Goal: Information Seeking & Learning: Learn about a topic

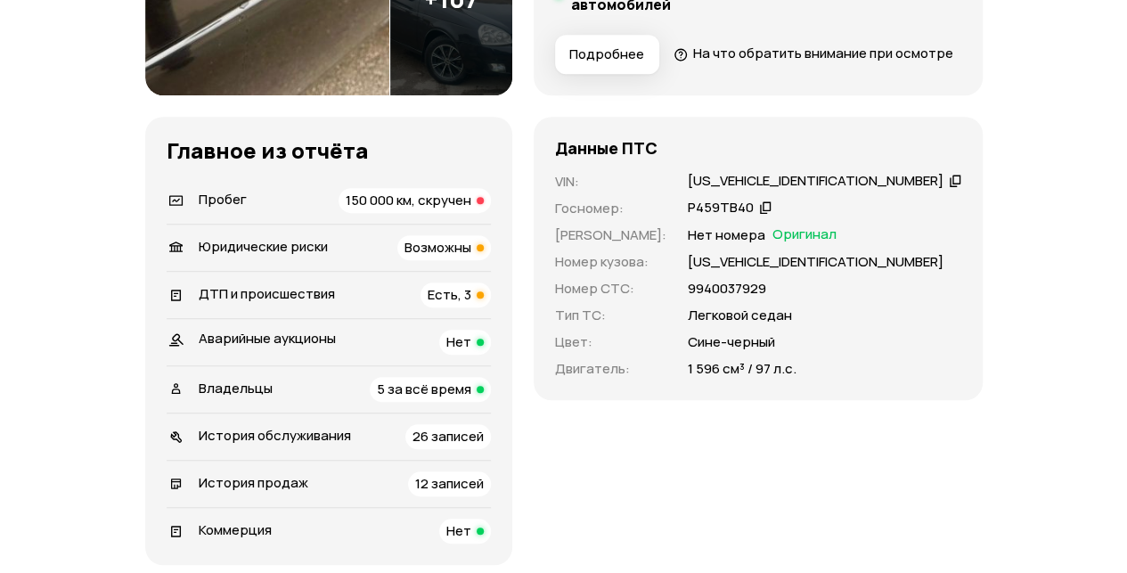
scroll to position [535, 0]
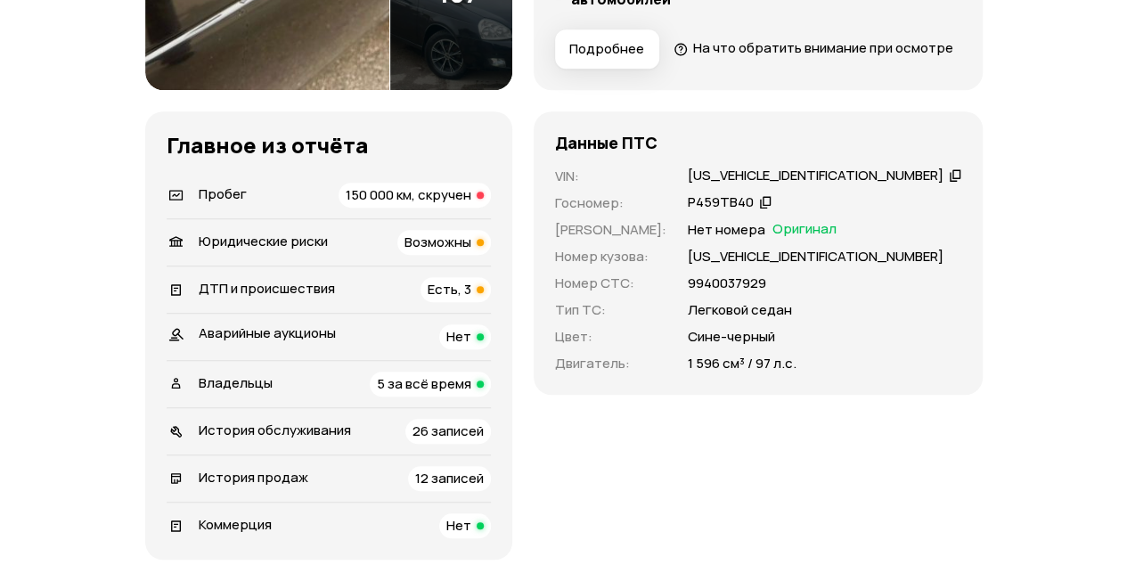
click at [471, 298] on span "Есть, 3" at bounding box center [450, 289] width 44 height 19
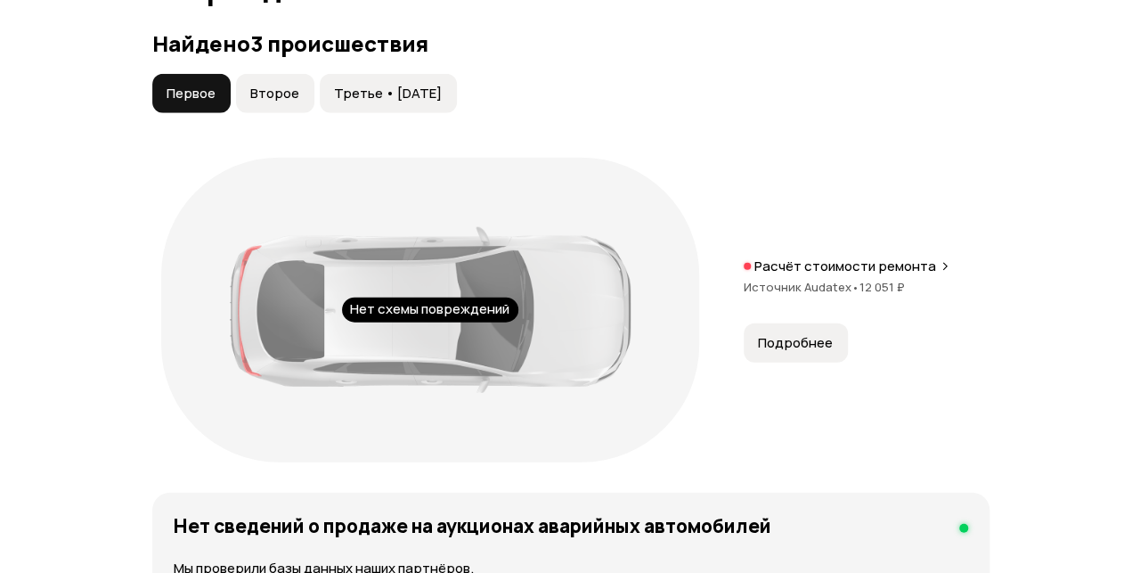
scroll to position [2089, 0]
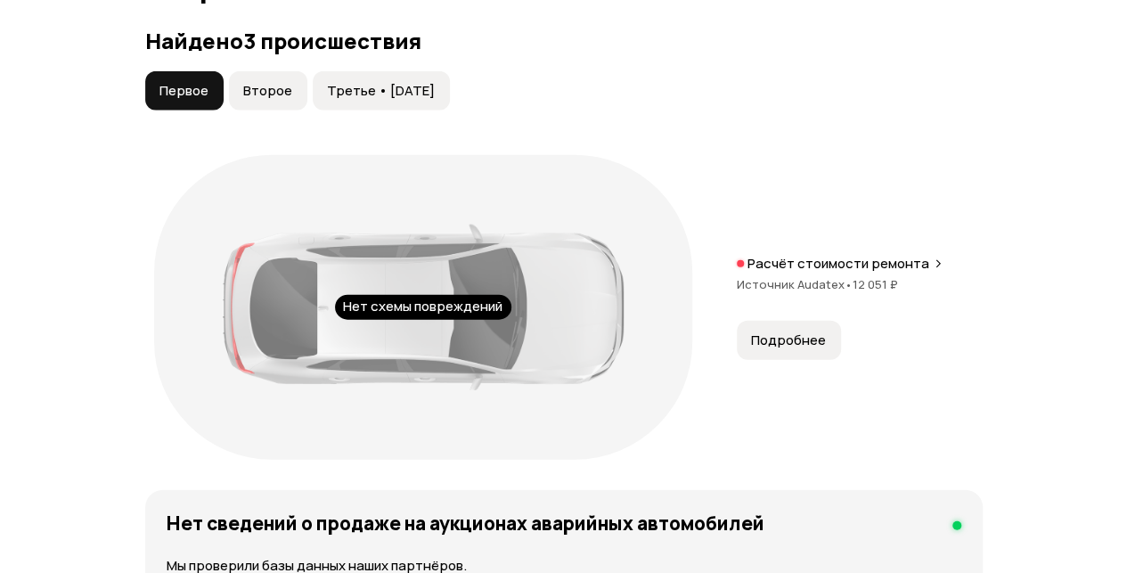
click at [269, 110] on button "Второе" at bounding box center [268, 90] width 78 height 39
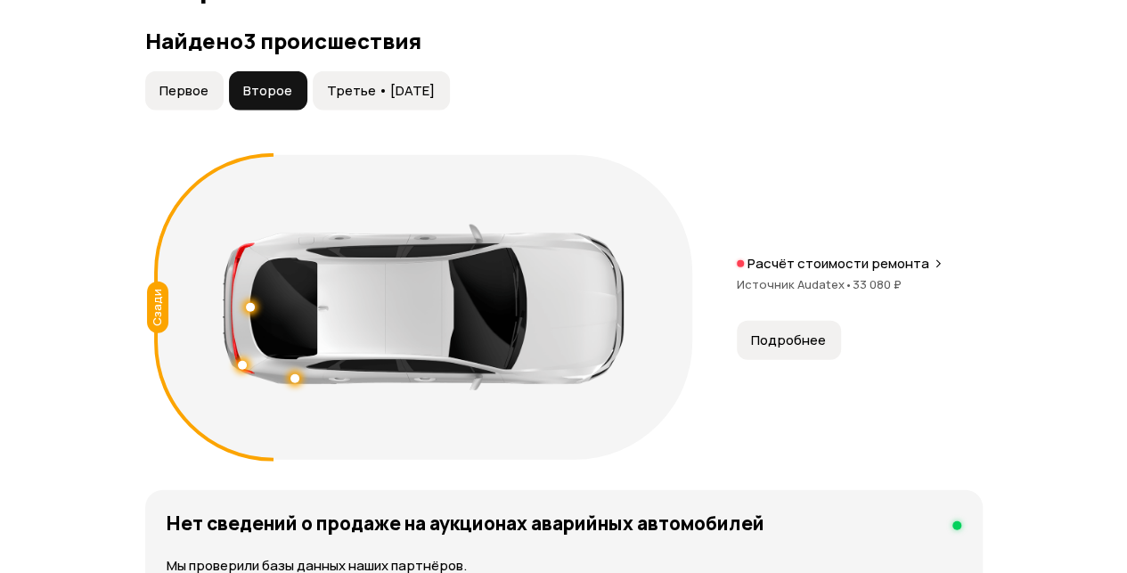
click at [392, 100] on span "Третье • [DATE]" at bounding box center [381, 91] width 108 height 18
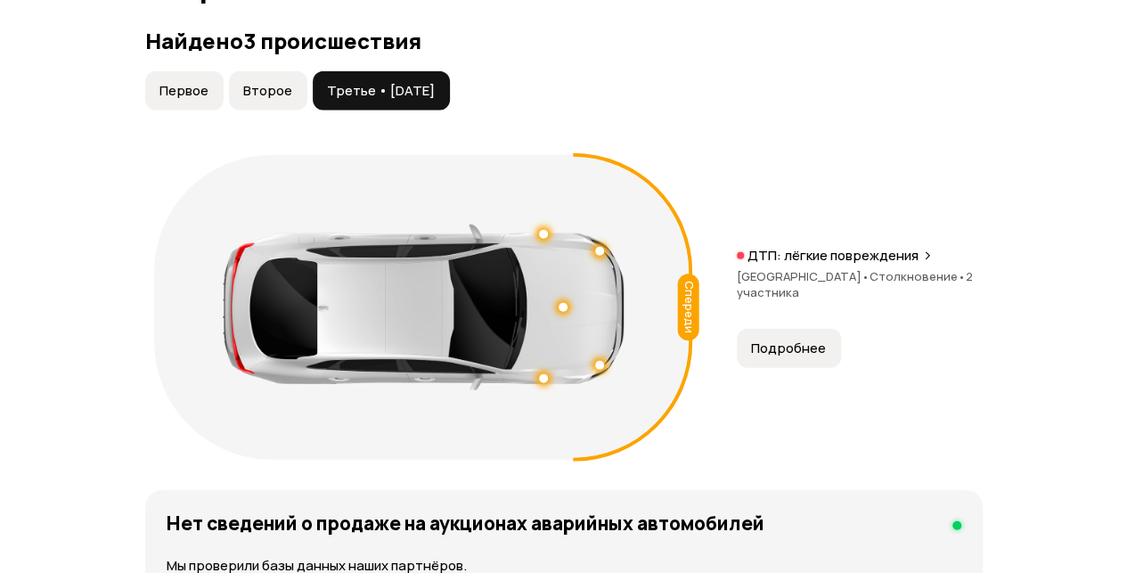
click at [780, 368] on button "Подробнее" at bounding box center [789, 348] width 104 height 39
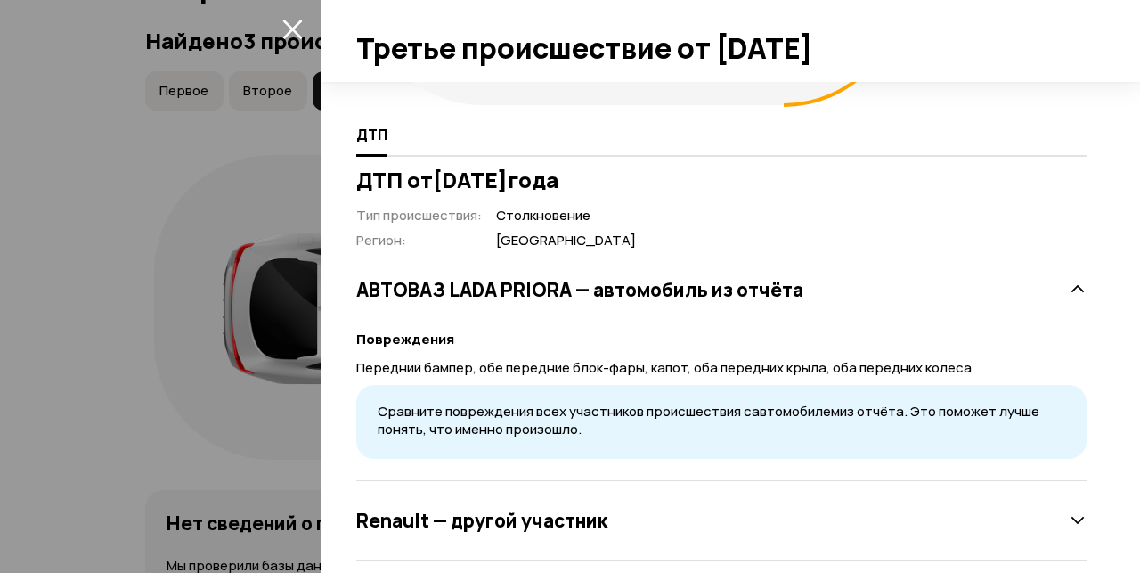
scroll to position [312, 0]
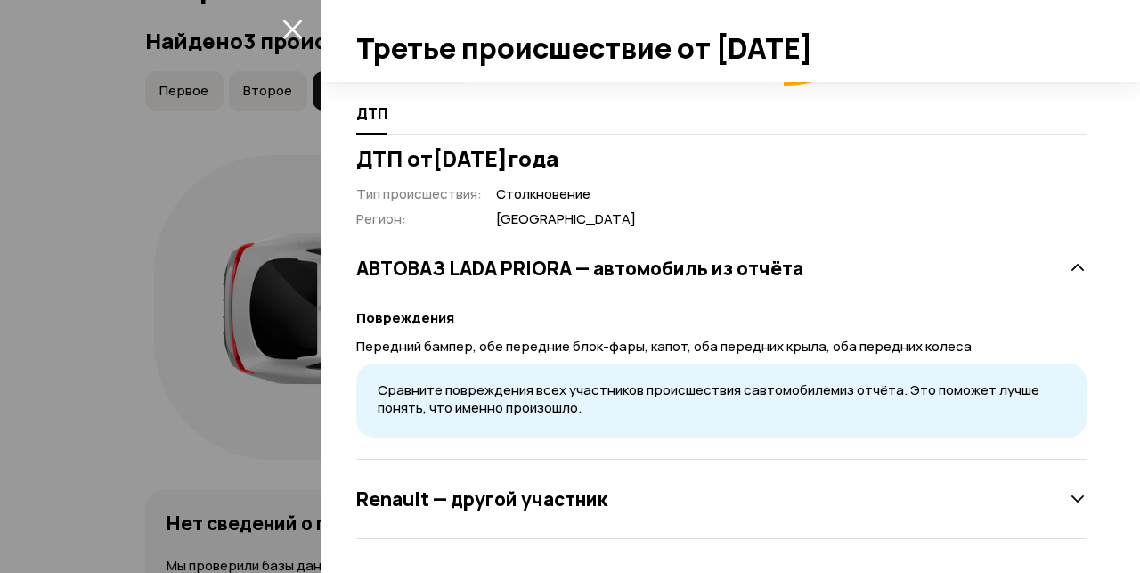
click at [1069, 504] on icon at bounding box center [1078, 499] width 18 height 18
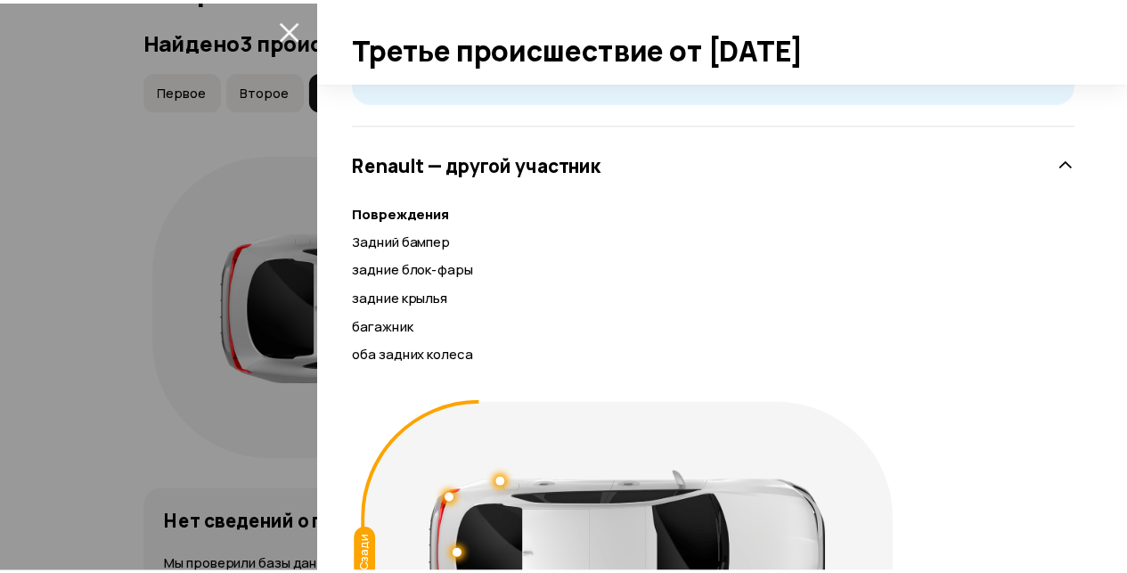
scroll to position [757, 0]
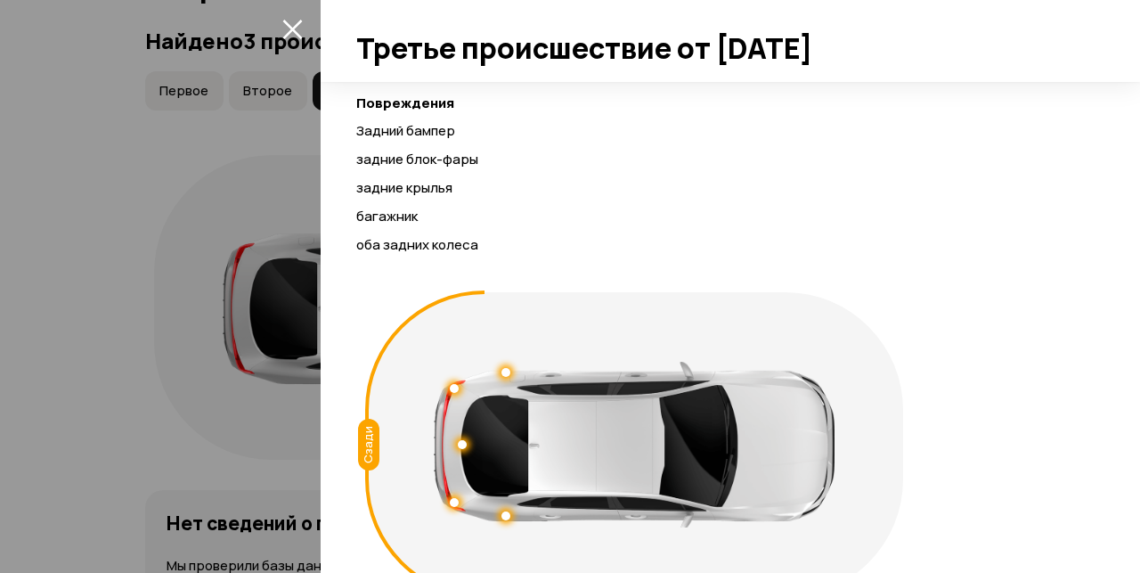
click at [153, 188] on div at bounding box center [570, 286] width 1140 height 573
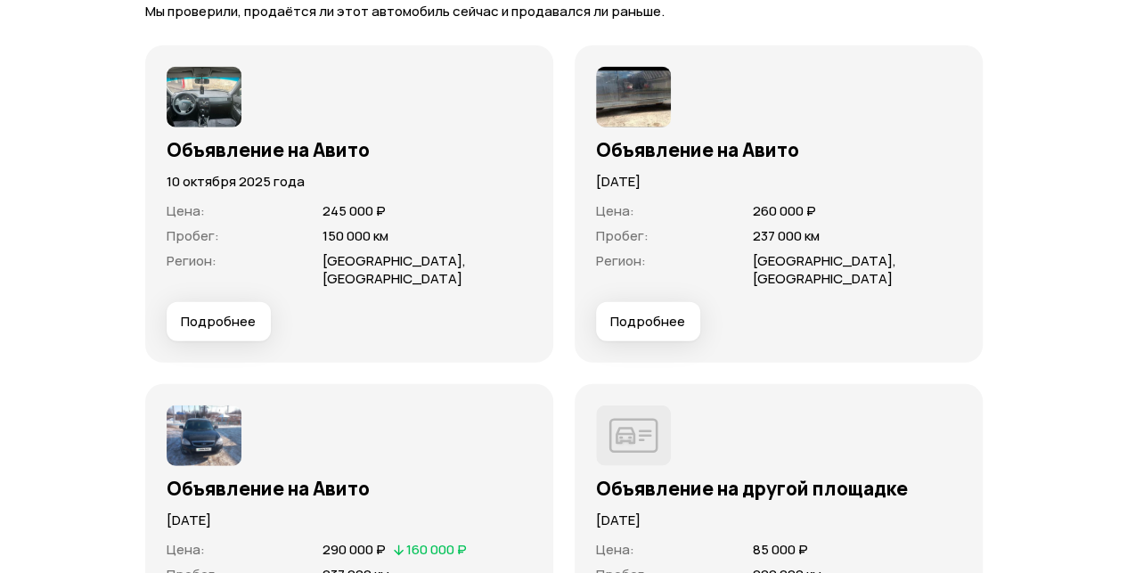
scroll to position [5564, 0]
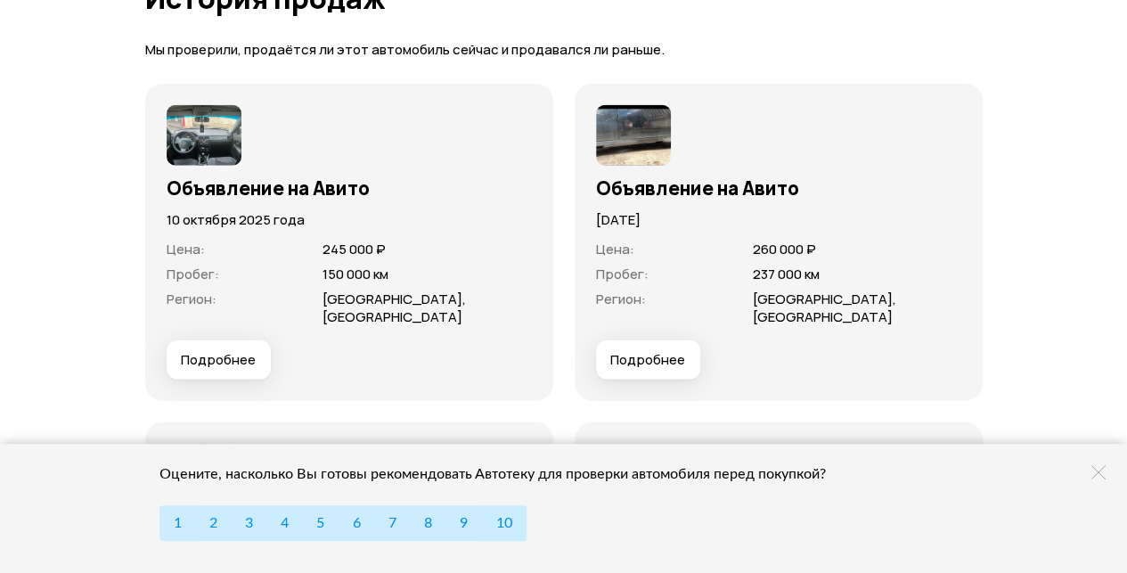
click at [674, 369] on span "Подробнее" at bounding box center [647, 360] width 75 height 18
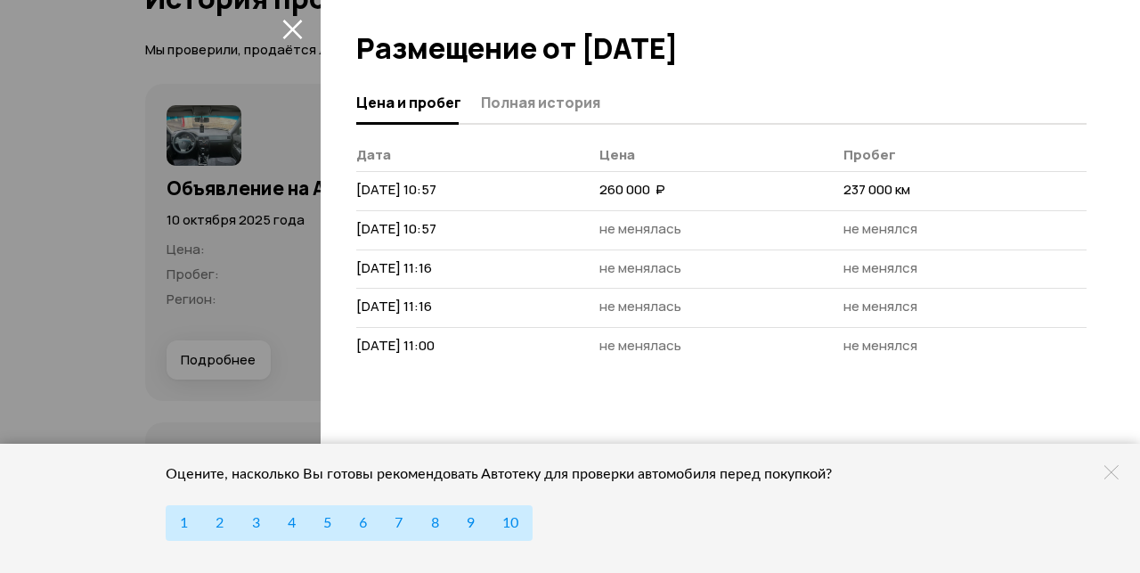
click at [62, 166] on div at bounding box center [570, 286] width 1140 height 573
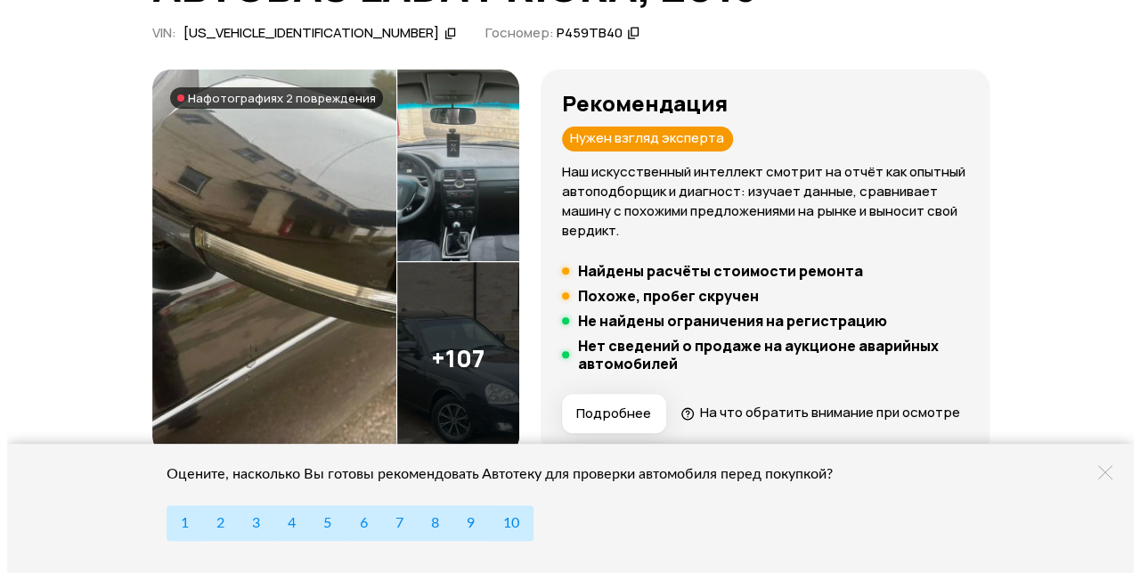
scroll to position [267, 0]
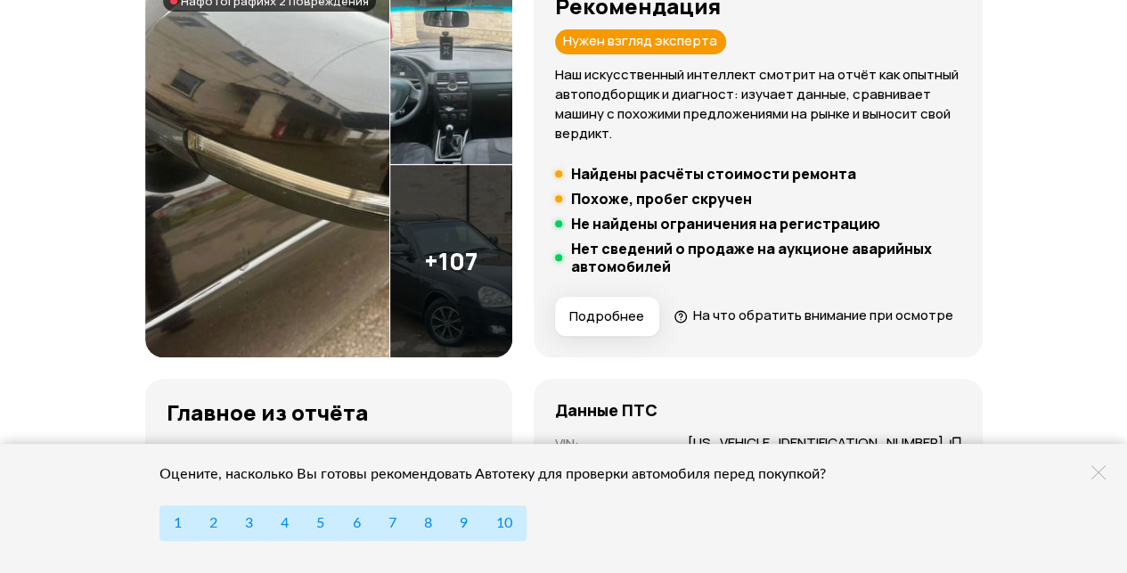
click at [389, 143] on img at bounding box center [267, 164] width 244 height 385
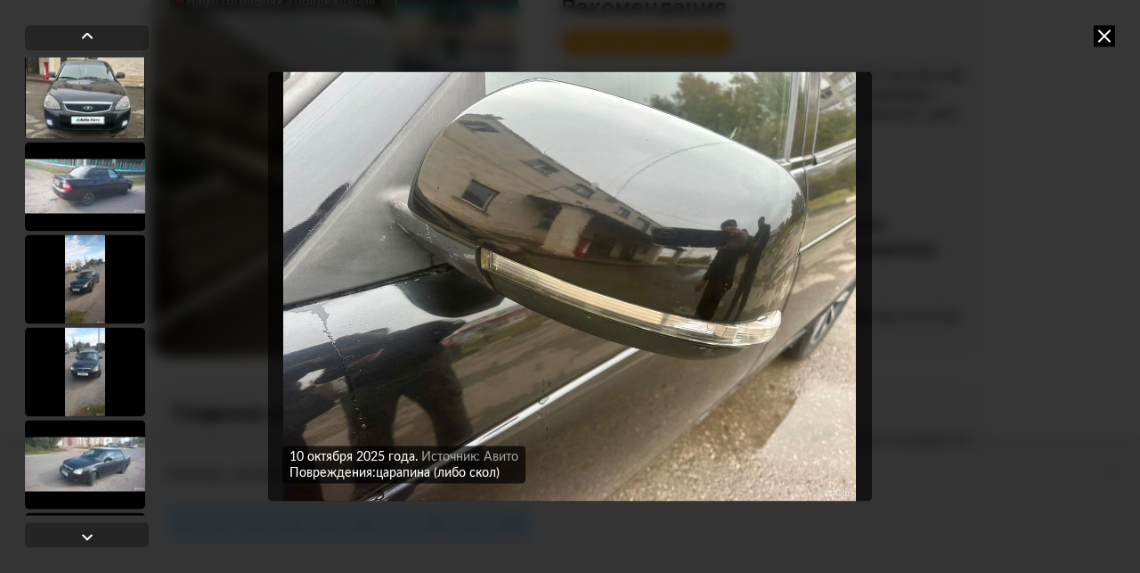
scroll to position [713, 0]
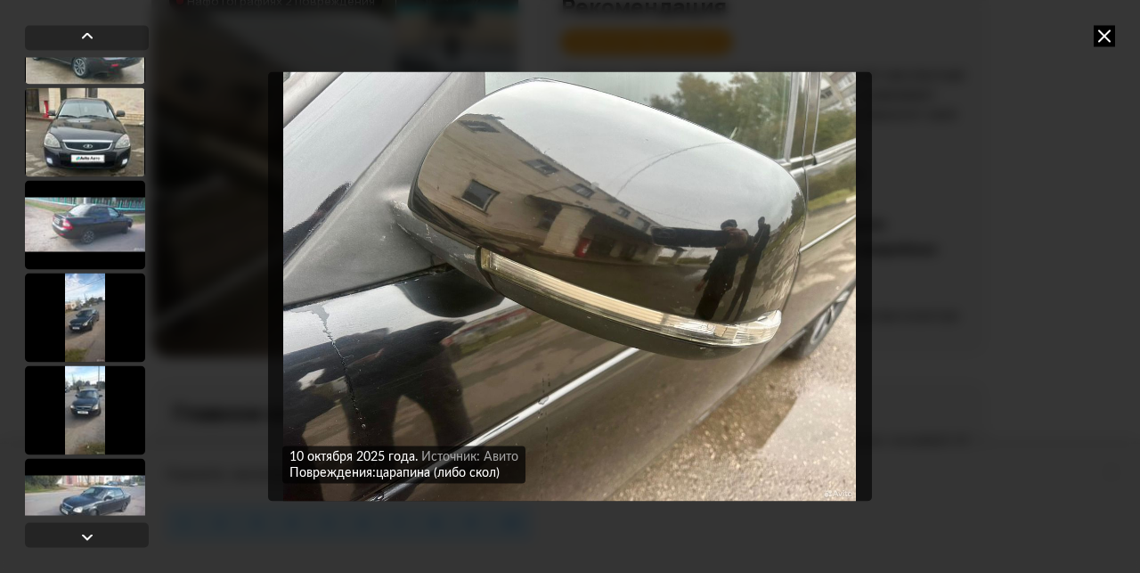
click at [106, 211] on div at bounding box center [85, 224] width 120 height 89
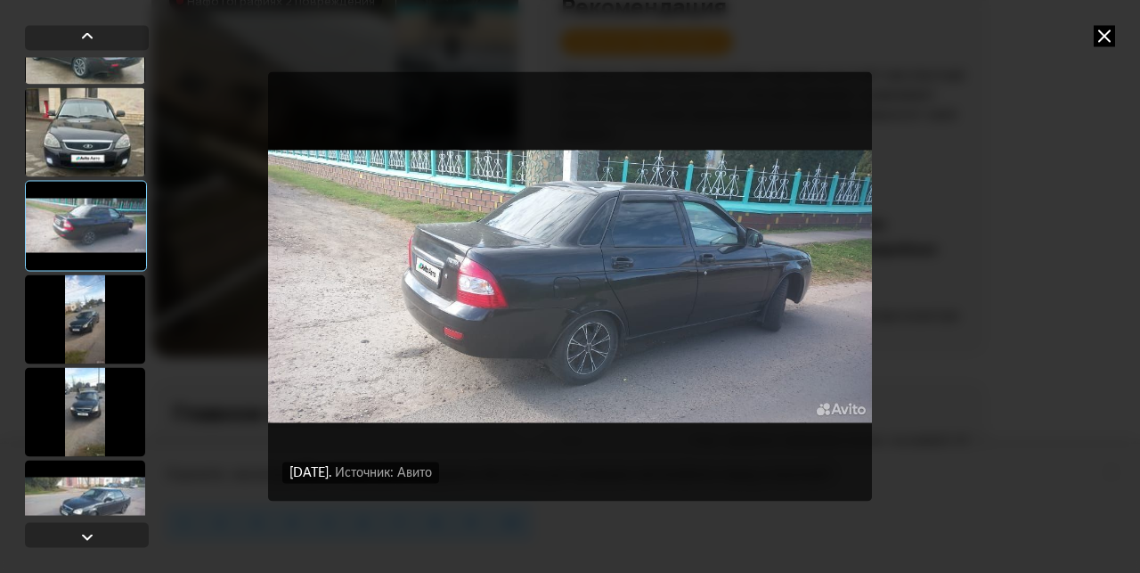
scroll to position [800, 0]
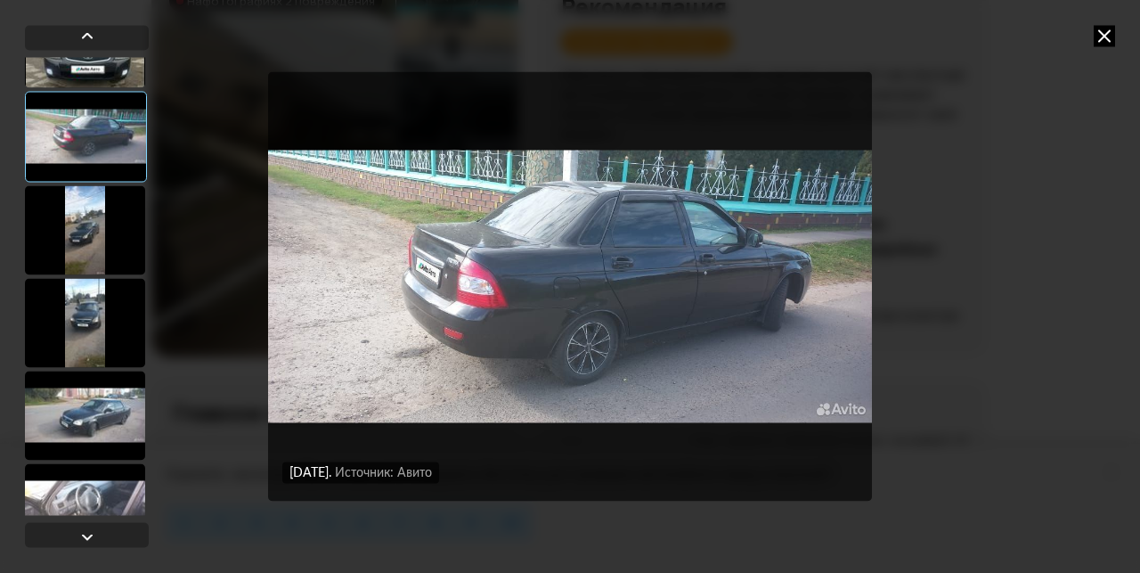
click at [78, 227] on div at bounding box center [85, 229] width 120 height 89
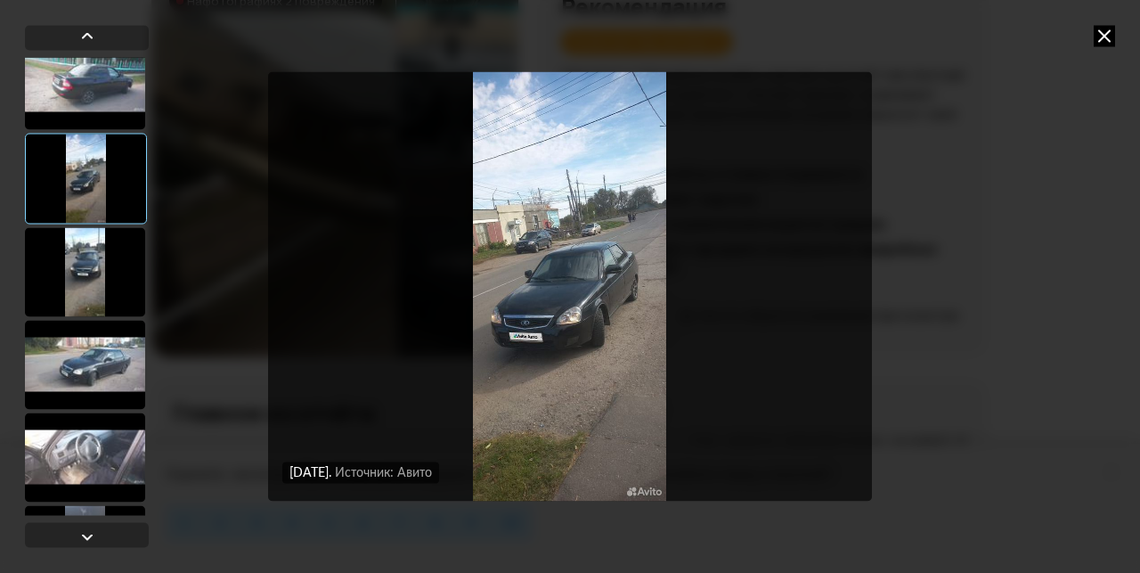
scroll to position [889, 0]
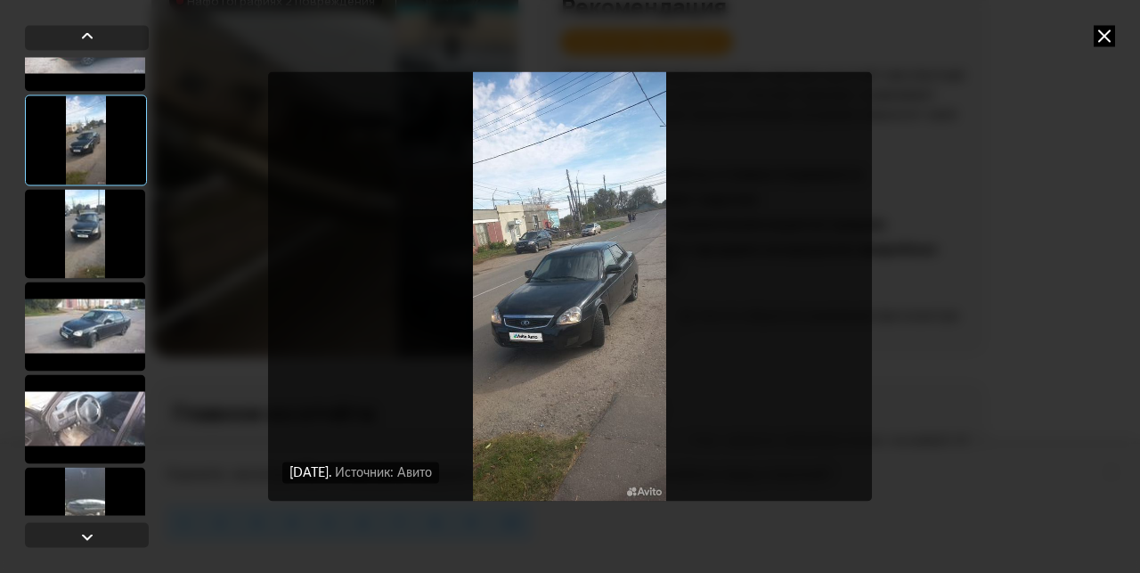
click at [78, 227] on div at bounding box center [85, 233] width 120 height 89
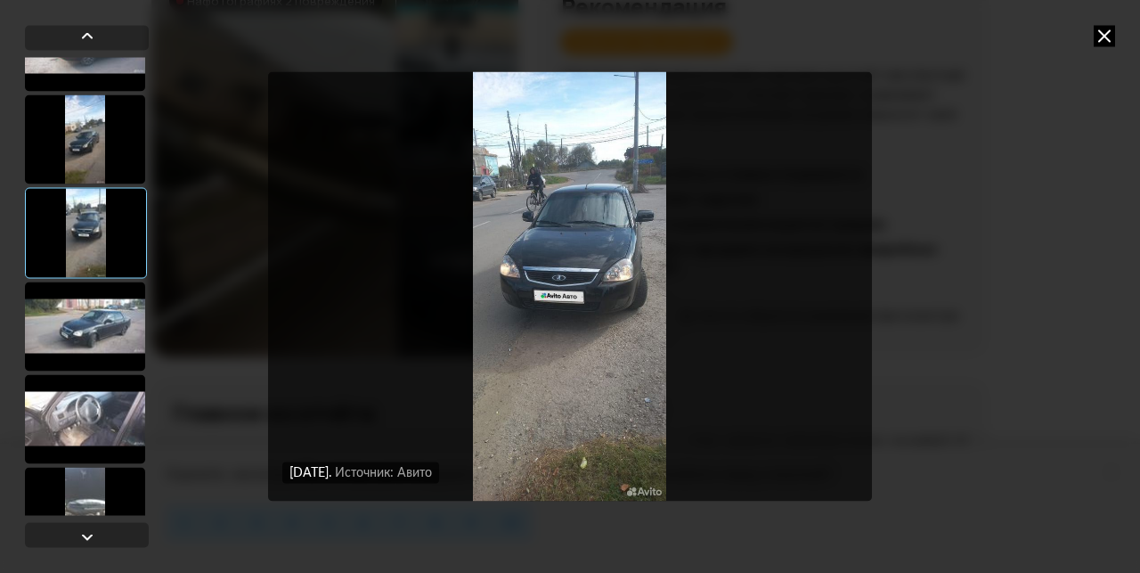
scroll to position [978, 0]
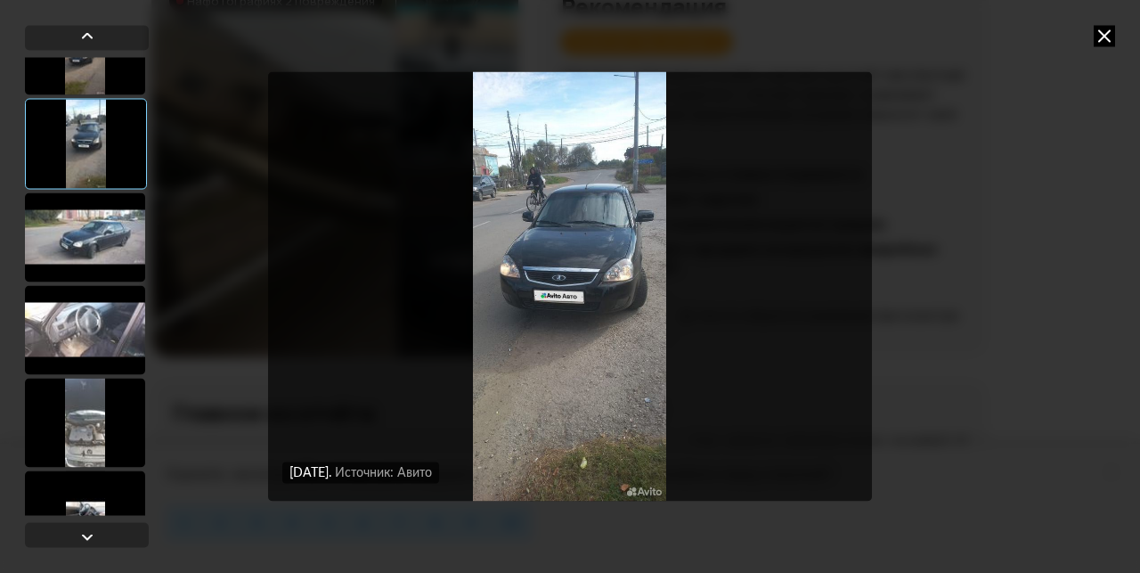
click at [83, 232] on div at bounding box center [85, 236] width 120 height 89
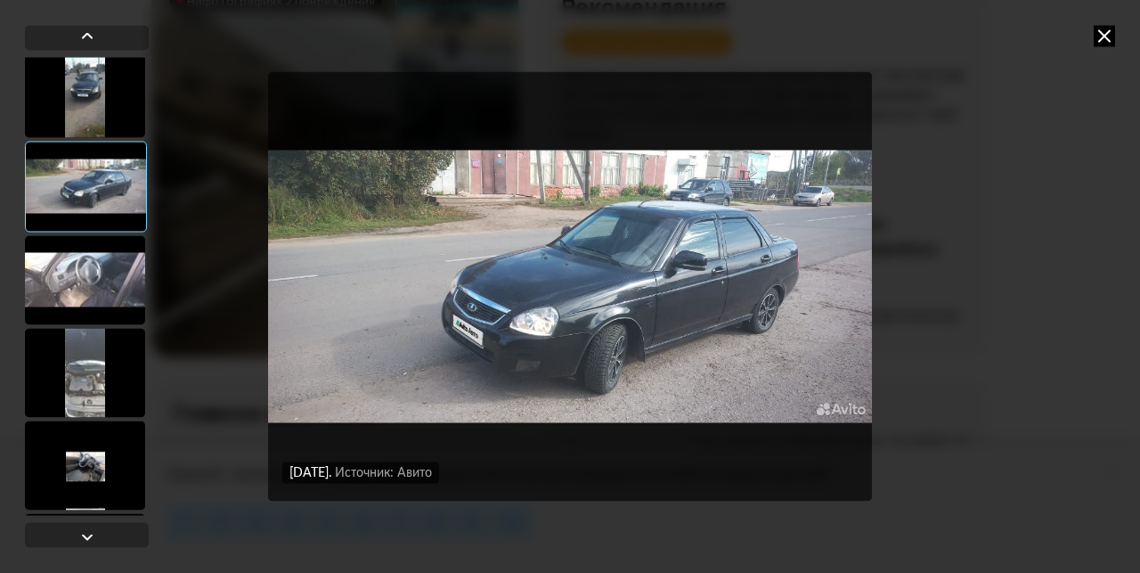
scroll to position [1067, 0]
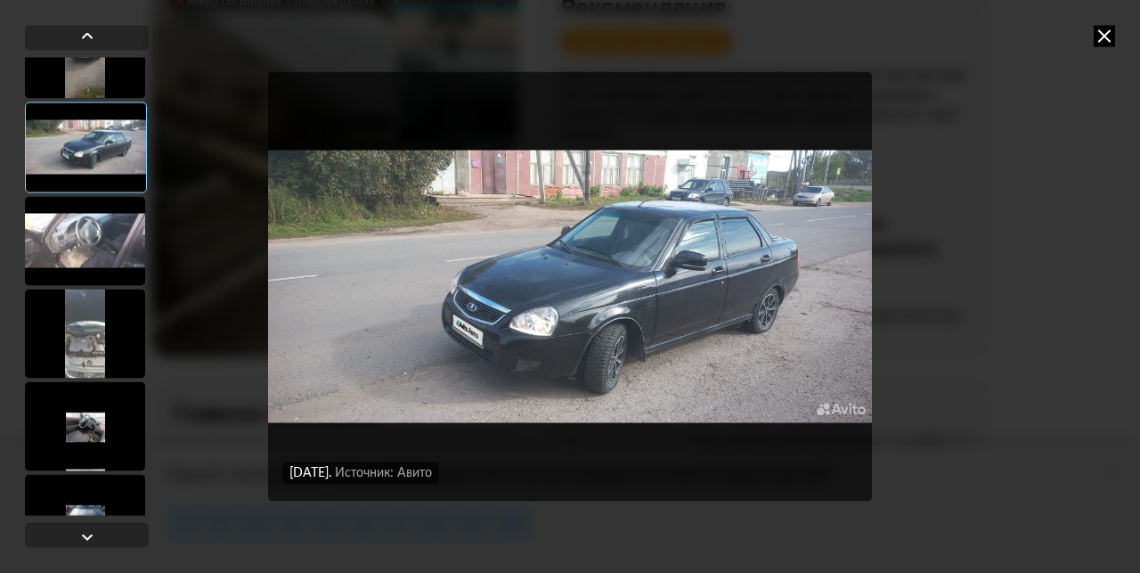
click at [83, 232] on div at bounding box center [85, 240] width 120 height 89
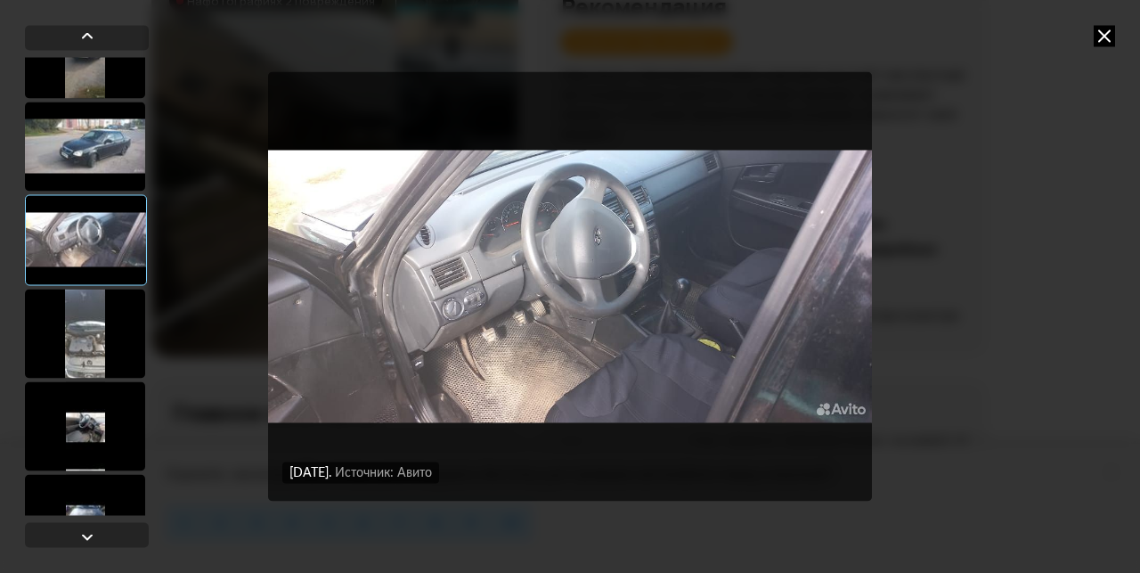
scroll to position [1156, 0]
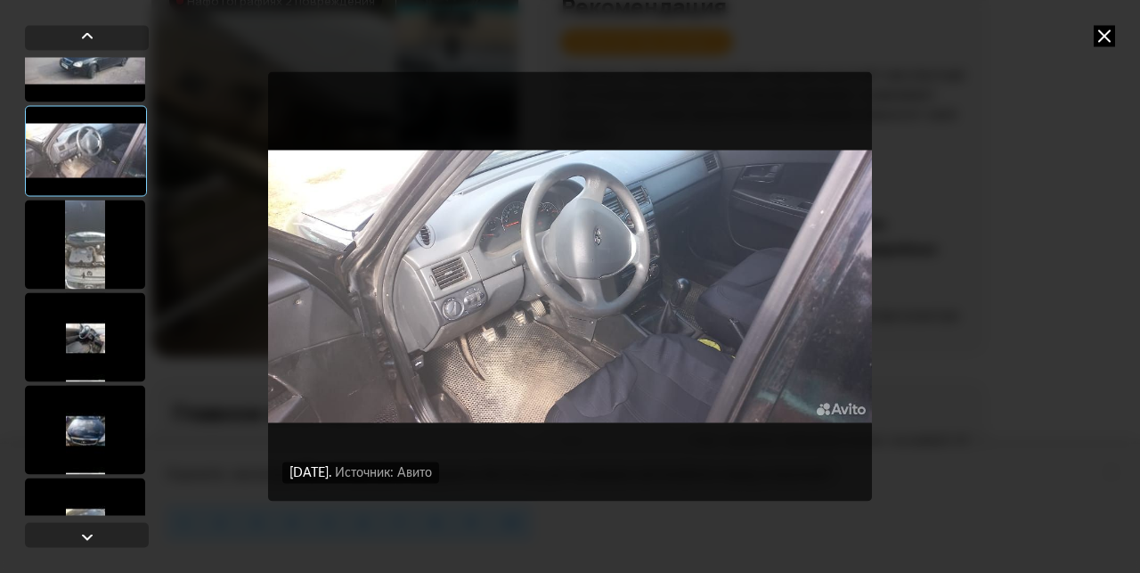
click at [83, 232] on div at bounding box center [85, 244] width 120 height 89
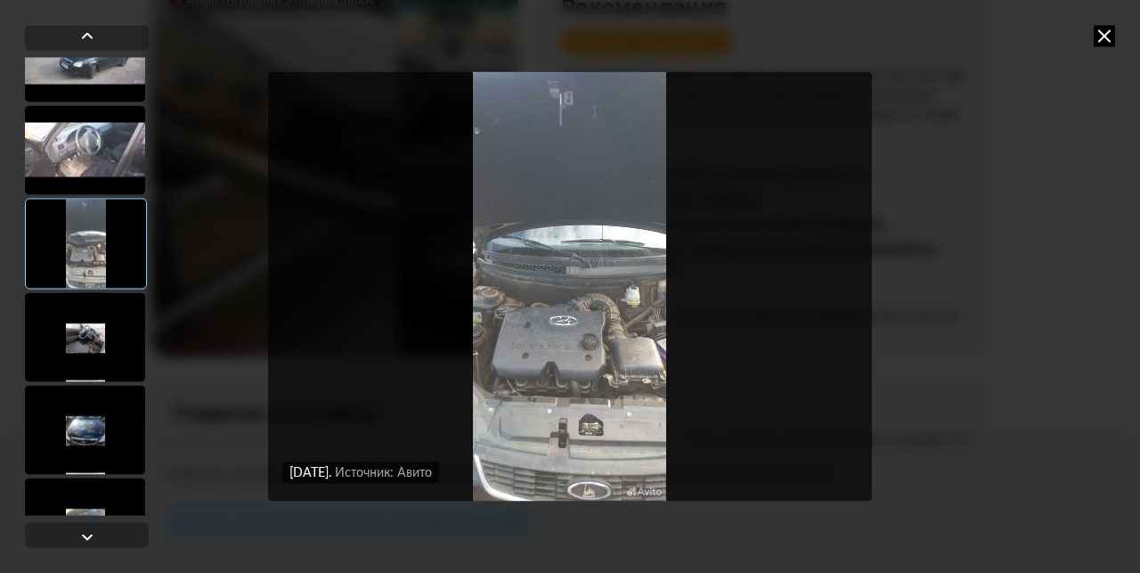
scroll to position [1245, 0]
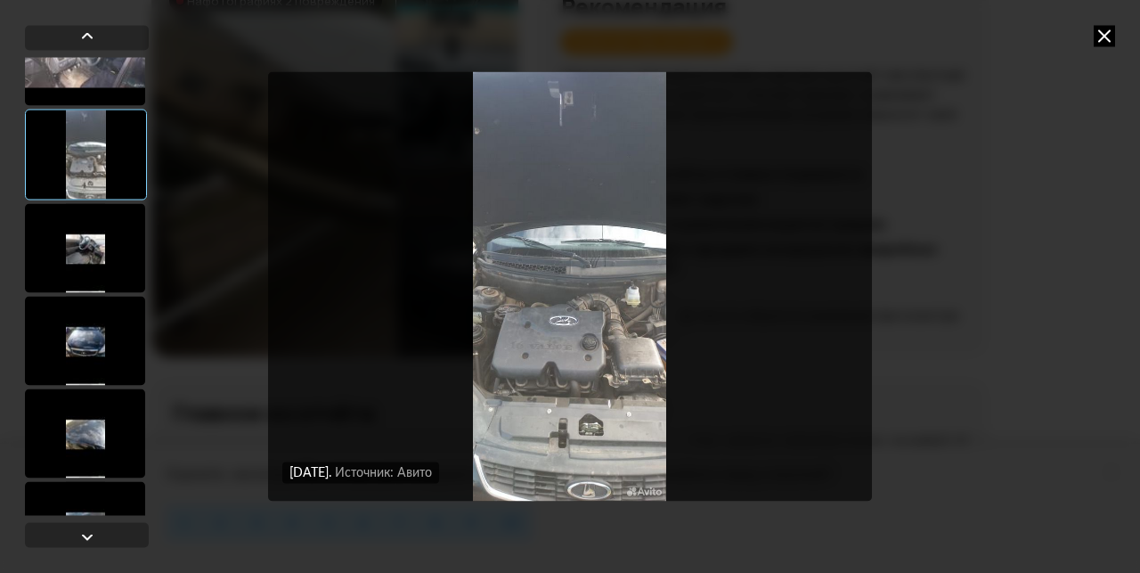
click at [83, 232] on div at bounding box center [85, 247] width 120 height 89
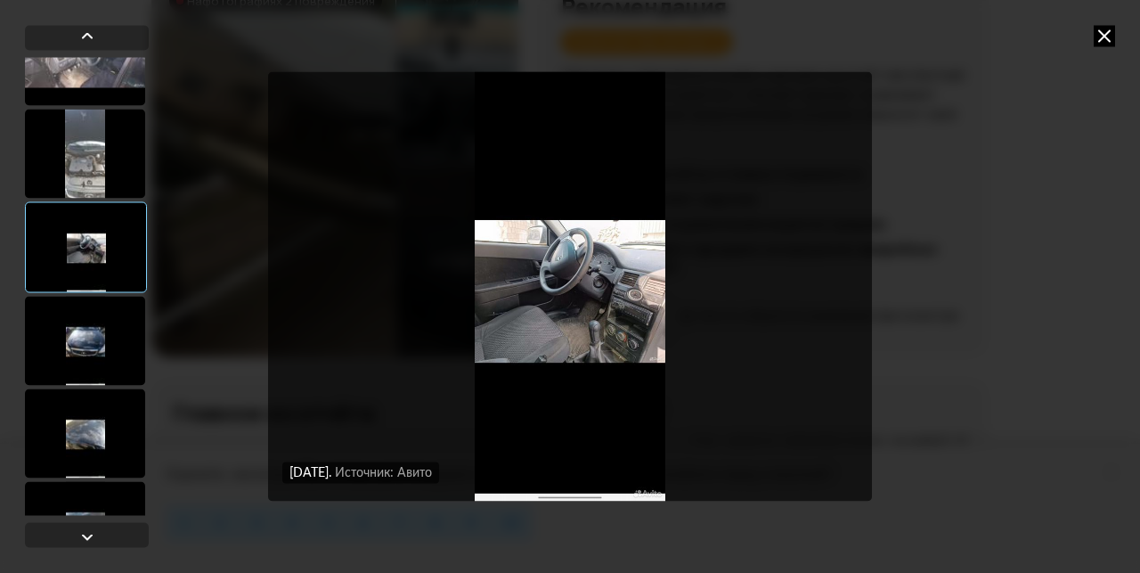
scroll to position [1335, 0]
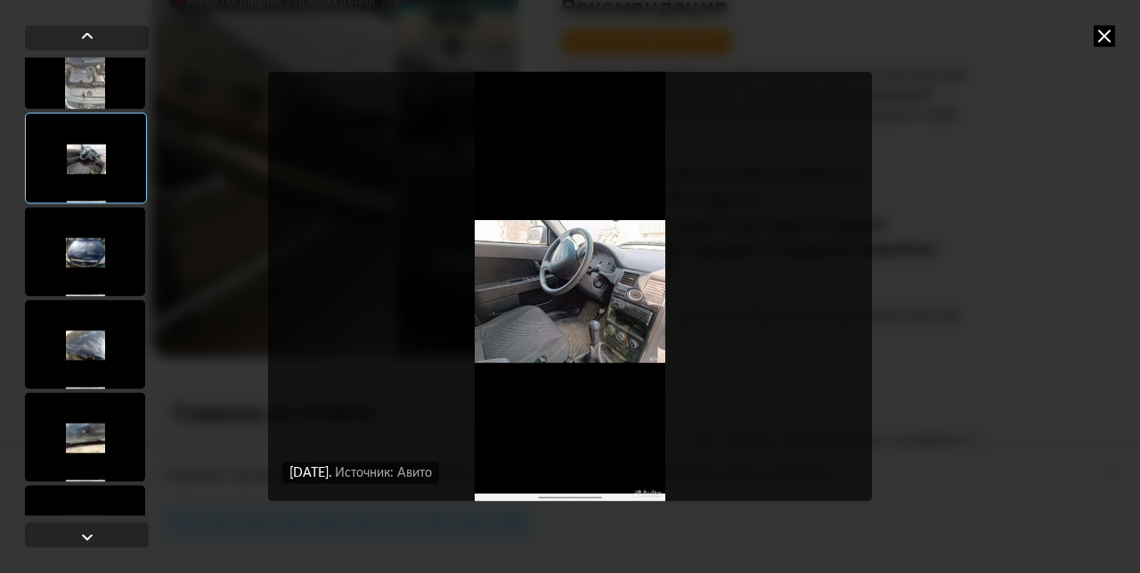
click at [84, 232] on div at bounding box center [85, 251] width 120 height 89
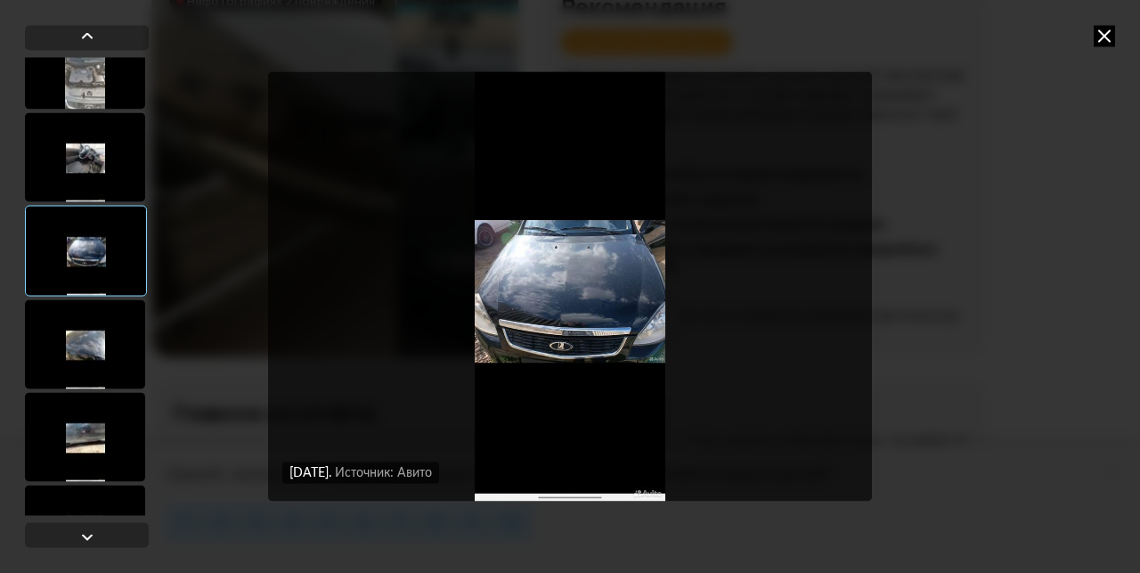
scroll to position [1424, 0]
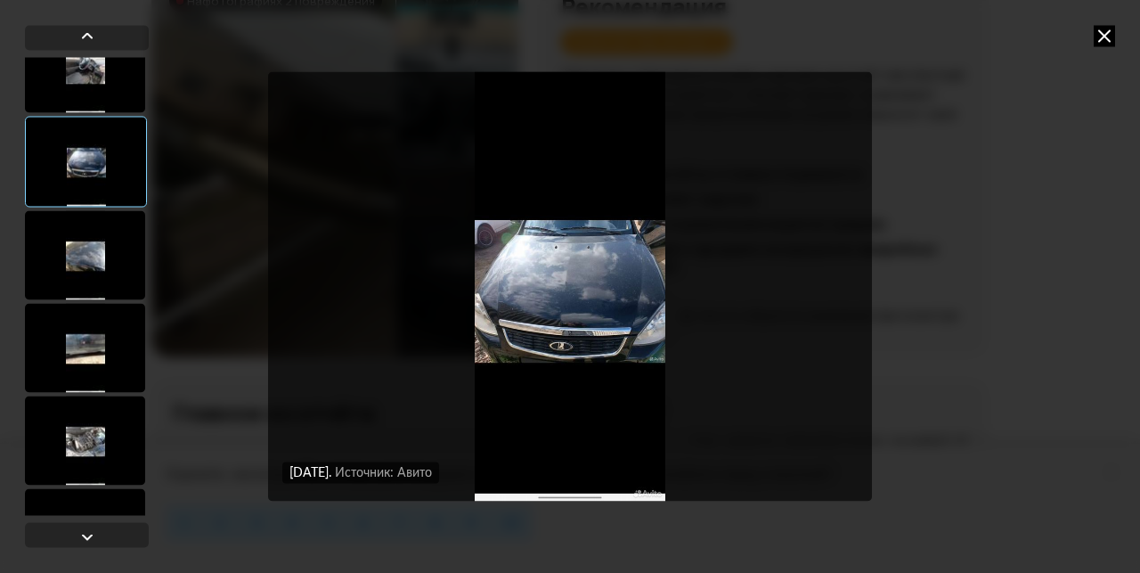
click at [84, 232] on div at bounding box center [85, 254] width 120 height 89
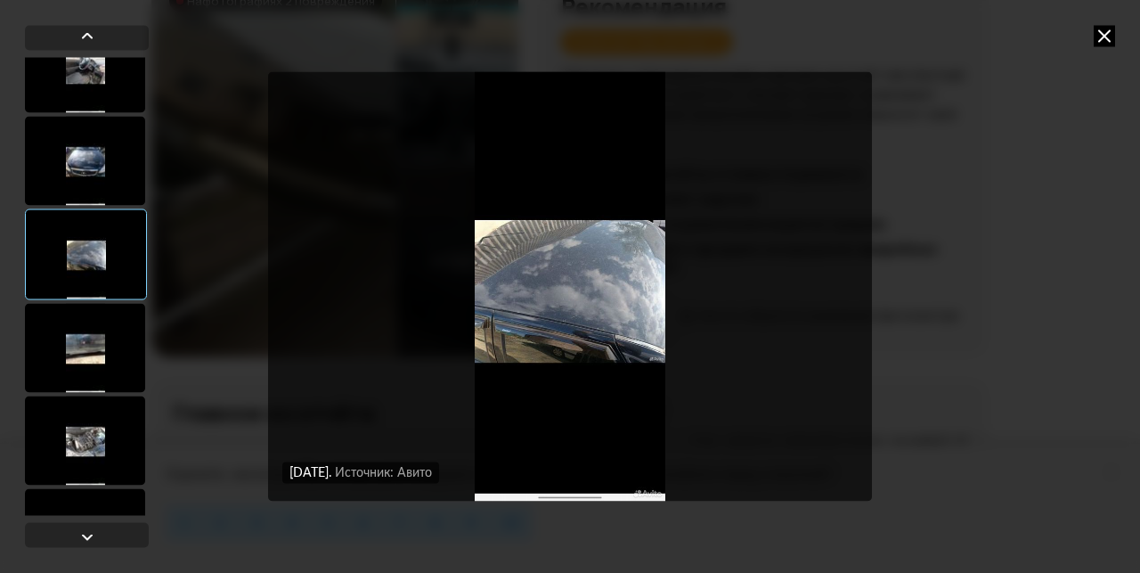
scroll to position [1513, 0]
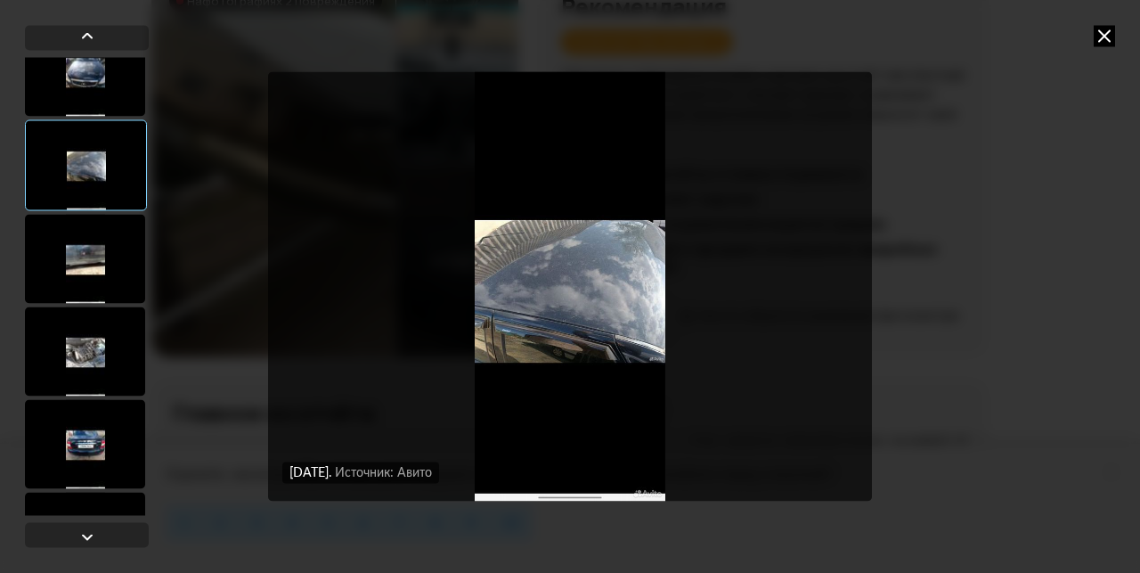
click at [82, 258] on div at bounding box center [85, 258] width 120 height 89
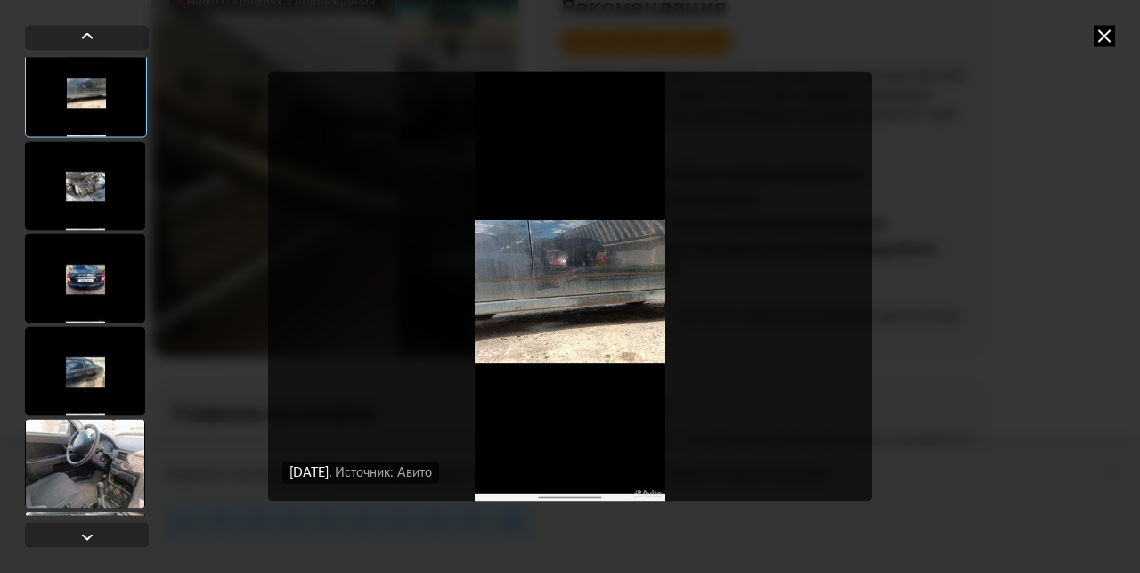
scroll to position [1691, 0]
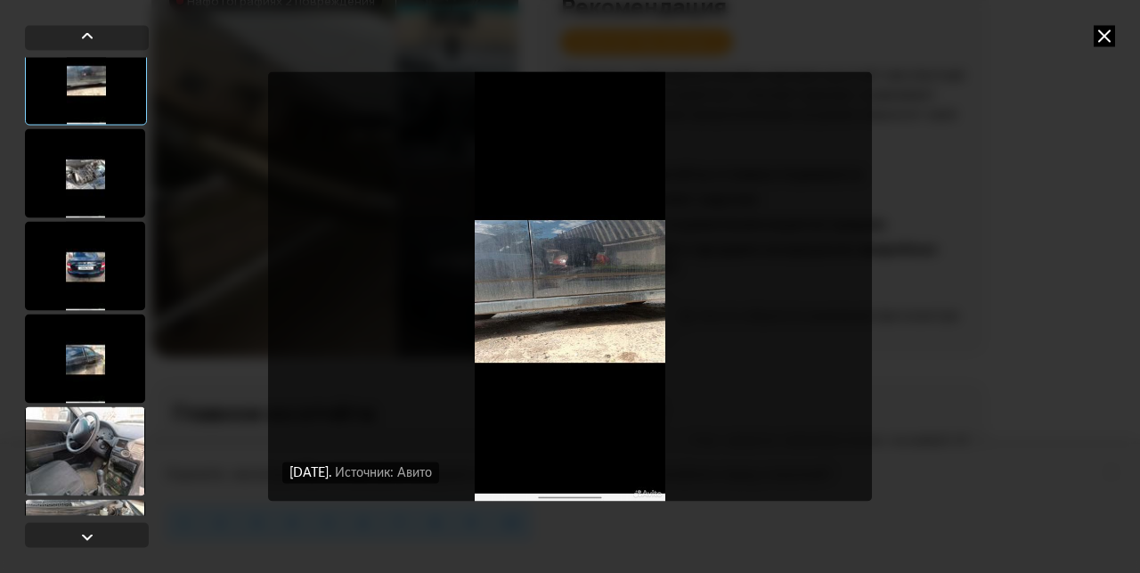
click at [82, 258] on div at bounding box center [85, 265] width 120 height 89
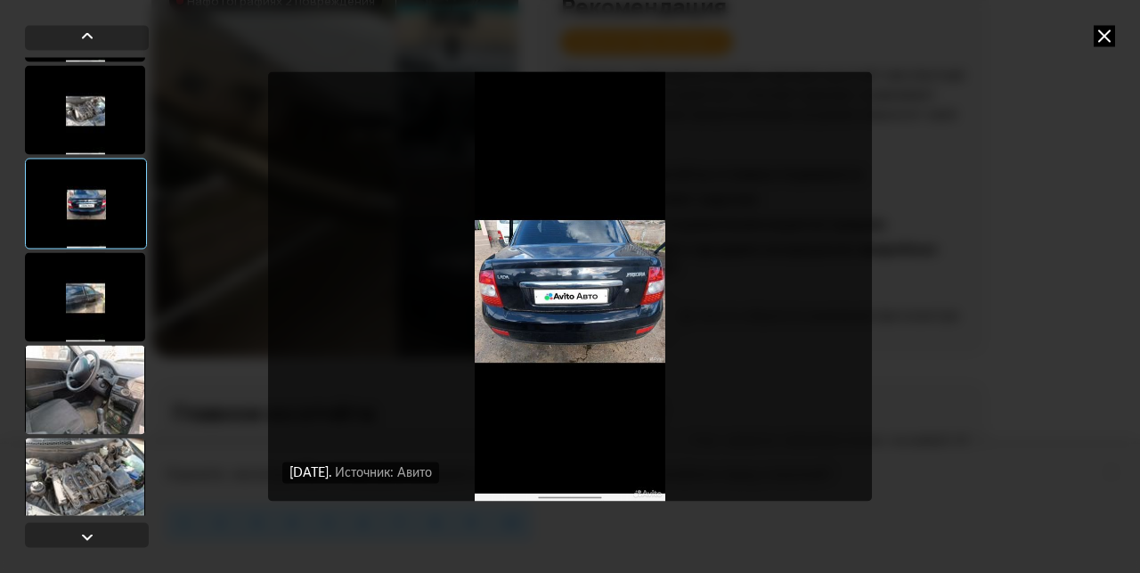
scroll to position [1780, 0]
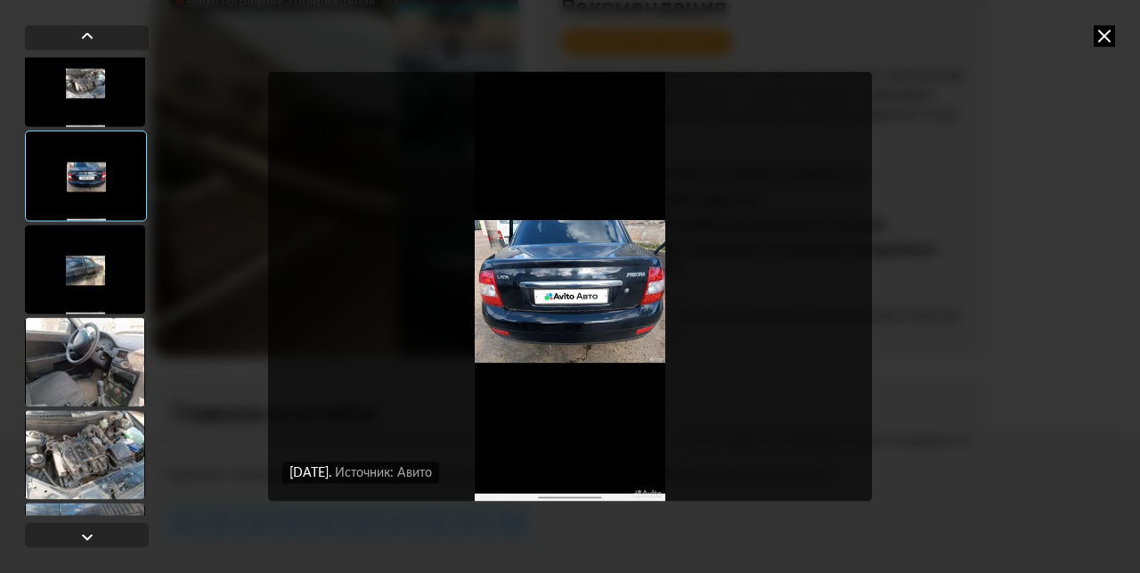
click at [82, 258] on div at bounding box center [85, 269] width 120 height 89
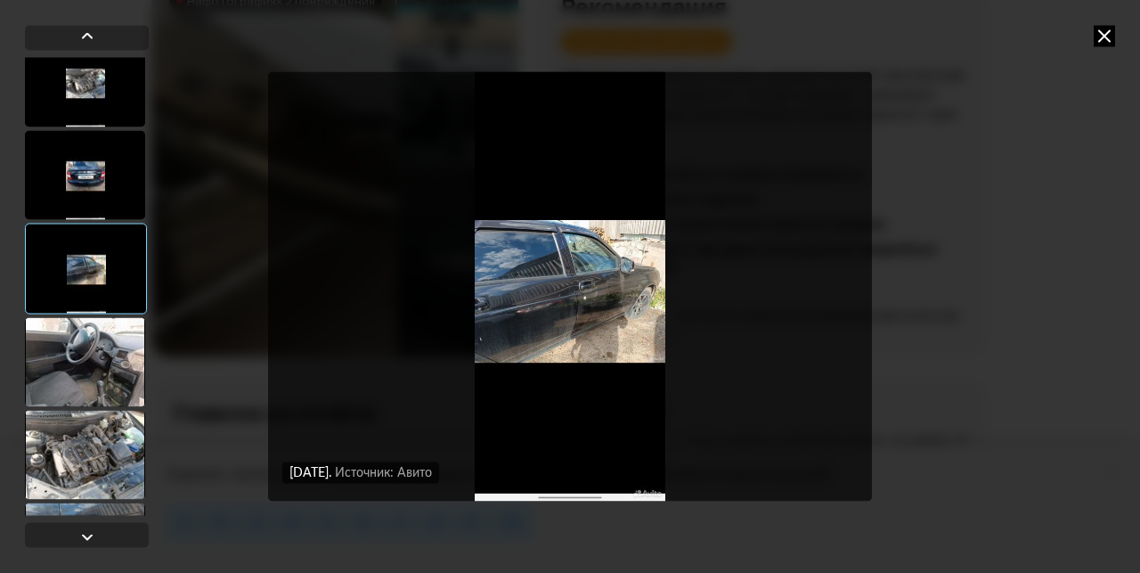
click at [93, 178] on div at bounding box center [85, 174] width 120 height 89
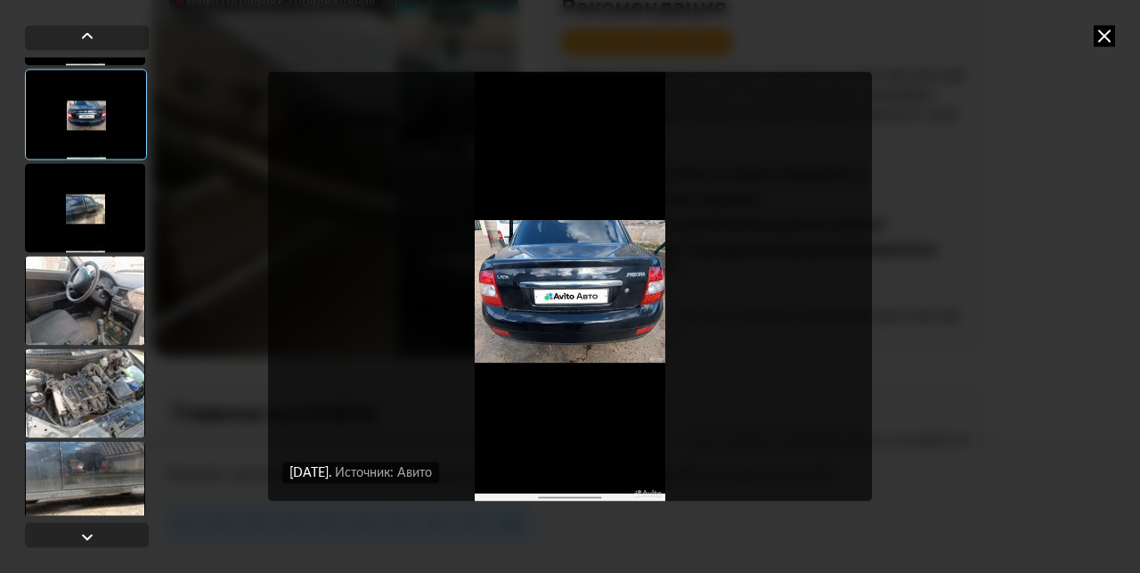
scroll to position [1869, 0]
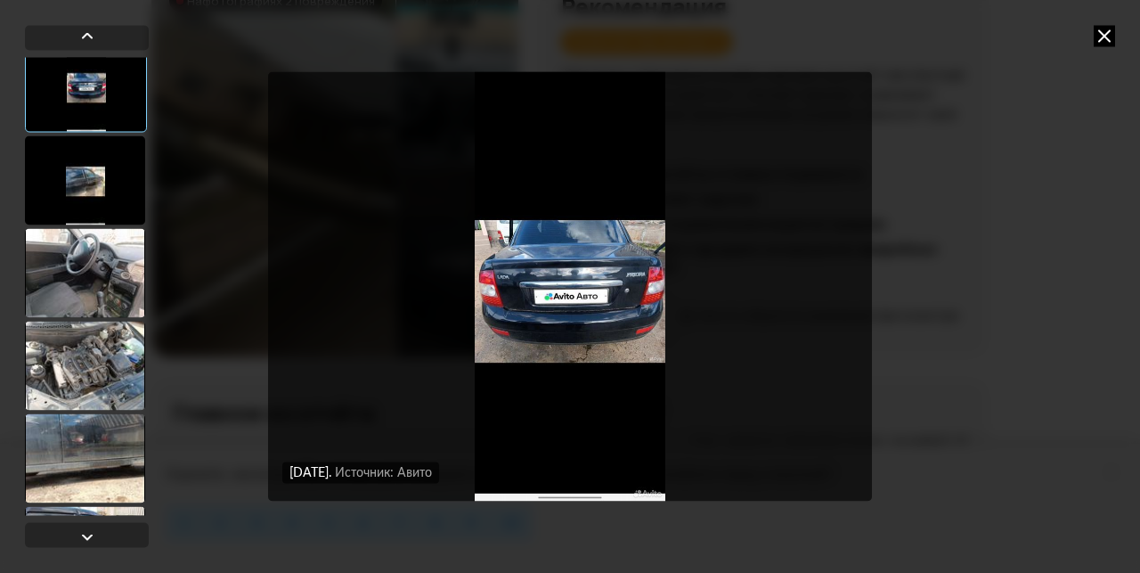
click at [86, 286] on div at bounding box center [85, 272] width 120 height 89
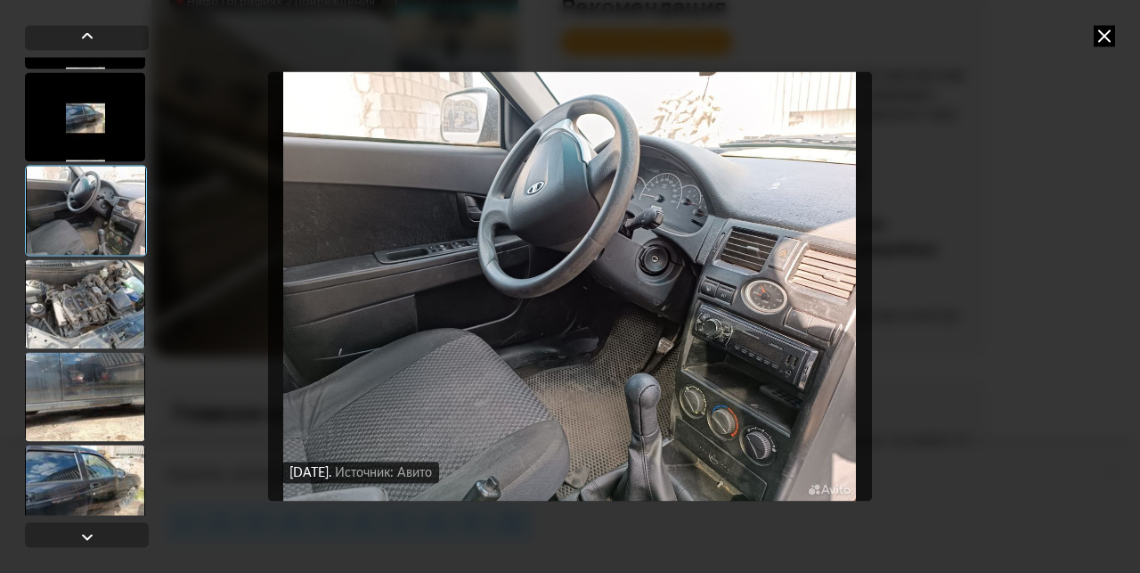
scroll to position [1958, 0]
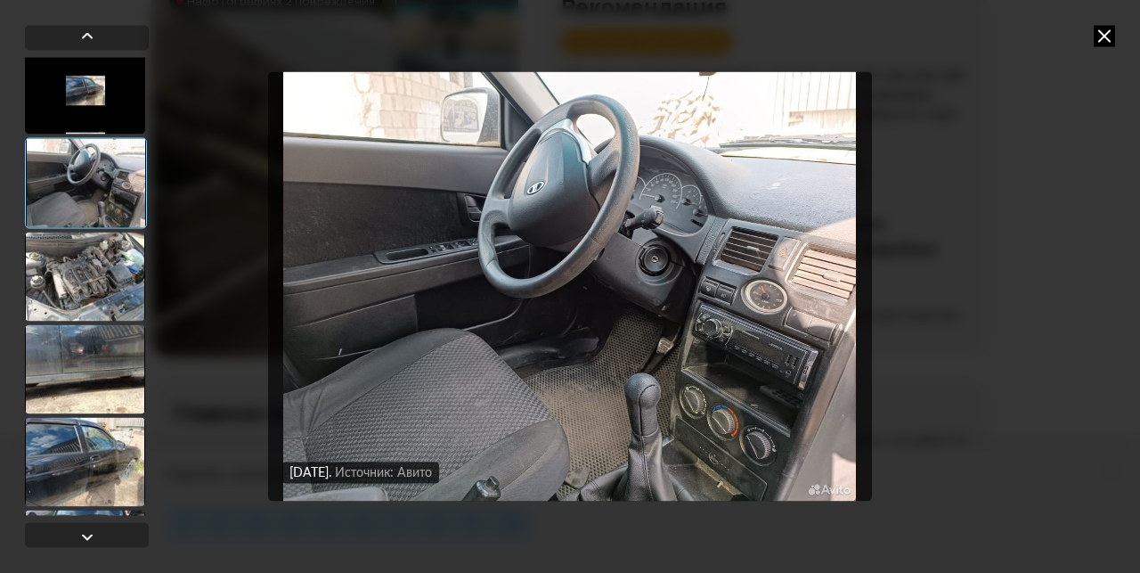
click at [86, 286] on div at bounding box center [85, 276] width 120 height 89
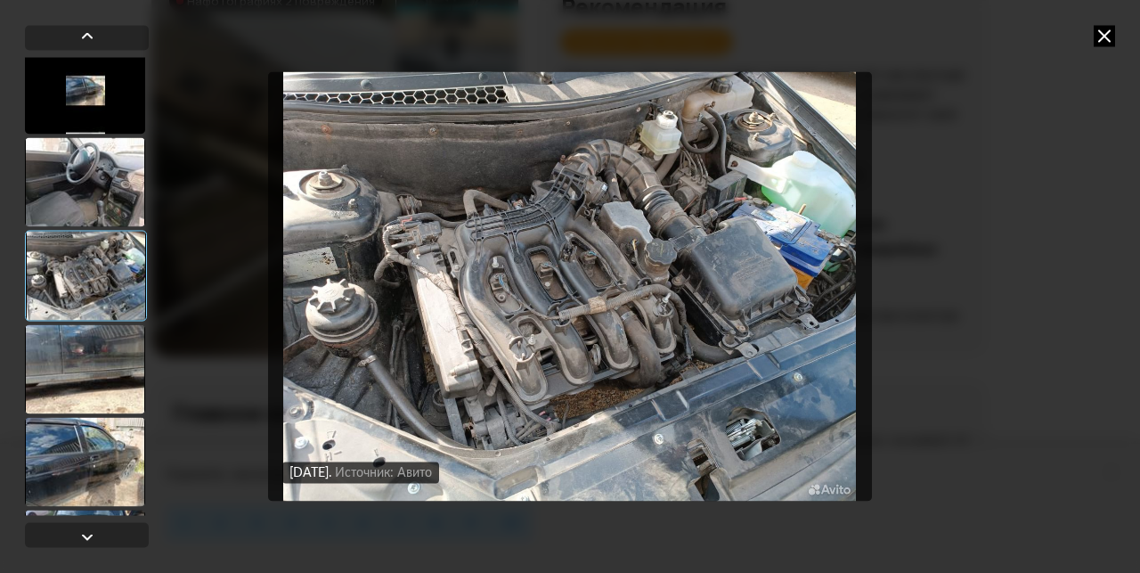
scroll to position [2047, 0]
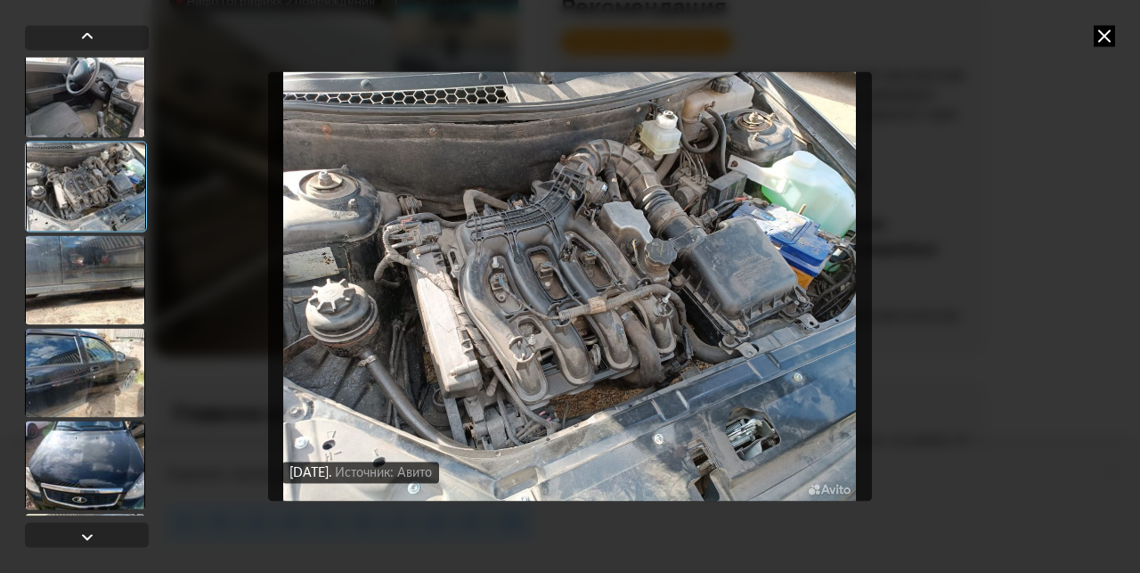
click at [86, 286] on div at bounding box center [85, 279] width 120 height 89
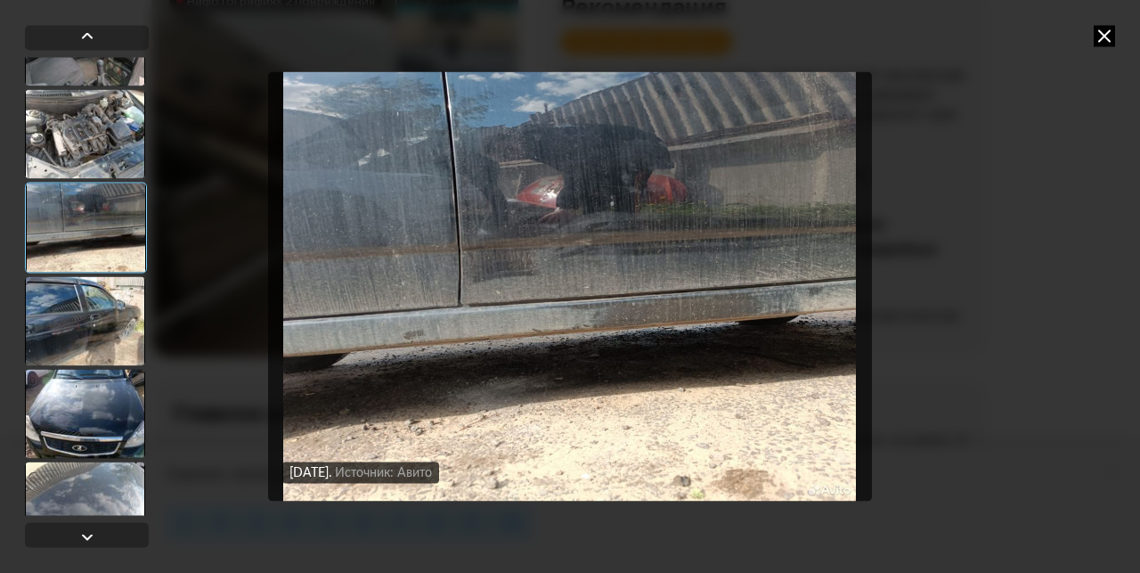
scroll to position [2136, 0]
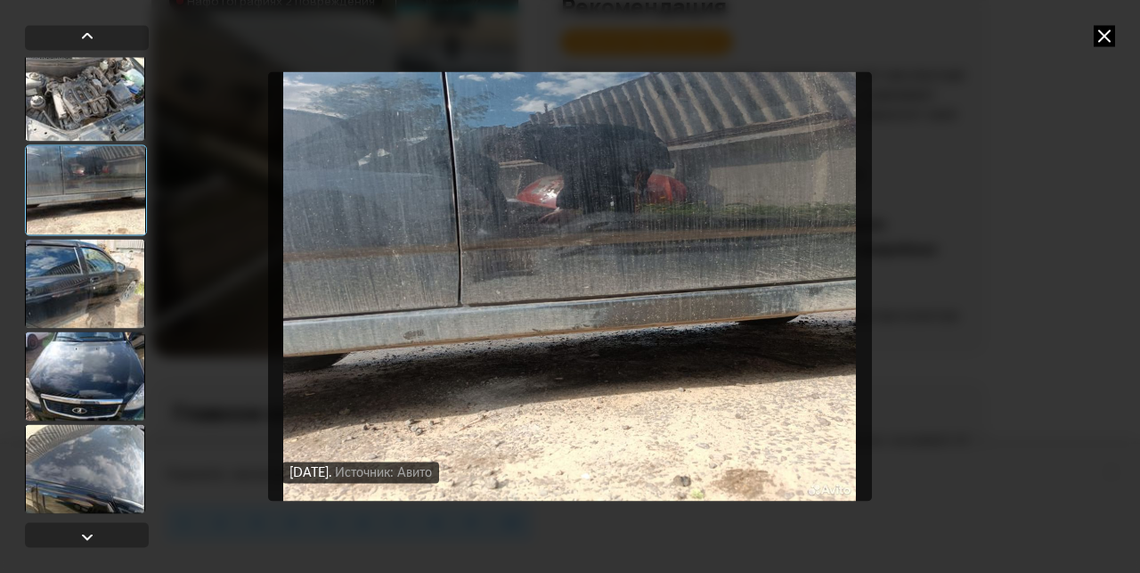
click at [86, 286] on div at bounding box center [85, 283] width 120 height 89
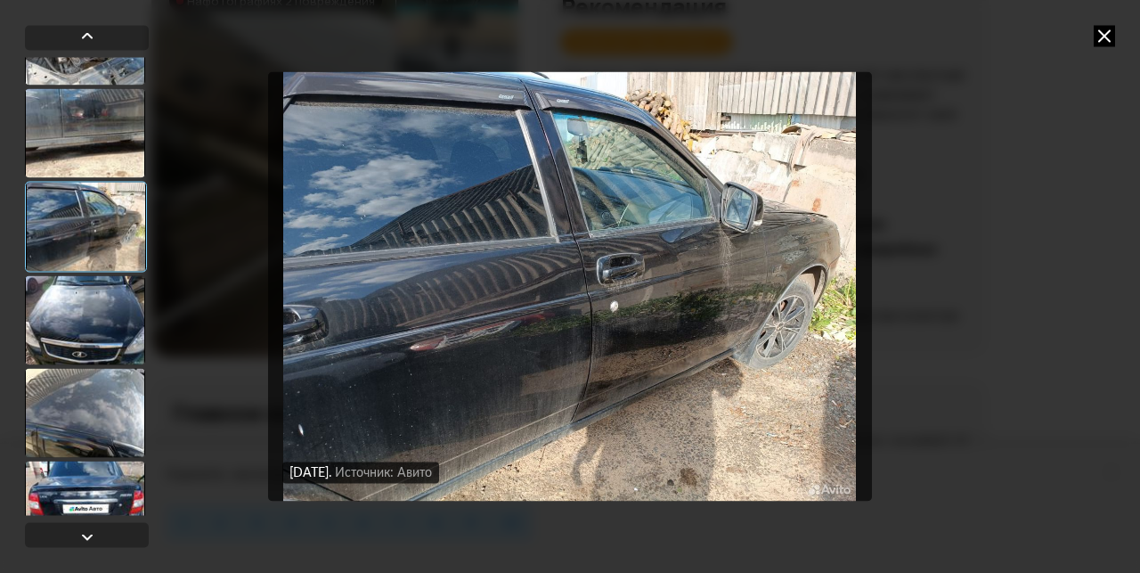
scroll to position [2225, 0]
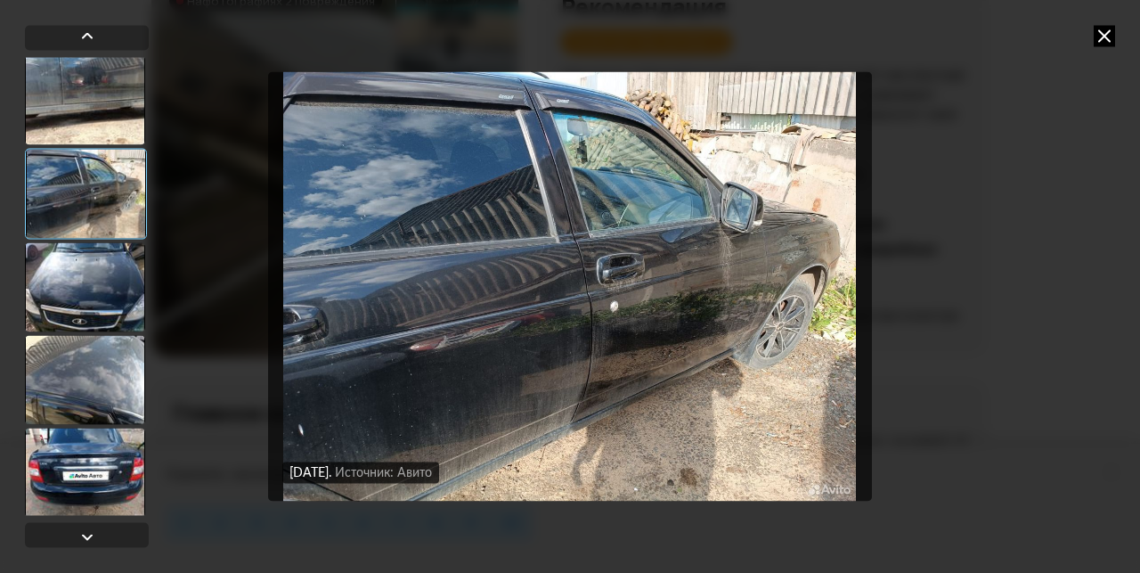
click at [86, 286] on div at bounding box center [85, 286] width 120 height 89
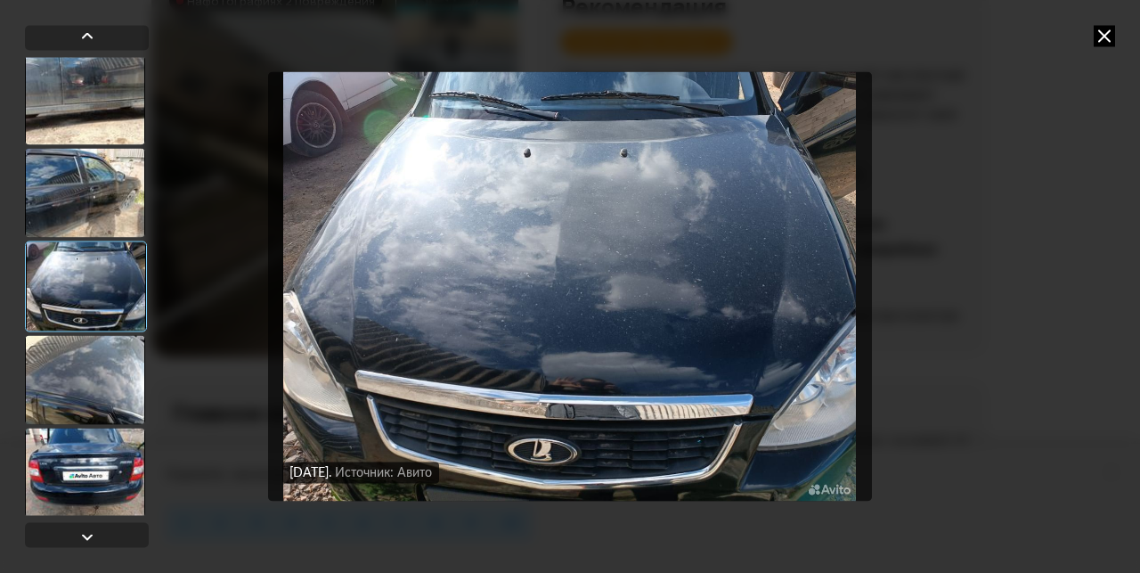
scroll to position [2315, 0]
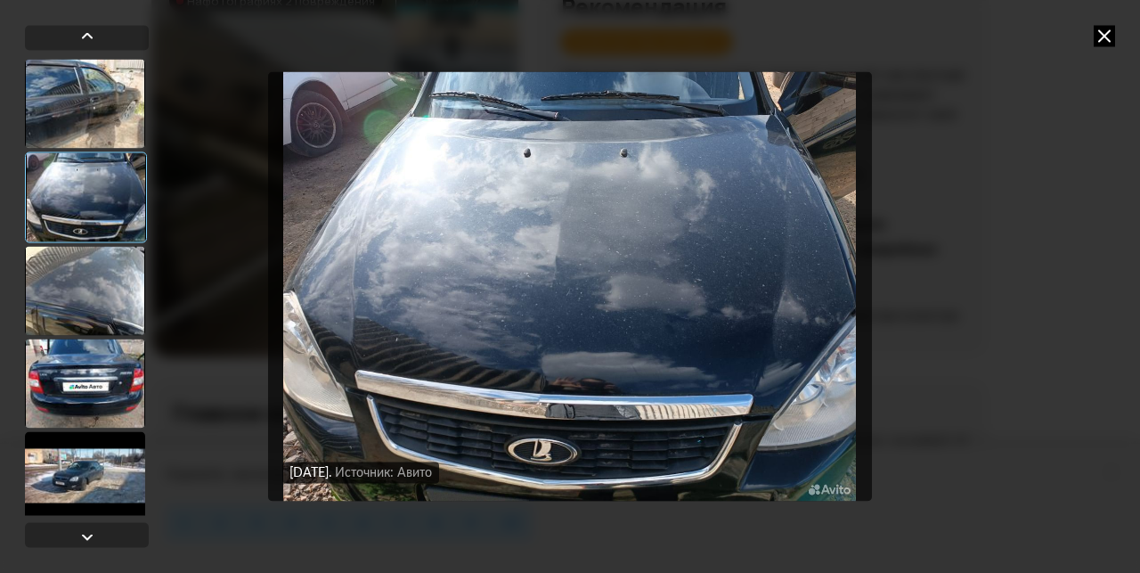
click at [86, 286] on div at bounding box center [85, 290] width 120 height 89
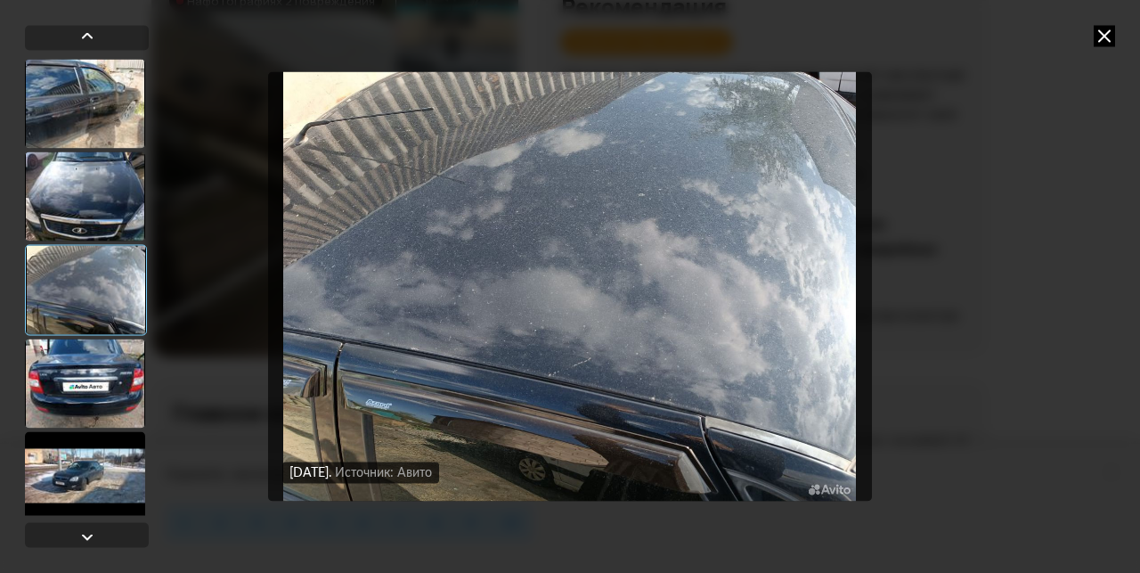
scroll to position [2404, 0]
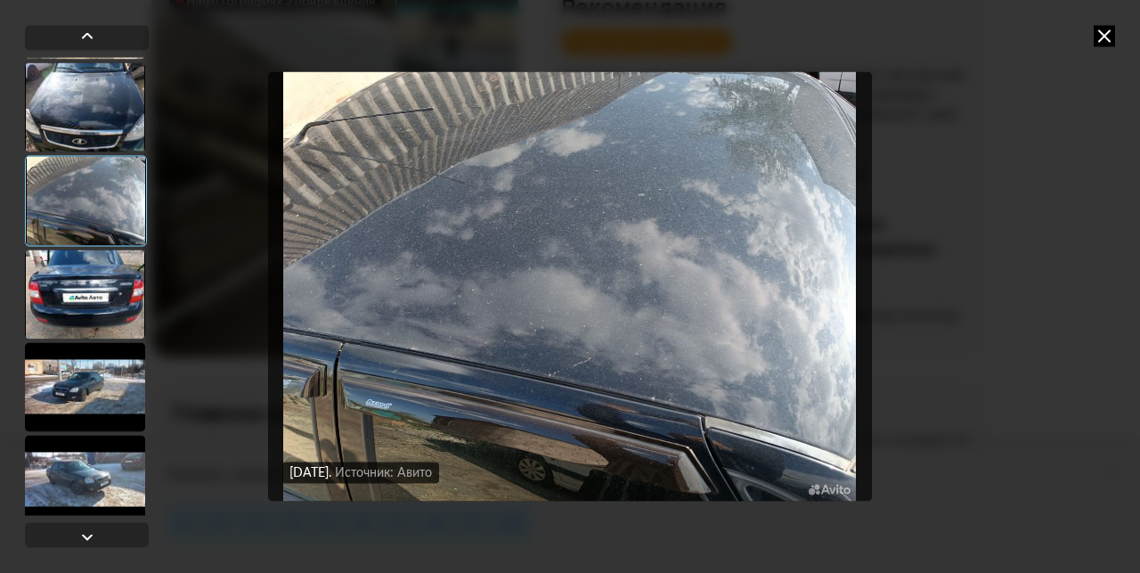
click at [86, 286] on div at bounding box center [85, 293] width 120 height 89
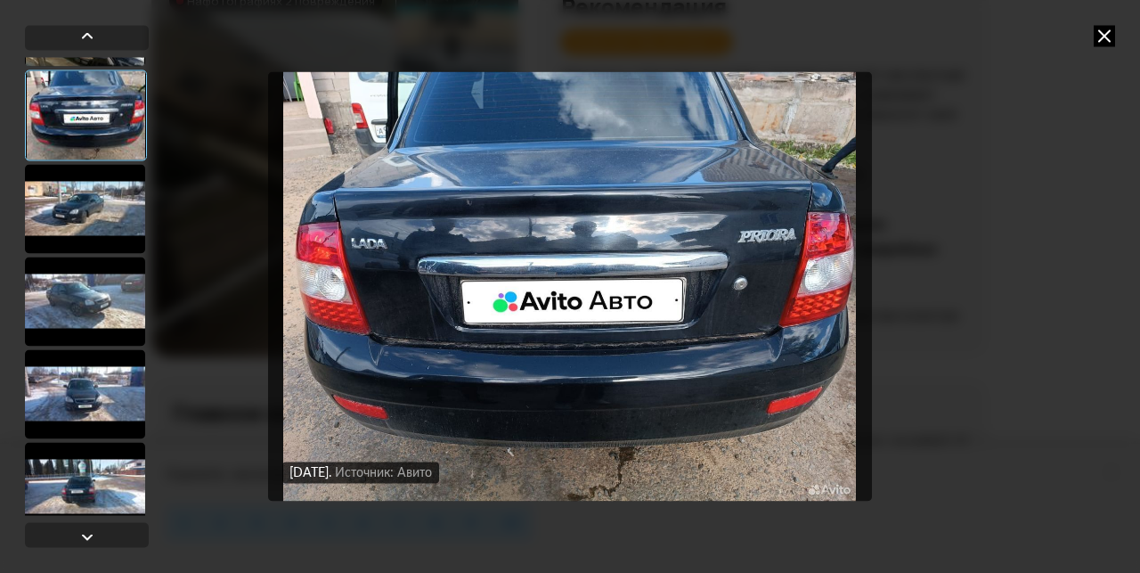
scroll to position [2671, 0]
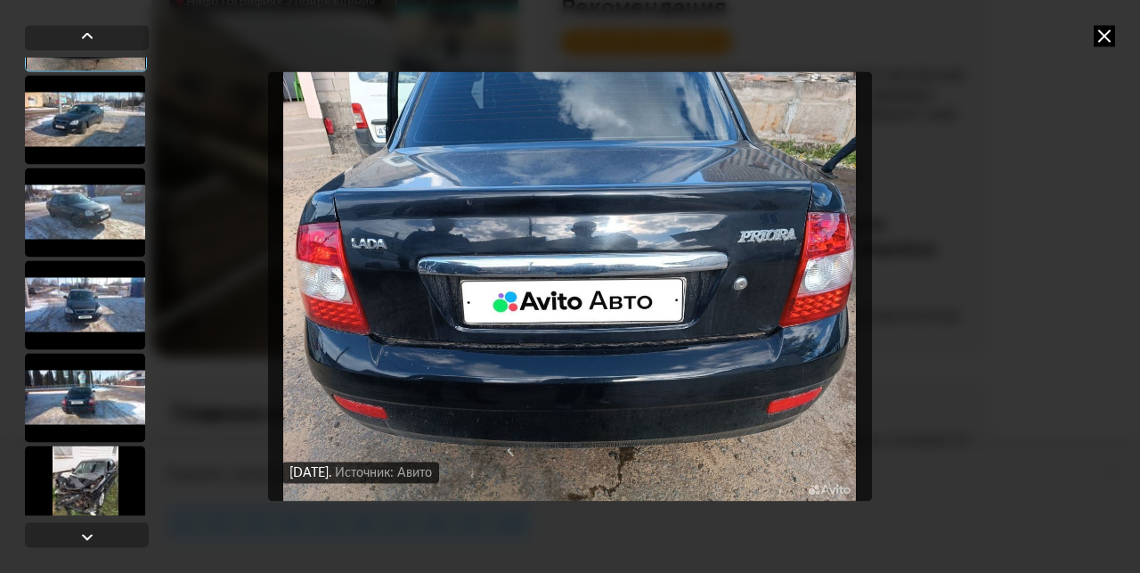
click at [94, 219] on div at bounding box center [85, 211] width 120 height 89
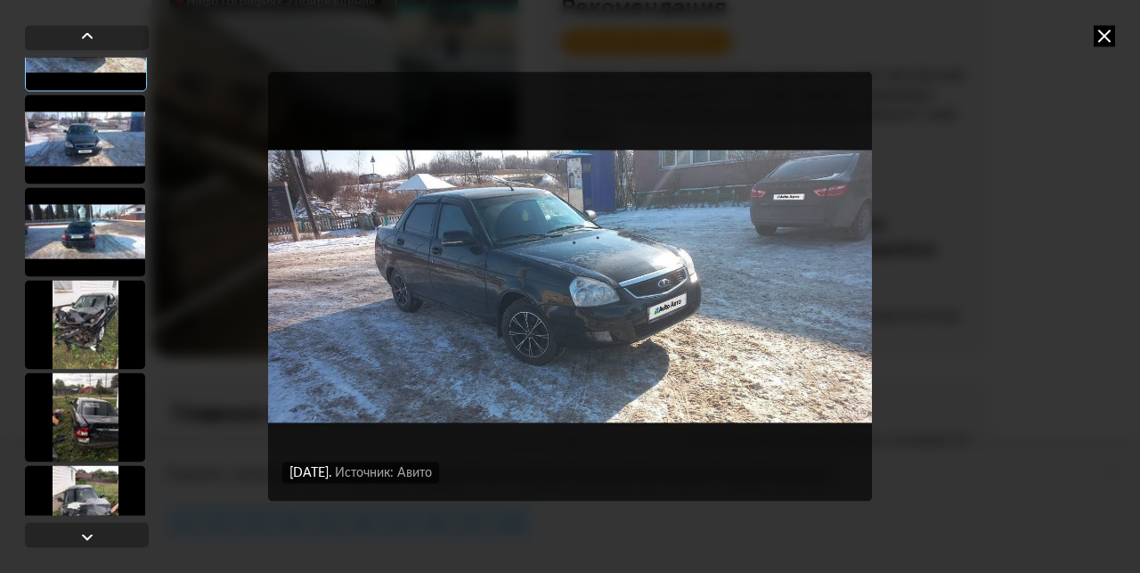
scroll to position [2849, 0]
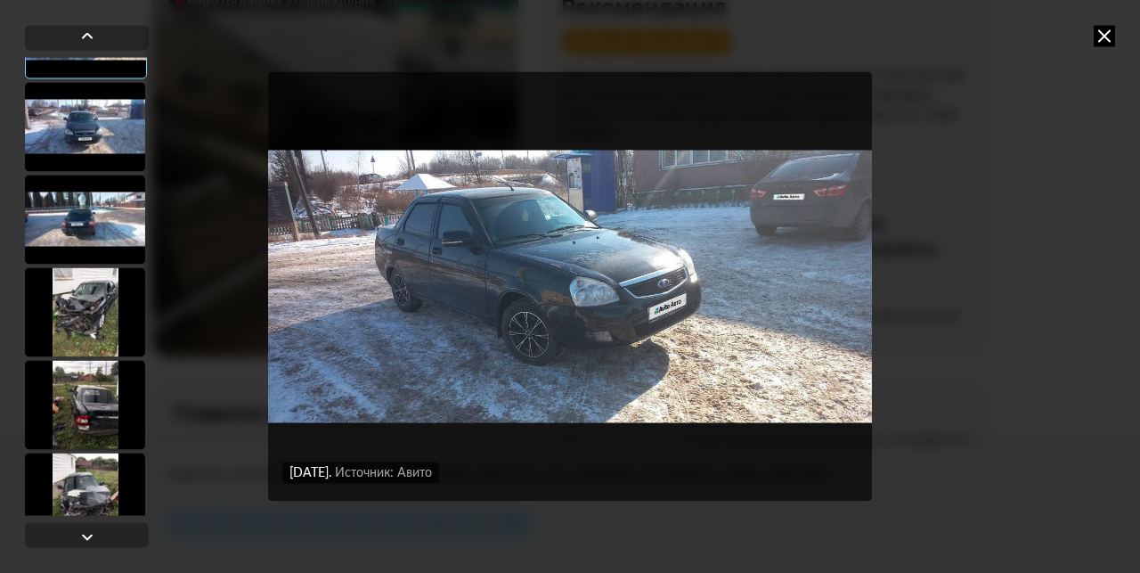
click at [91, 315] on div at bounding box center [85, 311] width 120 height 89
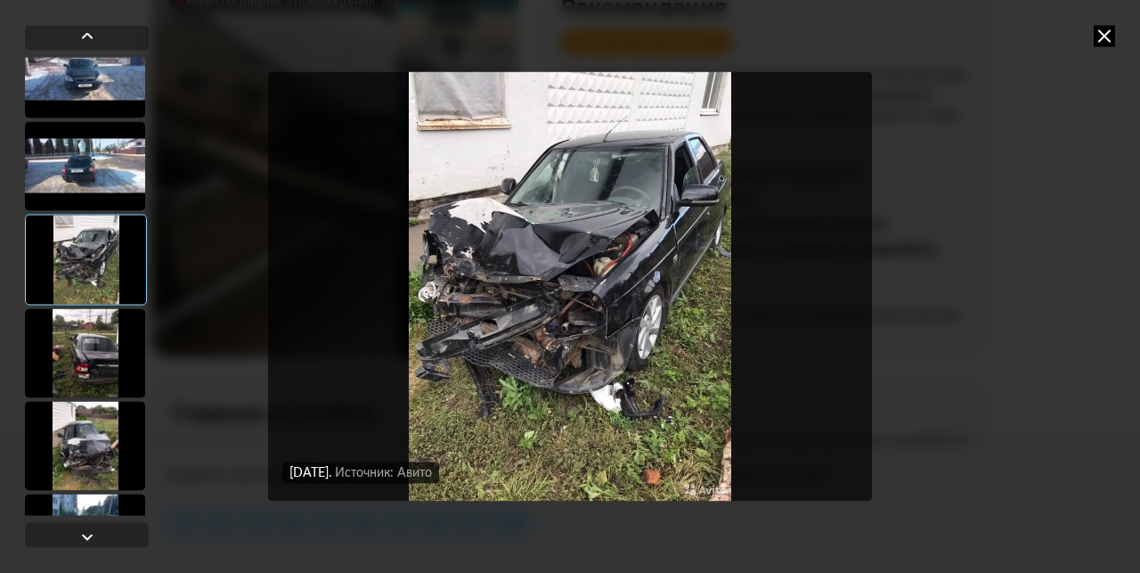
scroll to position [2938, 0]
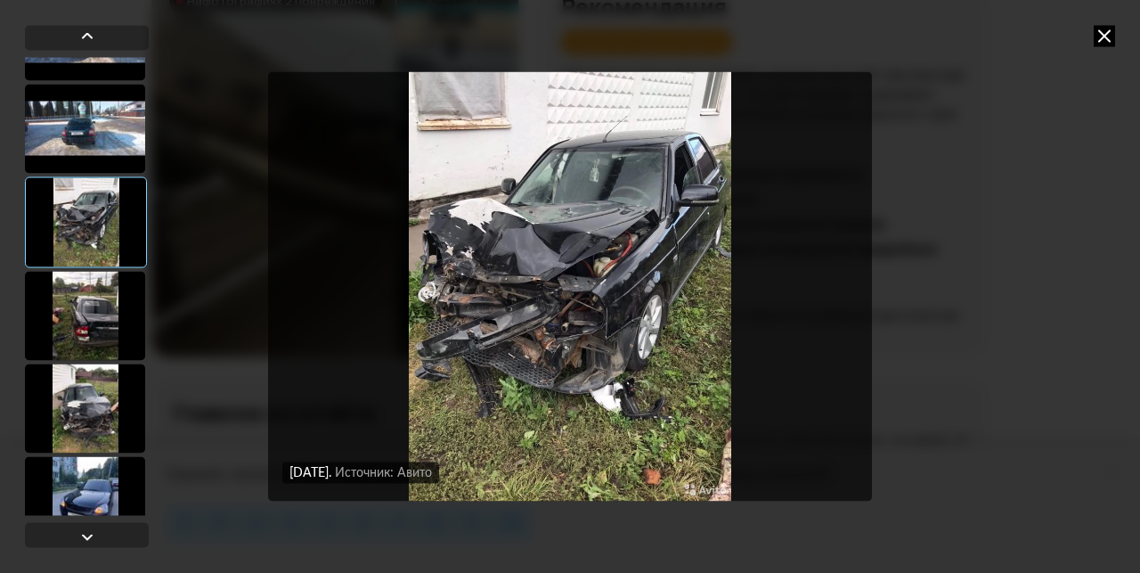
click at [94, 318] on div at bounding box center [85, 315] width 120 height 89
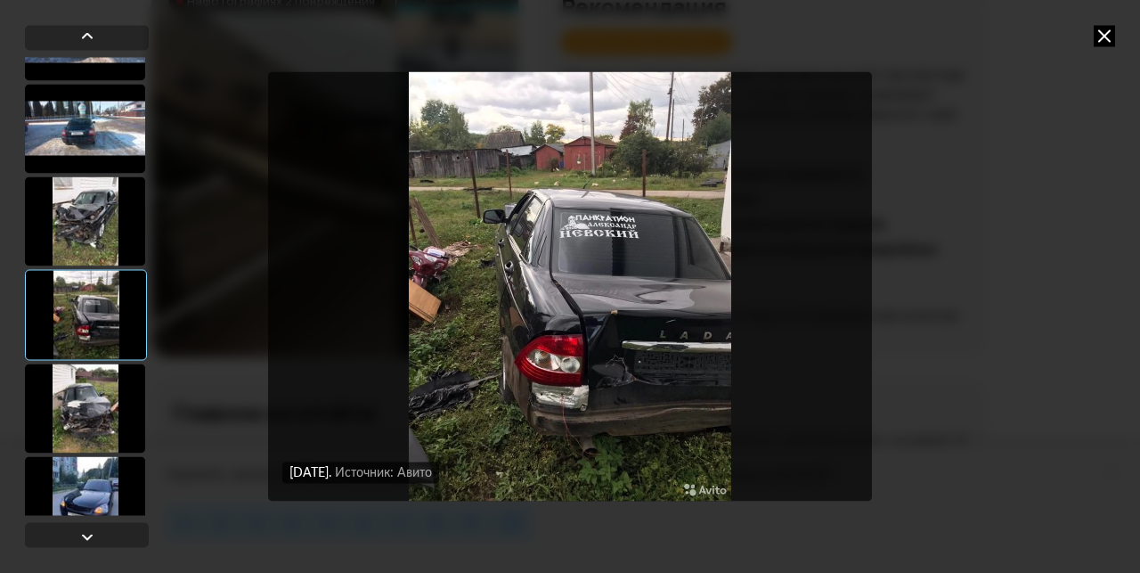
scroll to position [3027, 0]
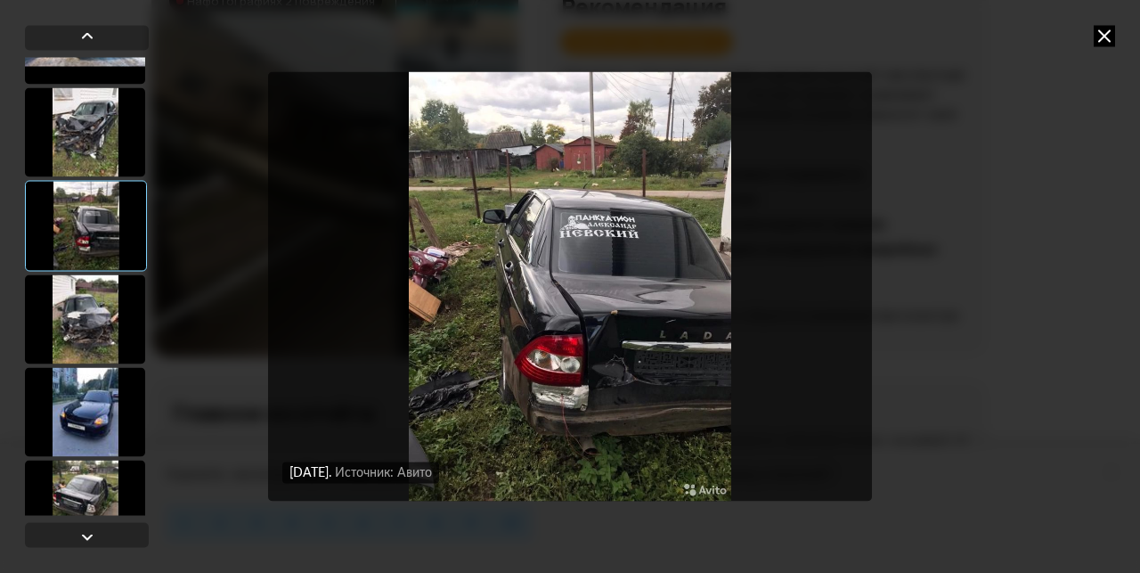
click at [94, 318] on div at bounding box center [85, 318] width 120 height 89
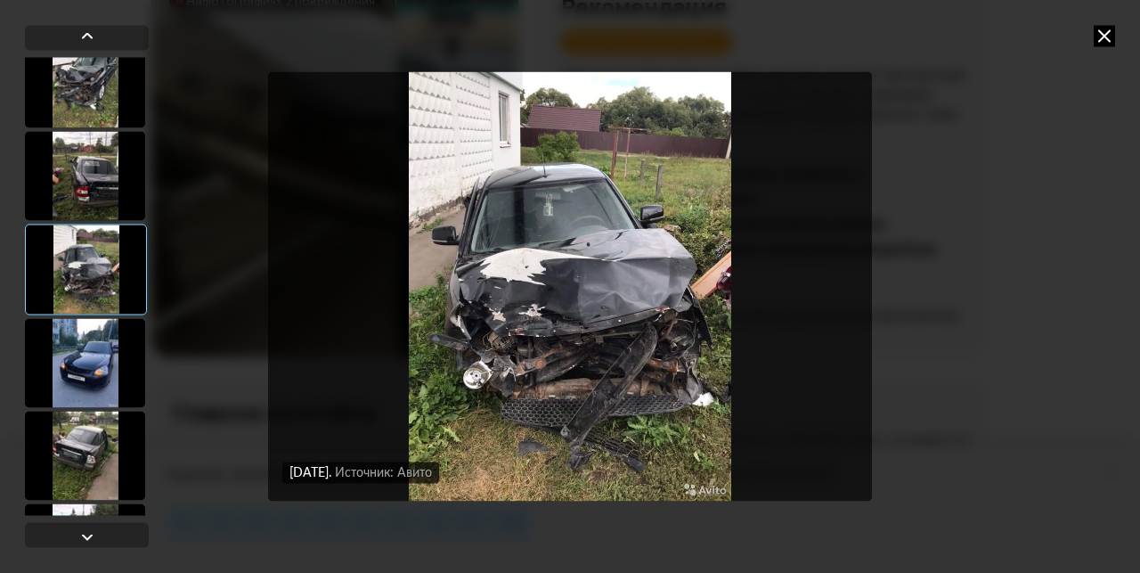
scroll to position [3116, 0]
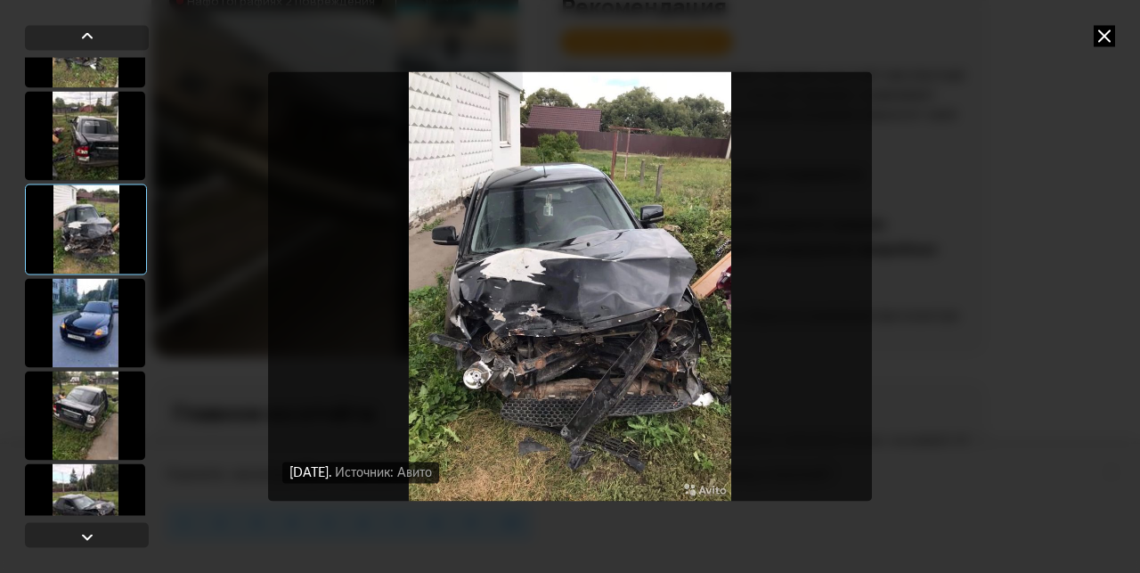
click at [94, 318] on div at bounding box center [85, 322] width 120 height 89
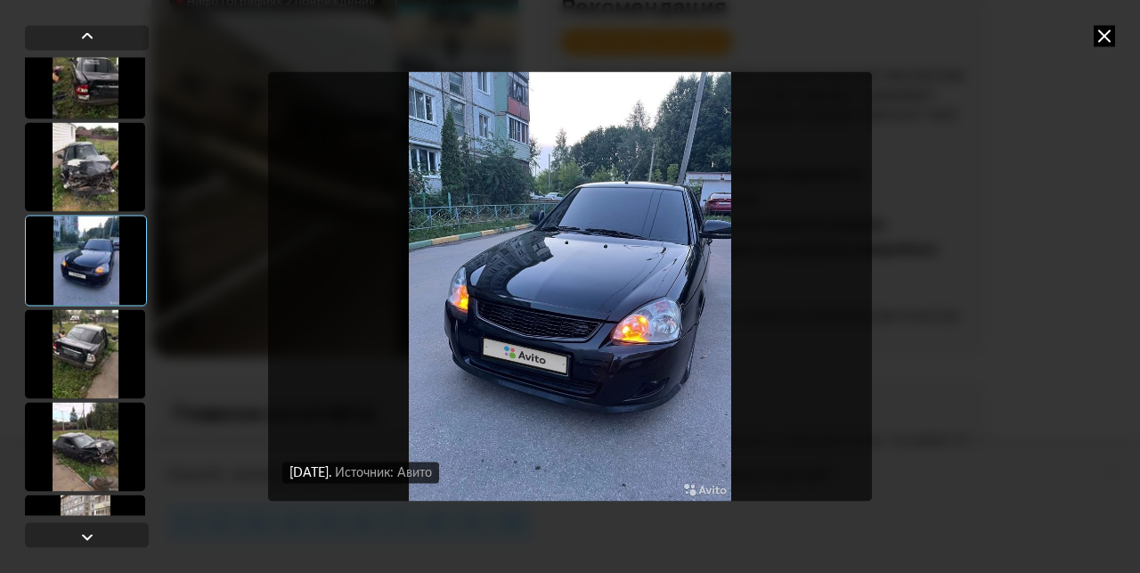
scroll to position [3205, 0]
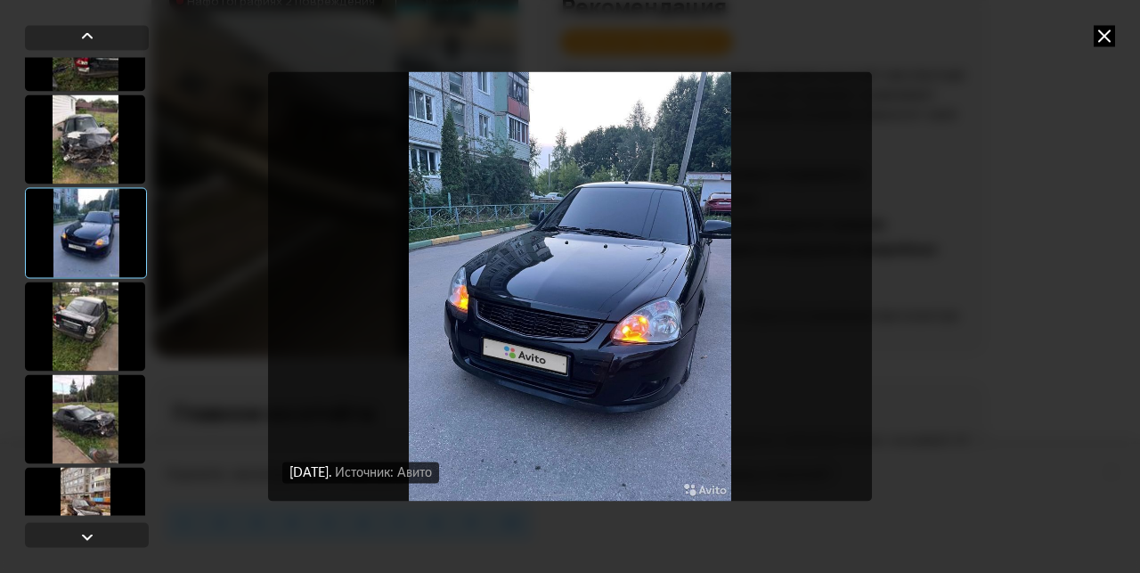
click at [94, 318] on div at bounding box center [85, 326] width 120 height 89
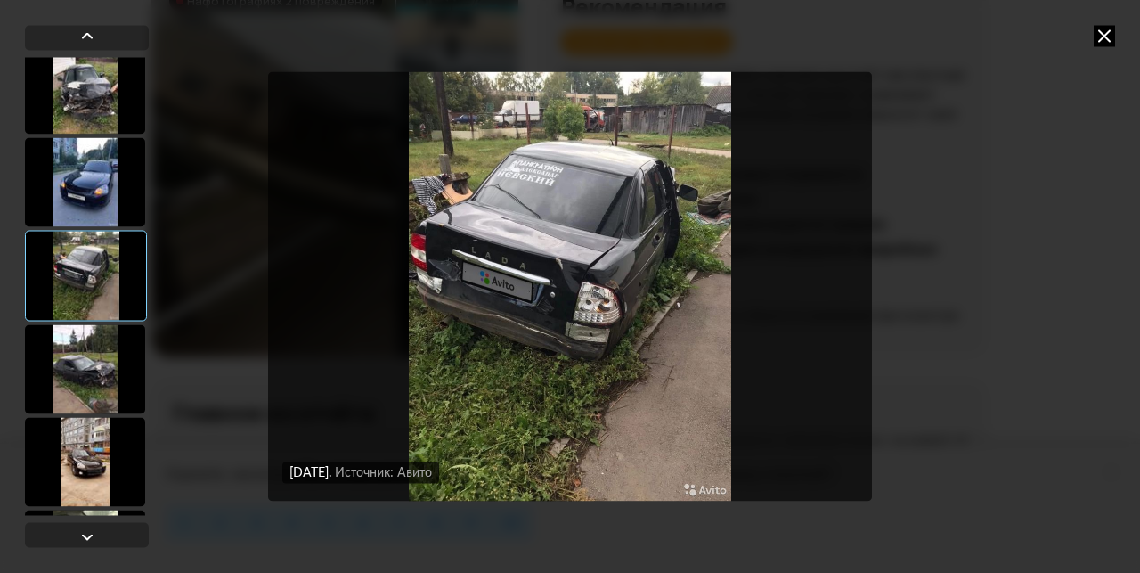
scroll to position [3295, 0]
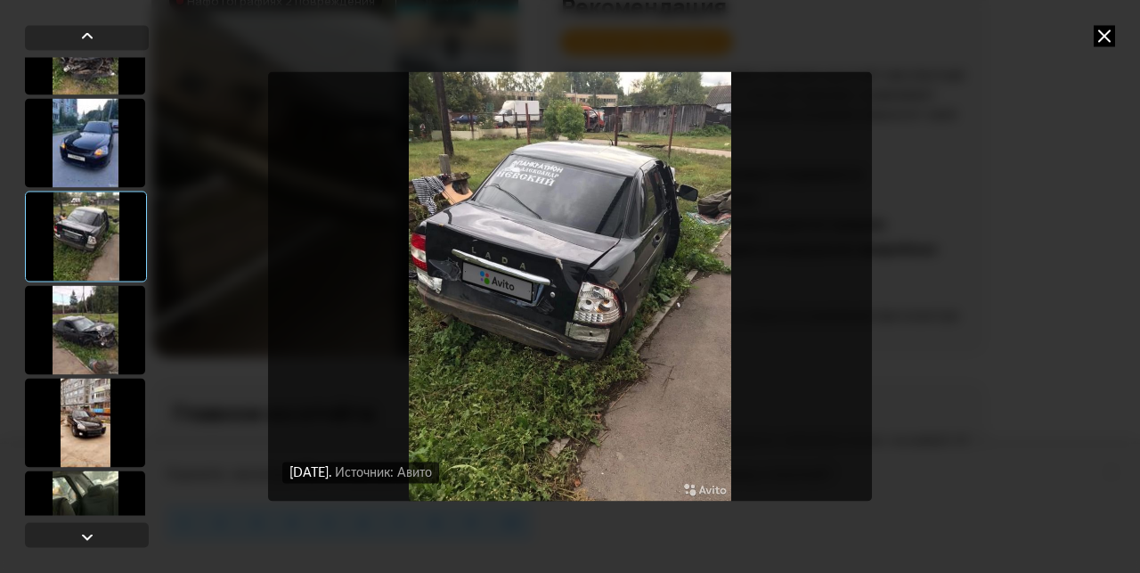
click at [94, 318] on div at bounding box center [85, 329] width 120 height 89
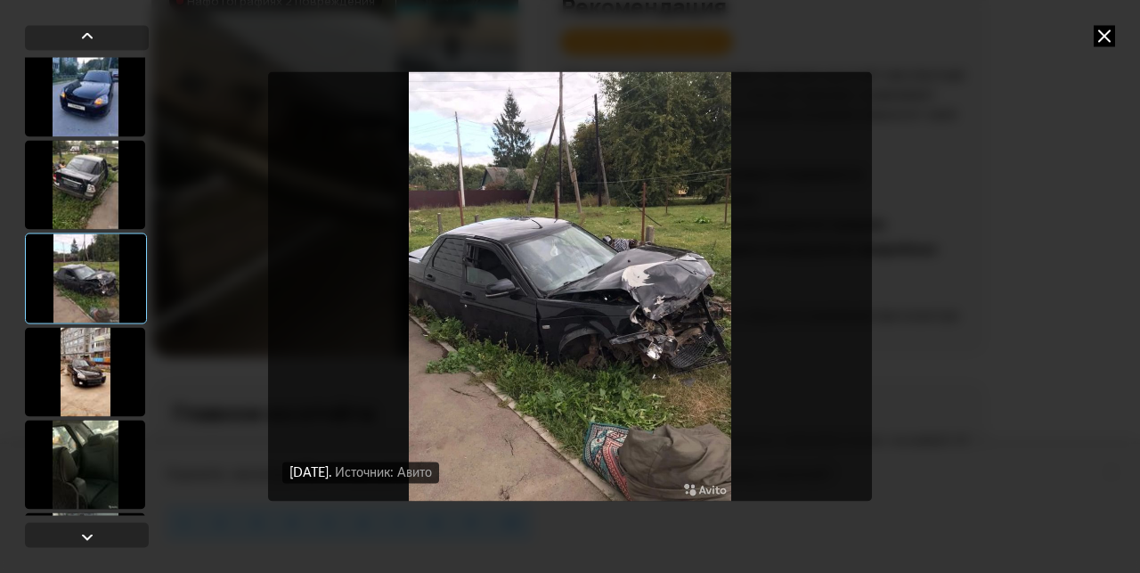
scroll to position [3384, 0]
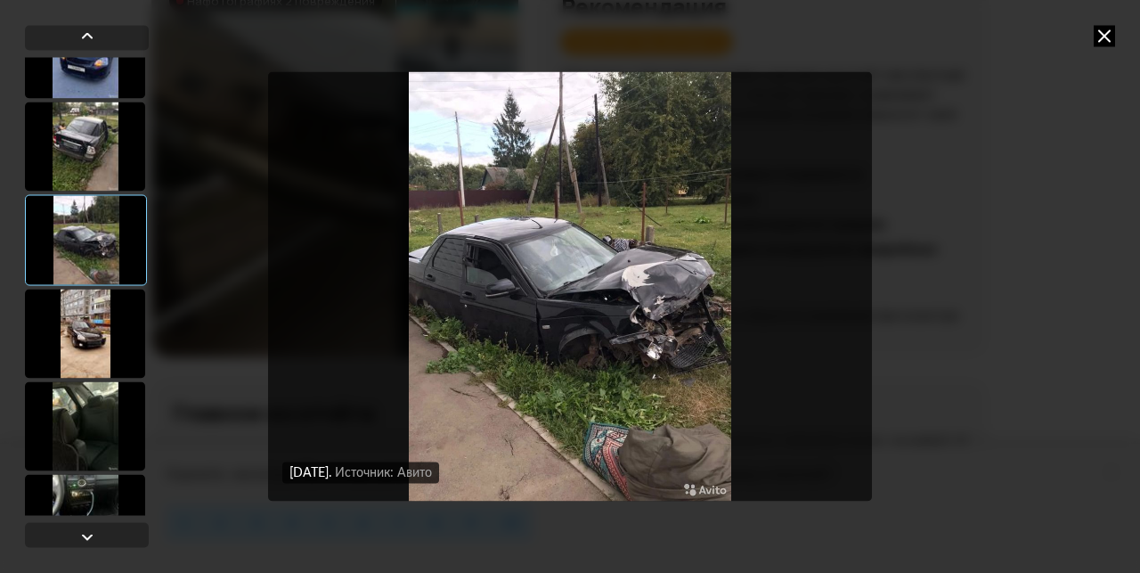
click at [94, 318] on div at bounding box center [85, 333] width 120 height 89
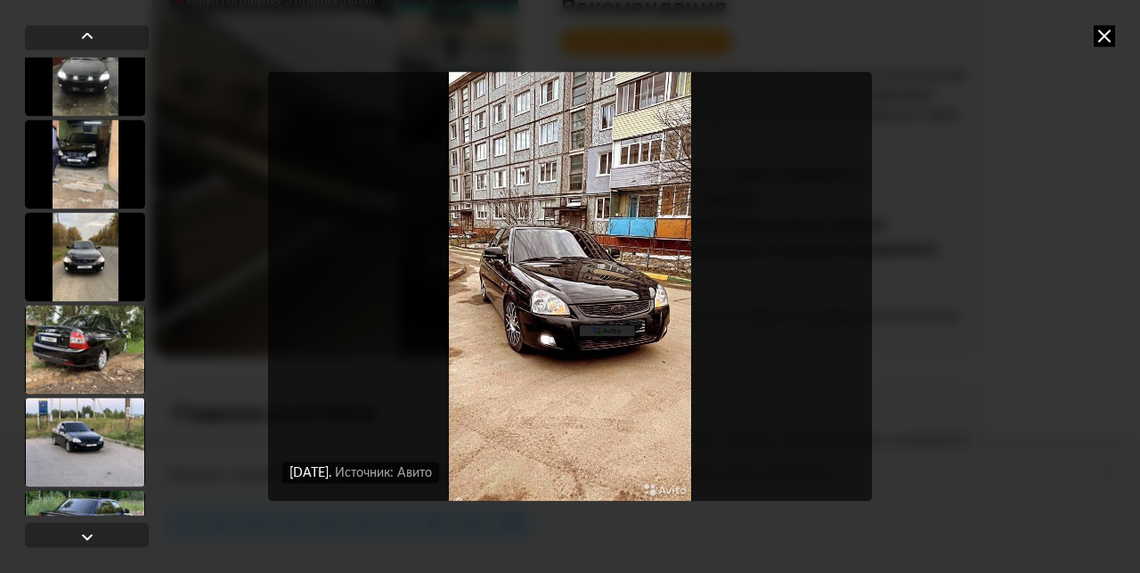
scroll to position [4720, 0]
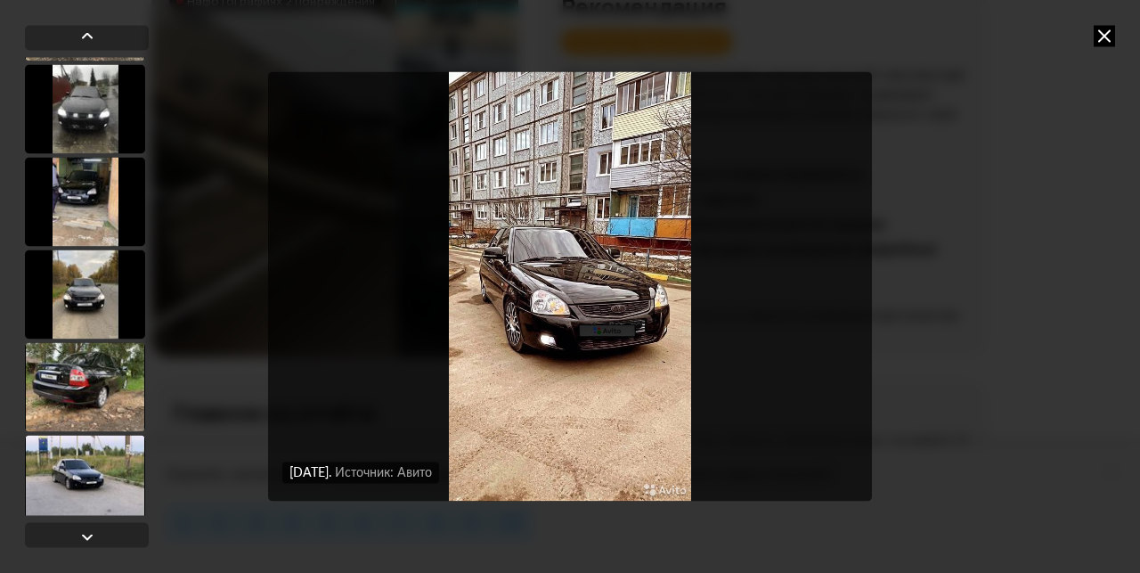
click at [94, 318] on div at bounding box center [85, 293] width 120 height 89
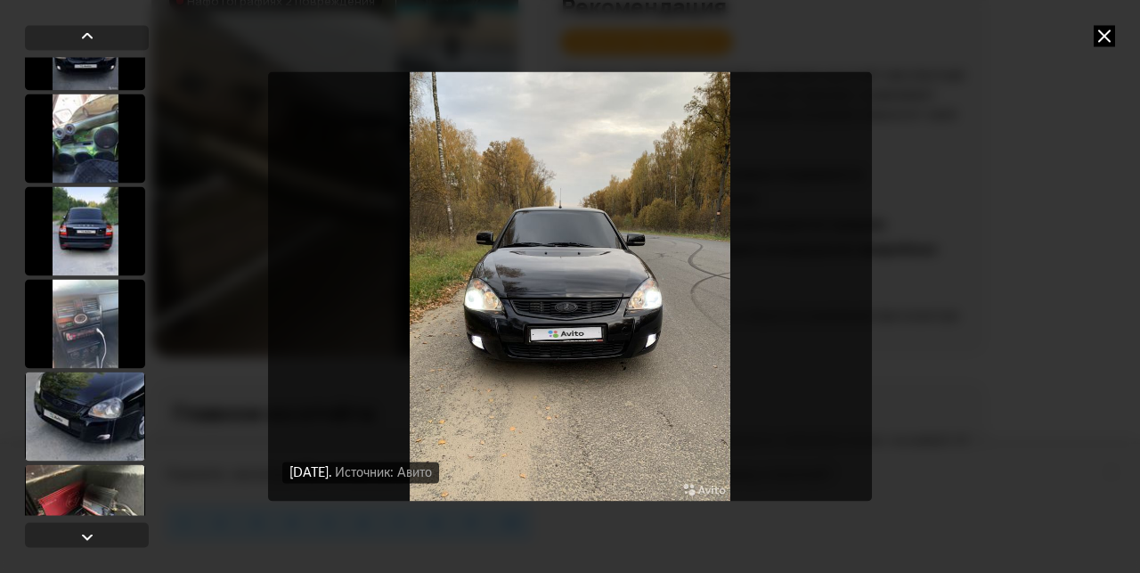
scroll to position [5343, 0]
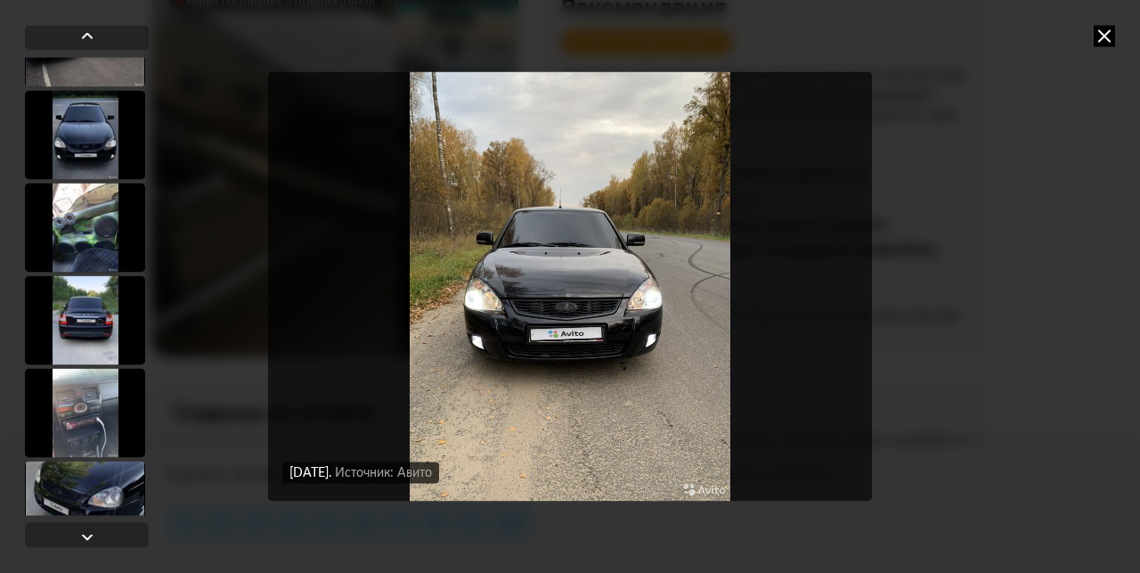
click at [86, 217] on div at bounding box center [85, 227] width 120 height 89
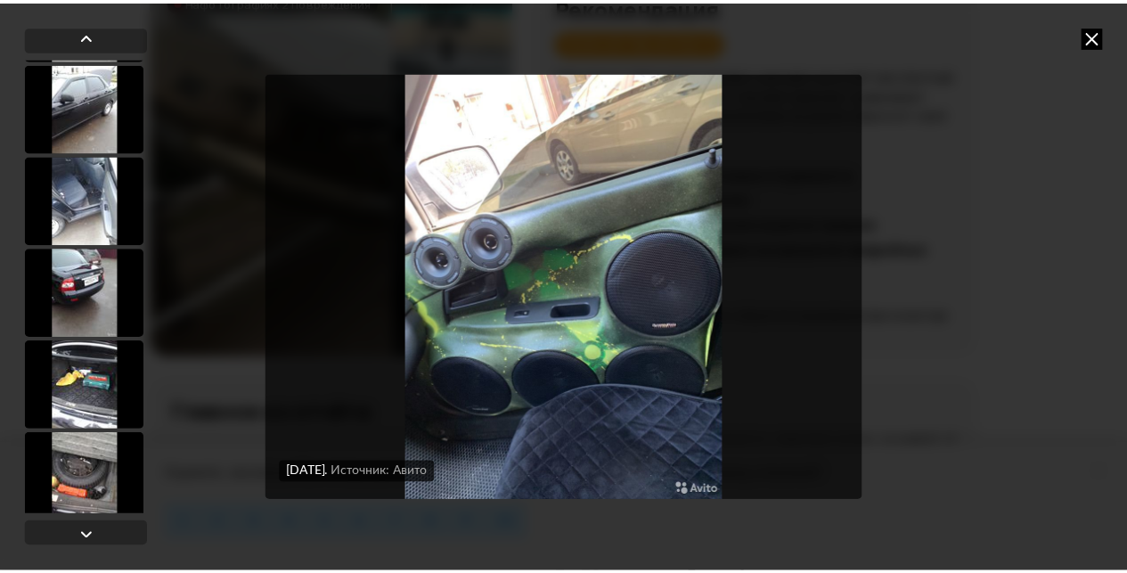
scroll to position [9734, 0]
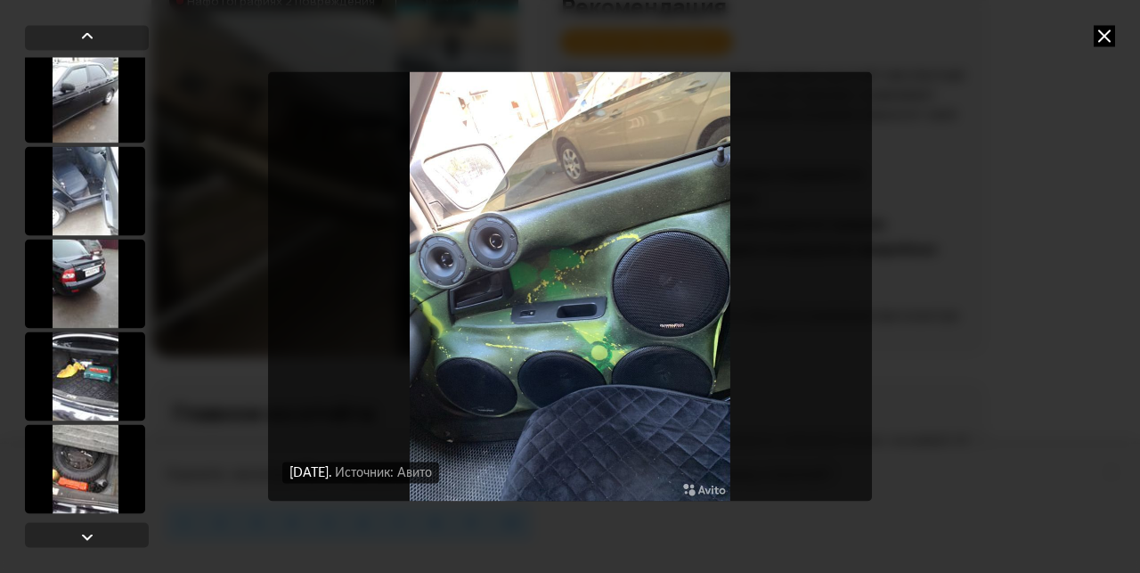
click at [1106, 37] on icon at bounding box center [1104, 35] width 21 height 21
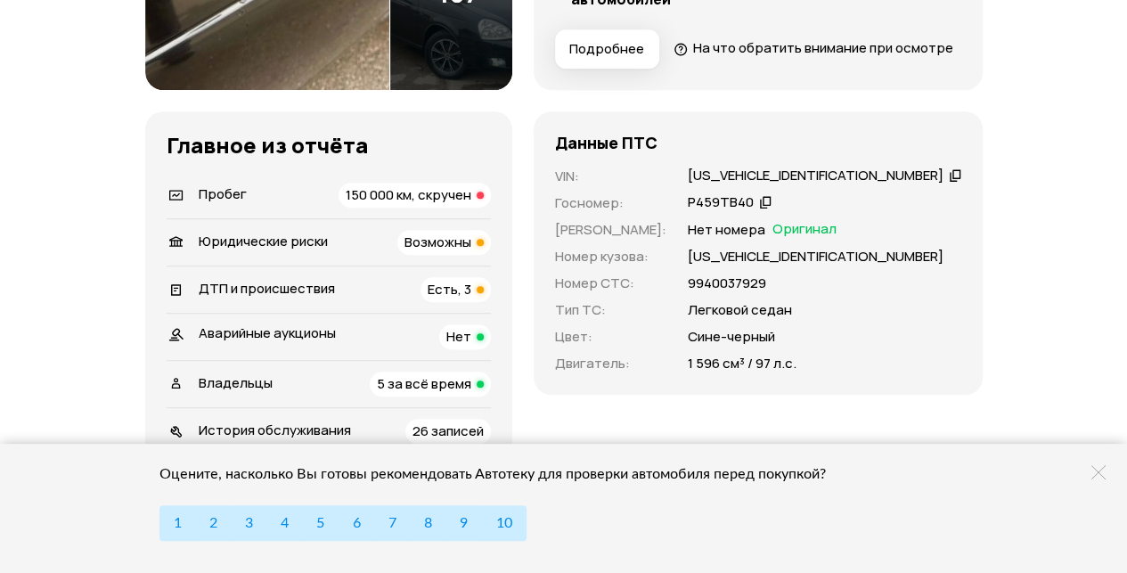
scroll to position [624, 0]
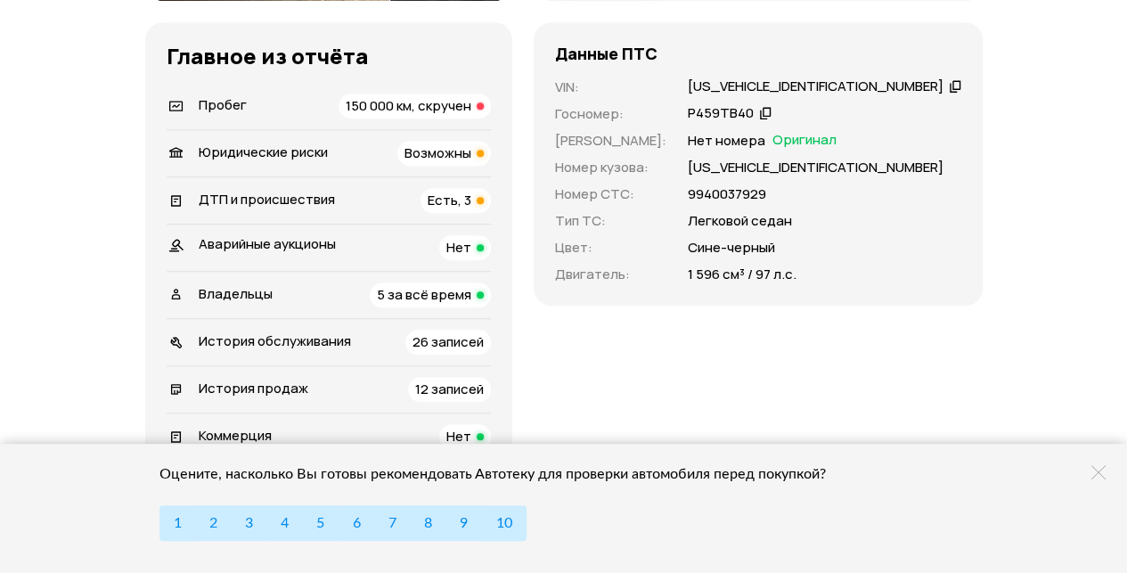
click at [462, 162] on span "Возможны" at bounding box center [437, 152] width 67 height 19
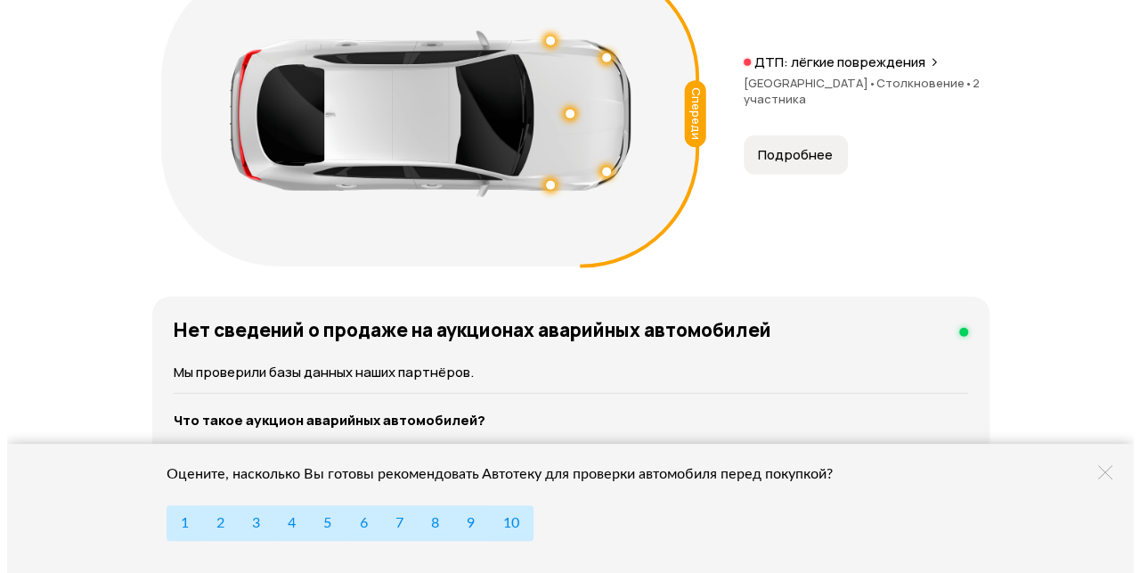
scroll to position [2193, 0]
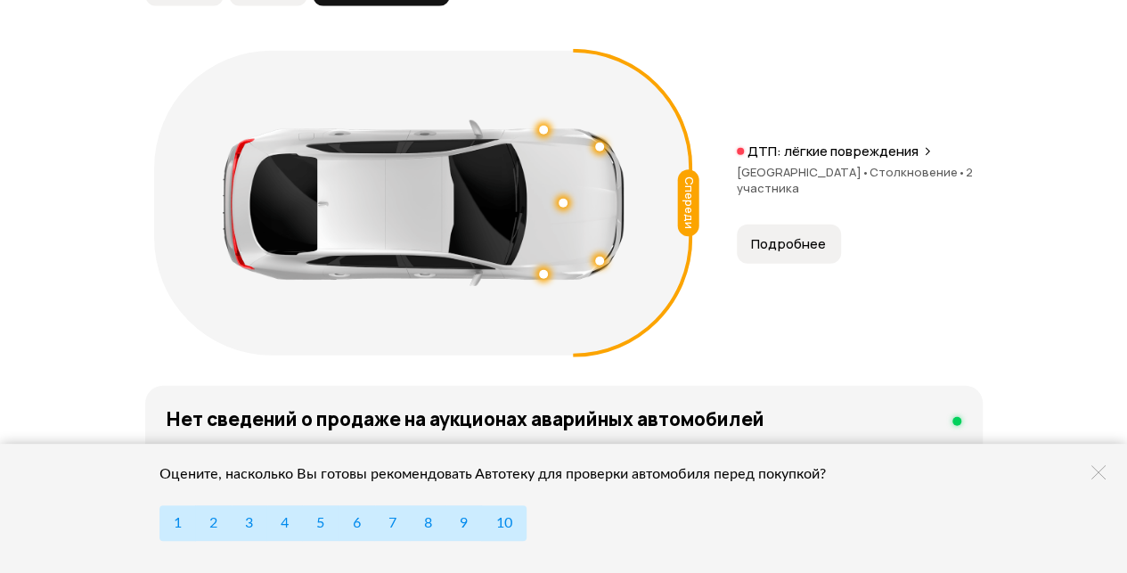
click at [776, 253] on span "Подробнее" at bounding box center [788, 244] width 75 height 18
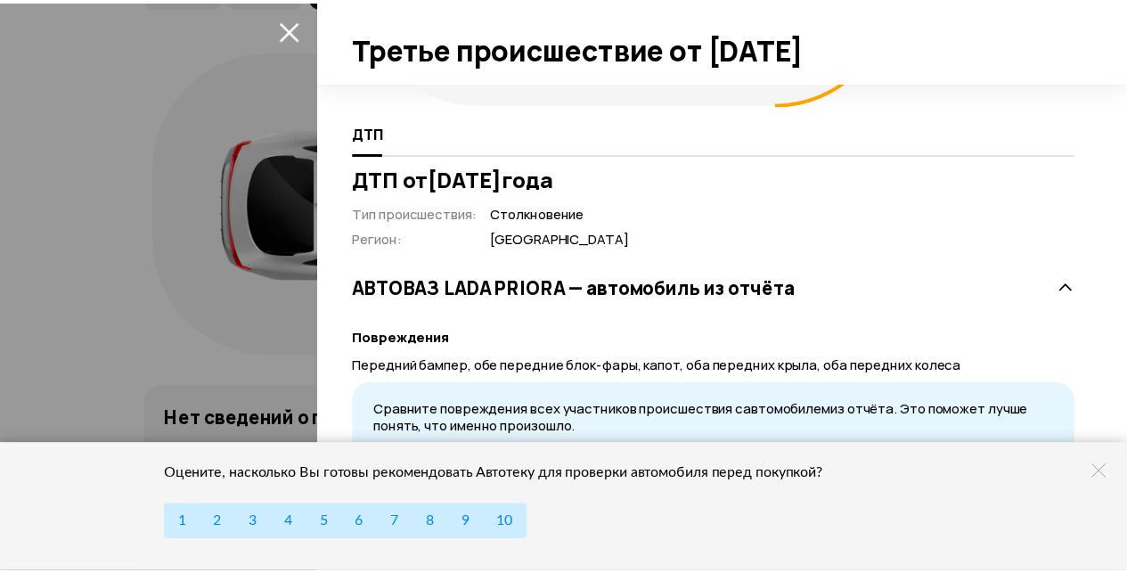
scroll to position [312, 0]
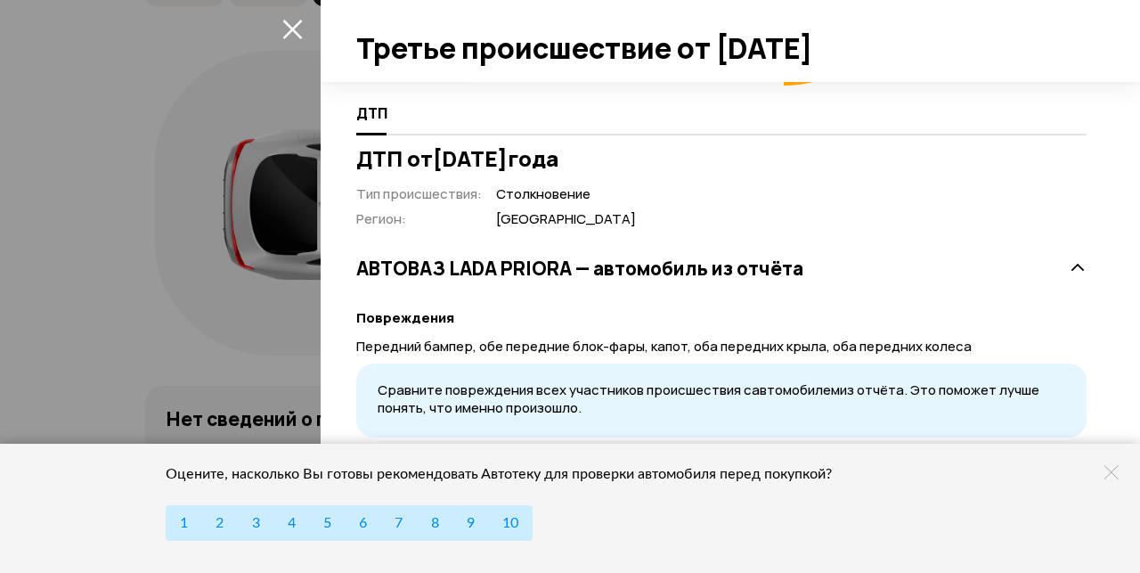
click at [53, 233] on div at bounding box center [570, 286] width 1140 height 573
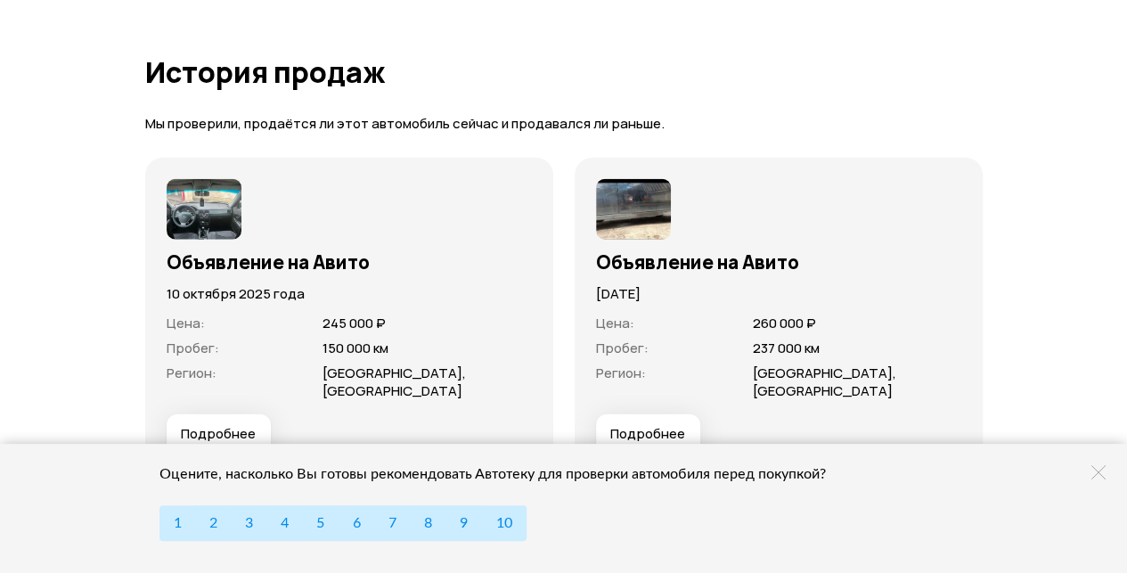
scroll to position [5668, 0]
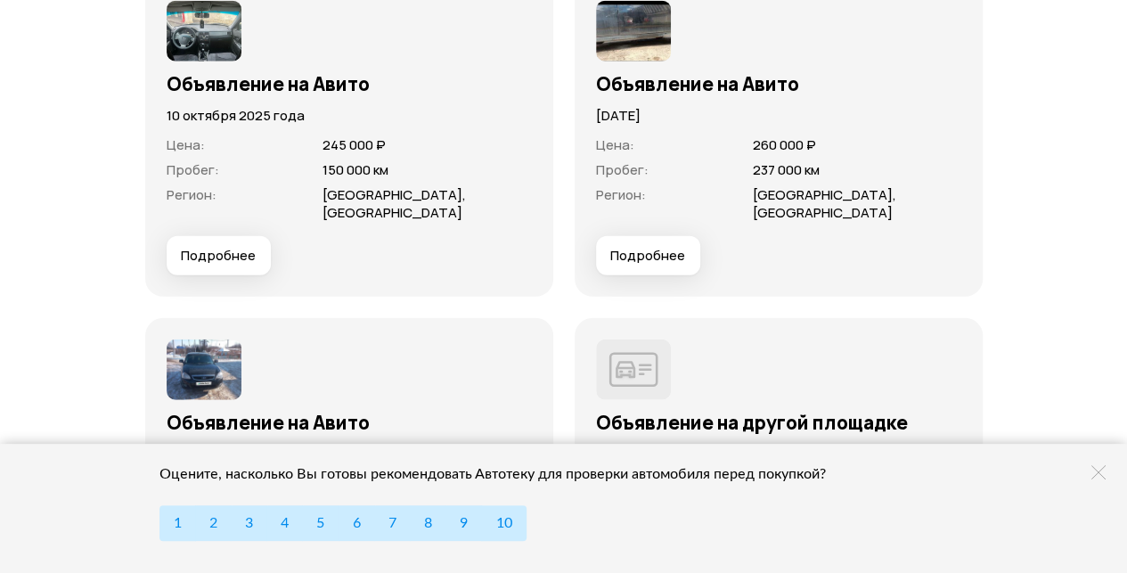
click at [634, 61] on img at bounding box center [633, 31] width 75 height 61
click at [634, 159] on div "Цена : 260 000 ₽ Пробег : 237 000 км Регион : [GEOGRAPHIC_DATA], [GEOGRAPHIC_DA…" at bounding box center [778, 181] width 365 height 110
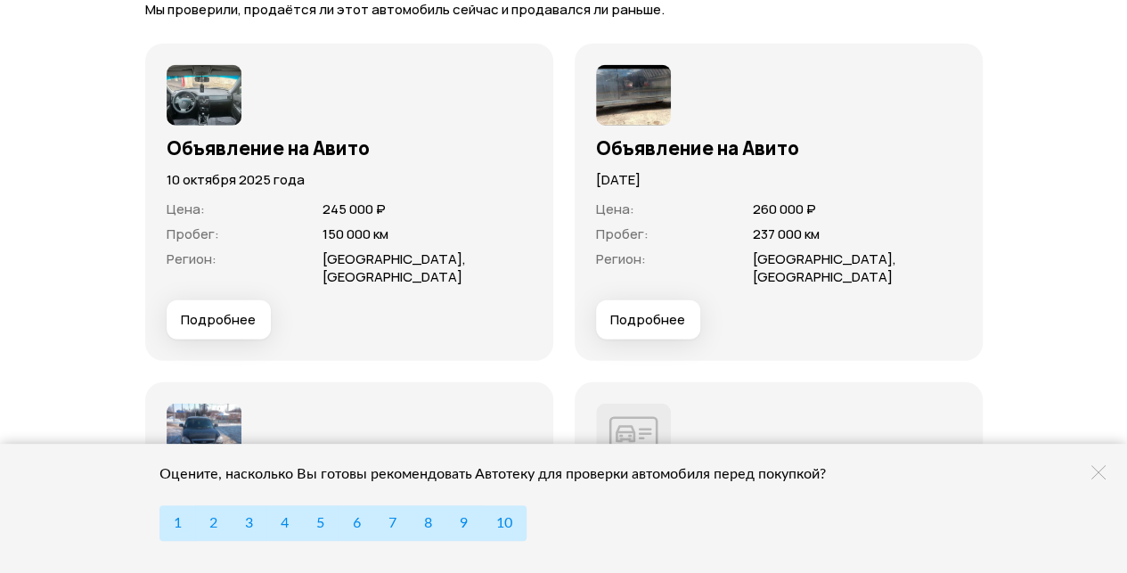
scroll to position [5490, 0]
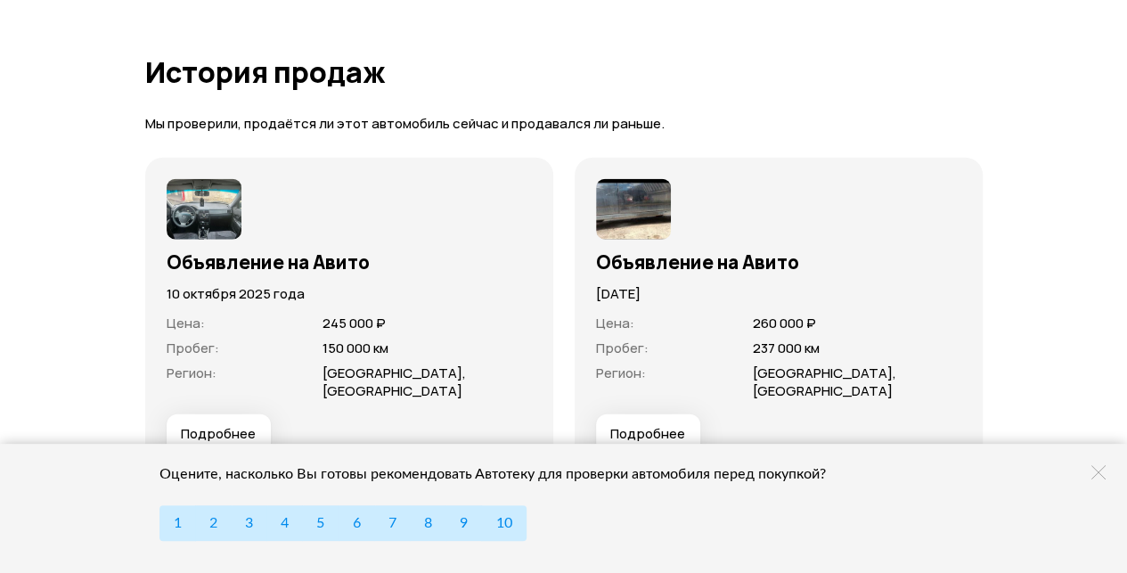
click at [634, 235] on img at bounding box center [633, 209] width 75 height 61
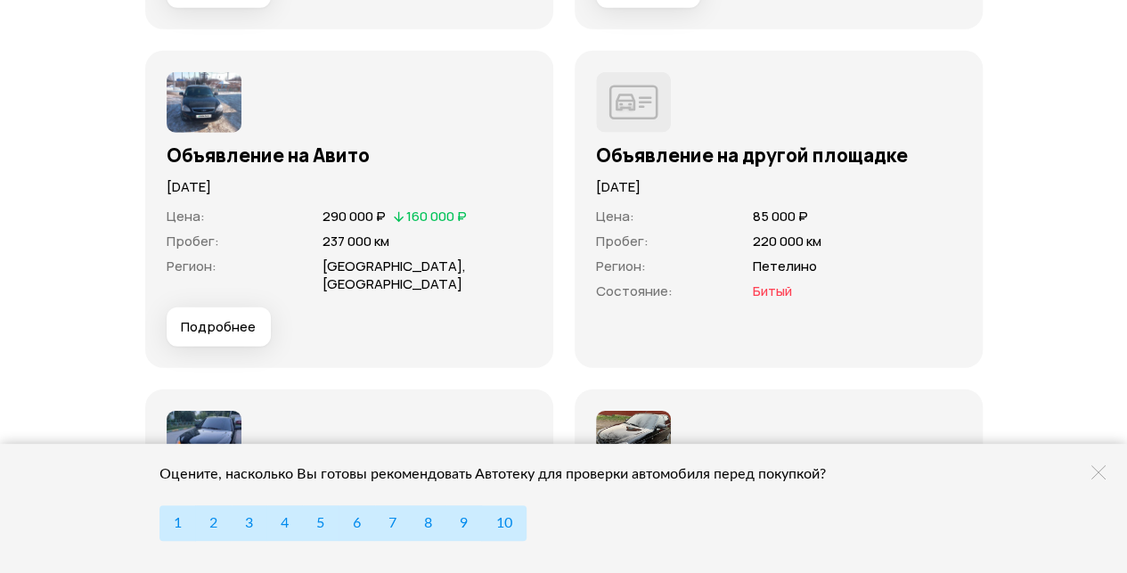
scroll to position [5935, 0]
click at [644, 167] on div "Объявление на другой площадке" at bounding box center [778, 150] width 365 height 34
click at [629, 133] on img at bounding box center [633, 102] width 75 height 61
click at [649, 167] on h3 "Объявление на другой площадке" at bounding box center [778, 154] width 365 height 23
click at [667, 167] on h3 "Объявление на другой площадке" at bounding box center [778, 154] width 365 height 23
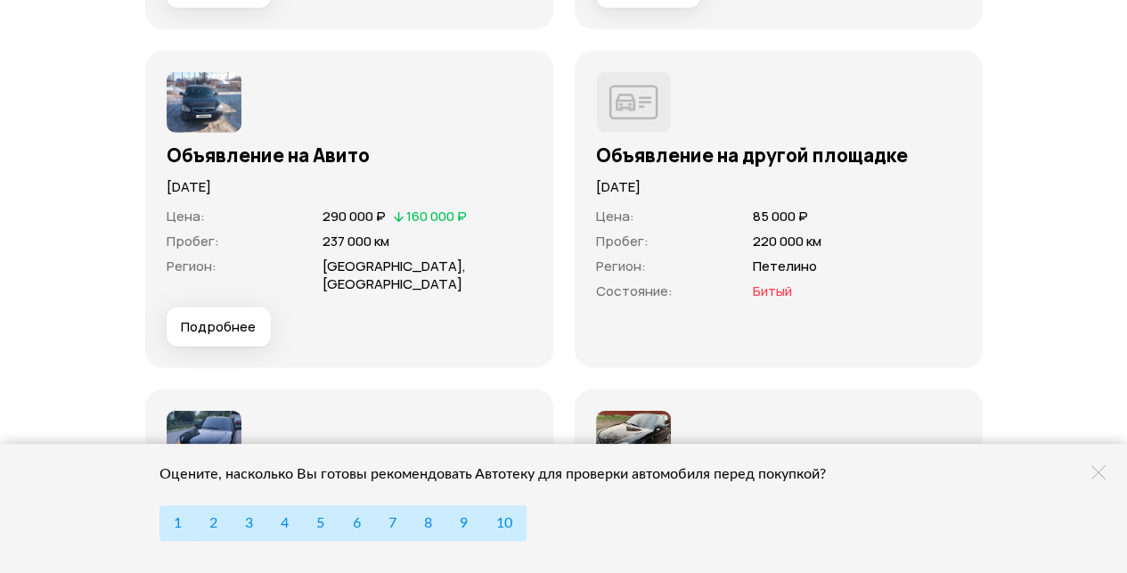
click at [620, 133] on img at bounding box center [633, 102] width 75 height 61
drag, startPoint x: 632, startPoint y: 141, endPoint x: 650, endPoint y: 145, distance: 19.2
click at [632, 133] on img at bounding box center [633, 102] width 75 height 61
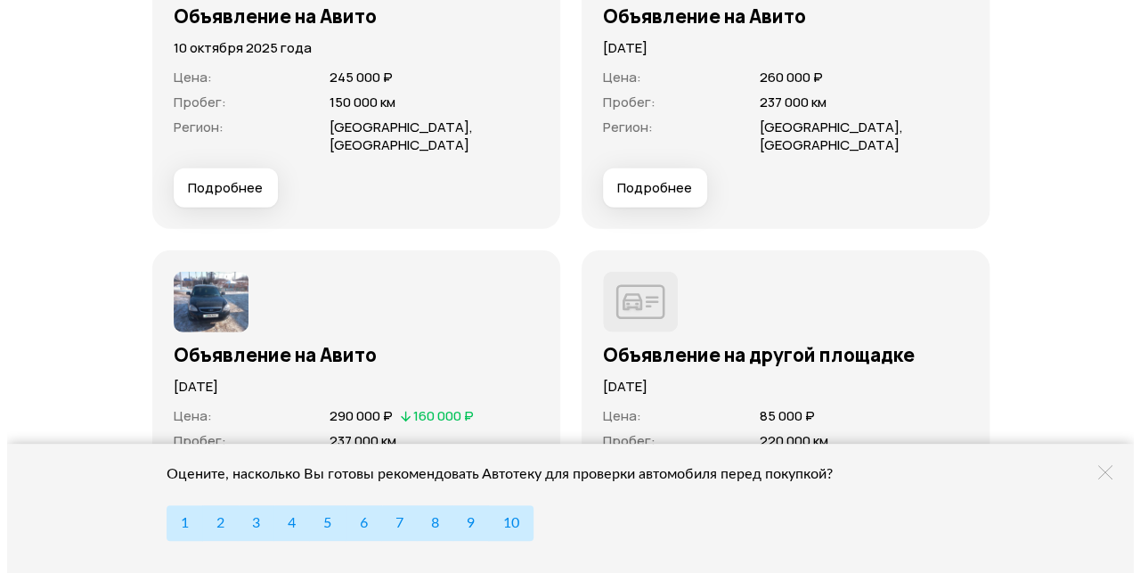
scroll to position [5632, 0]
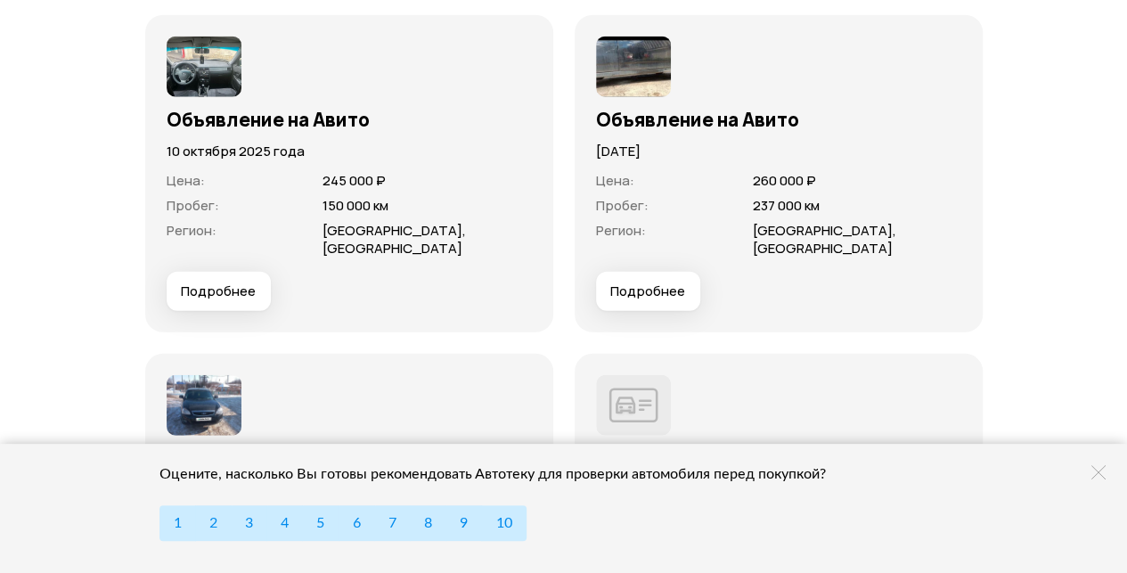
click at [641, 300] on span "Подробнее" at bounding box center [647, 291] width 75 height 18
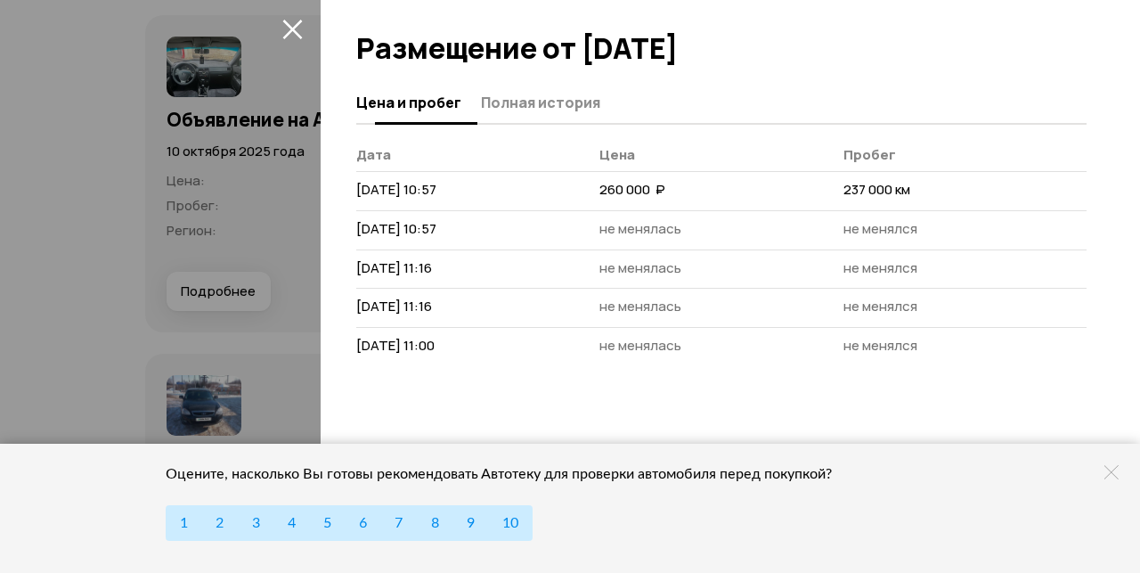
click at [542, 102] on span "Полная история" at bounding box center [540, 103] width 119 height 18
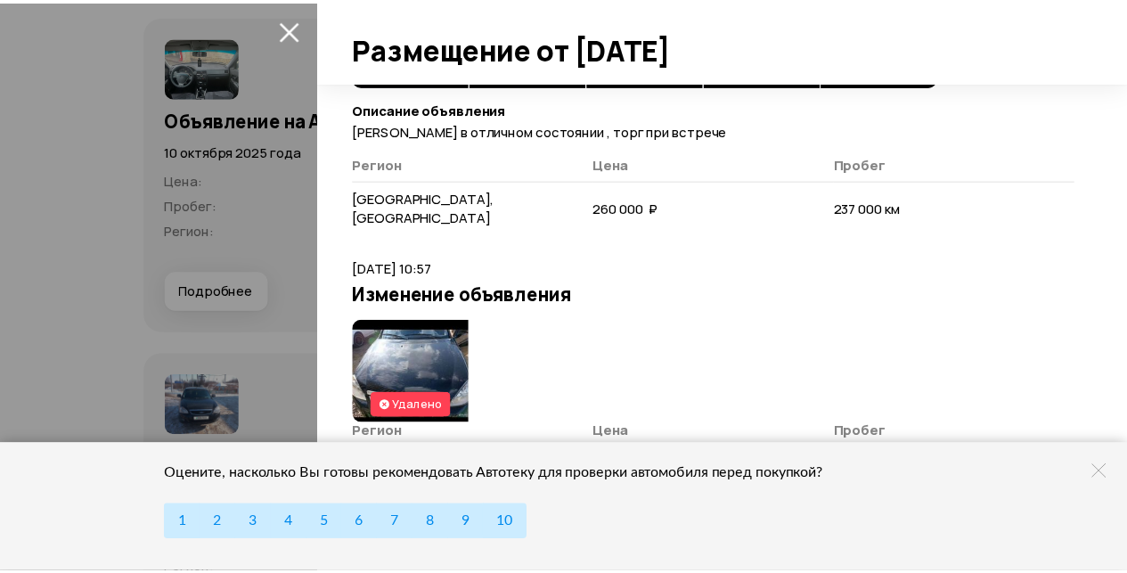
scroll to position [101, 0]
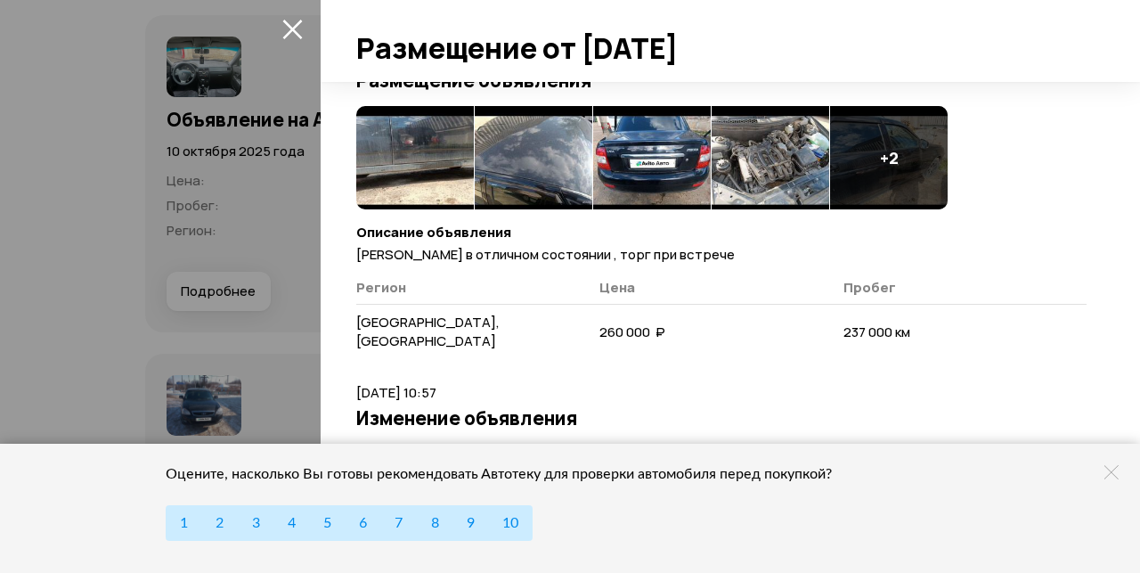
click at [273, 233] on div at bounding box center [570, 286] width 1140 height 573
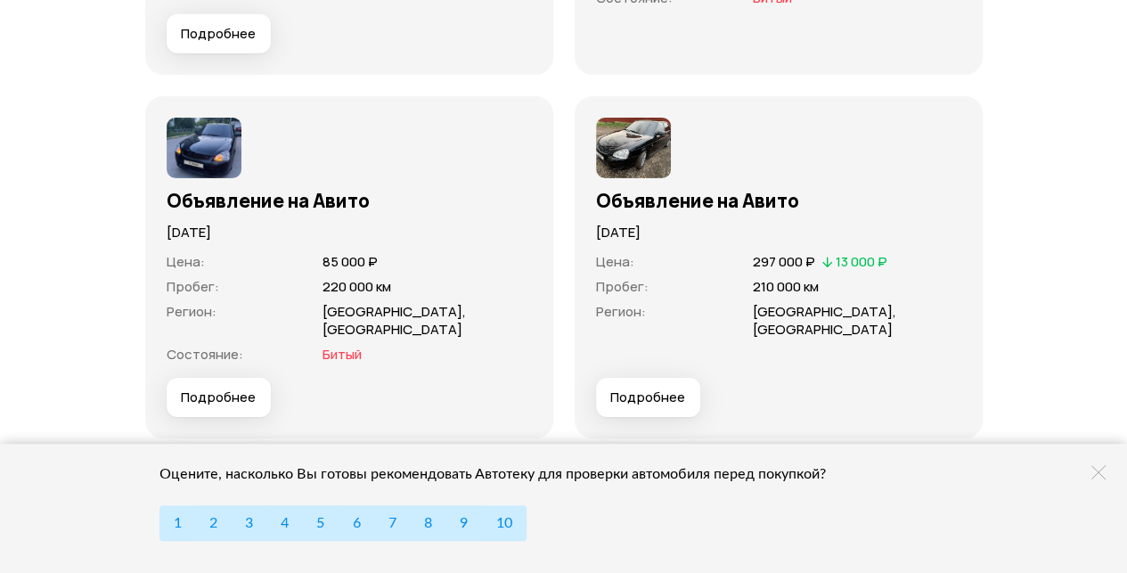
scroll to position [6256, 0]
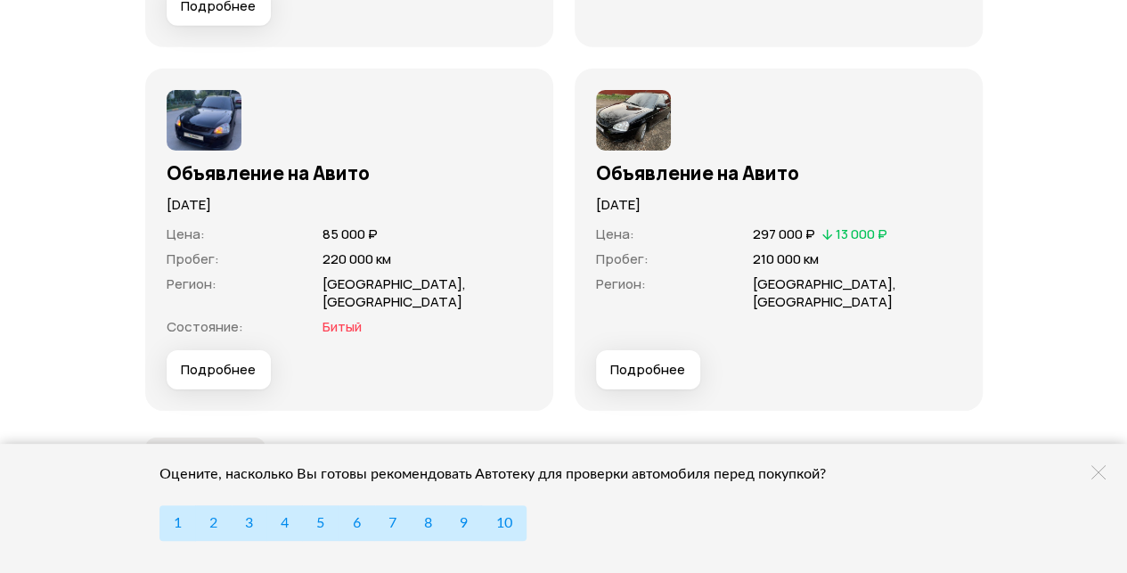
click at [215, 361] on span "Подробнее" at bounding box center [218, 370] width 75 height 18
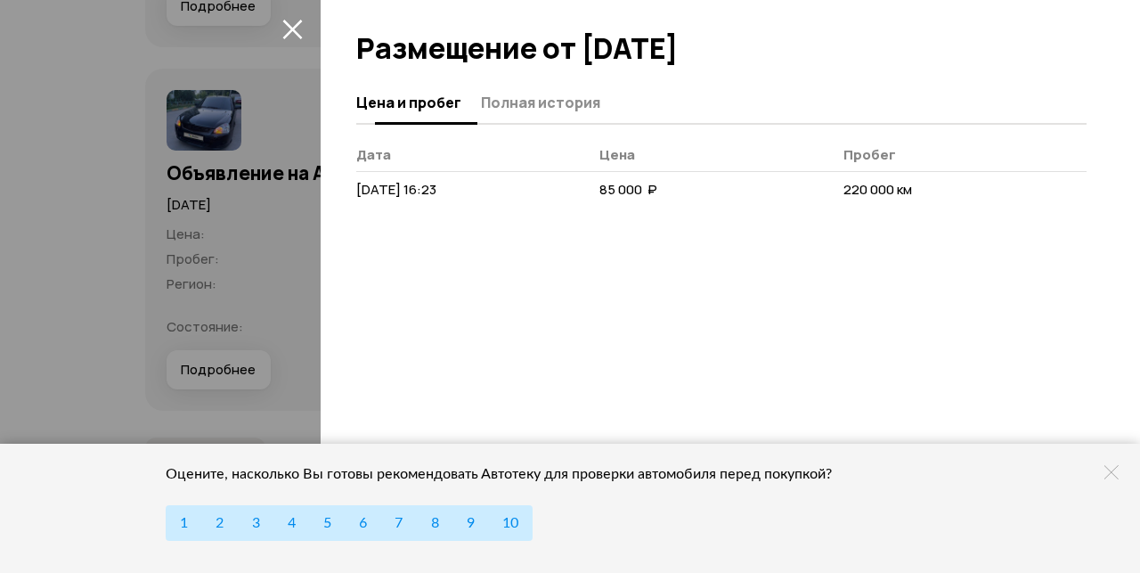
click at [528, 98] on span "Полная история" at bounding box center [540, 103] width 119 height 18
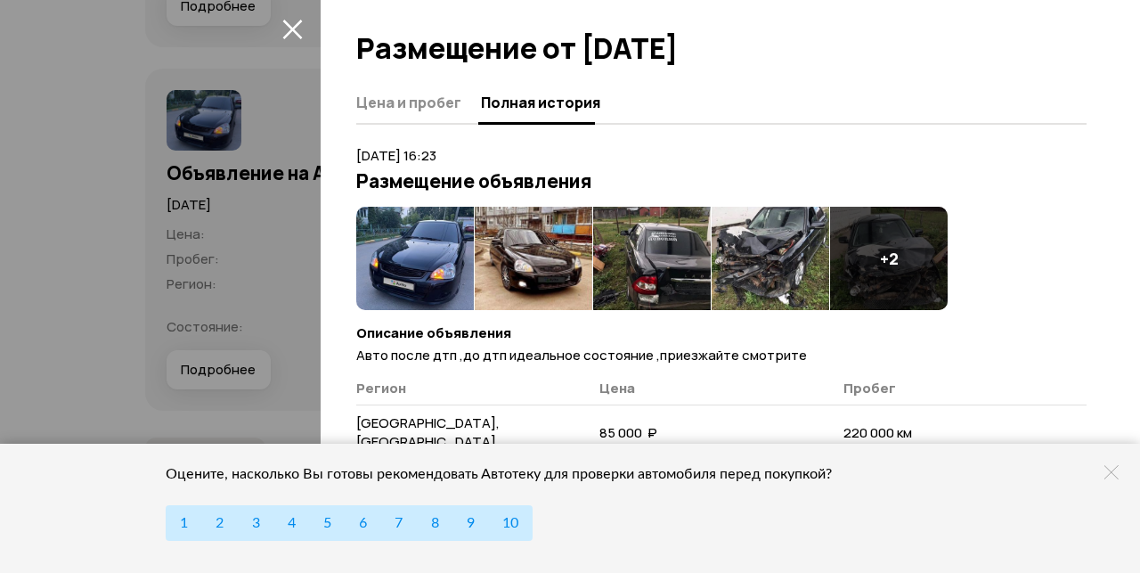
click at [274, 273] on div at bounding box center [570, 286] width 1140 height 573
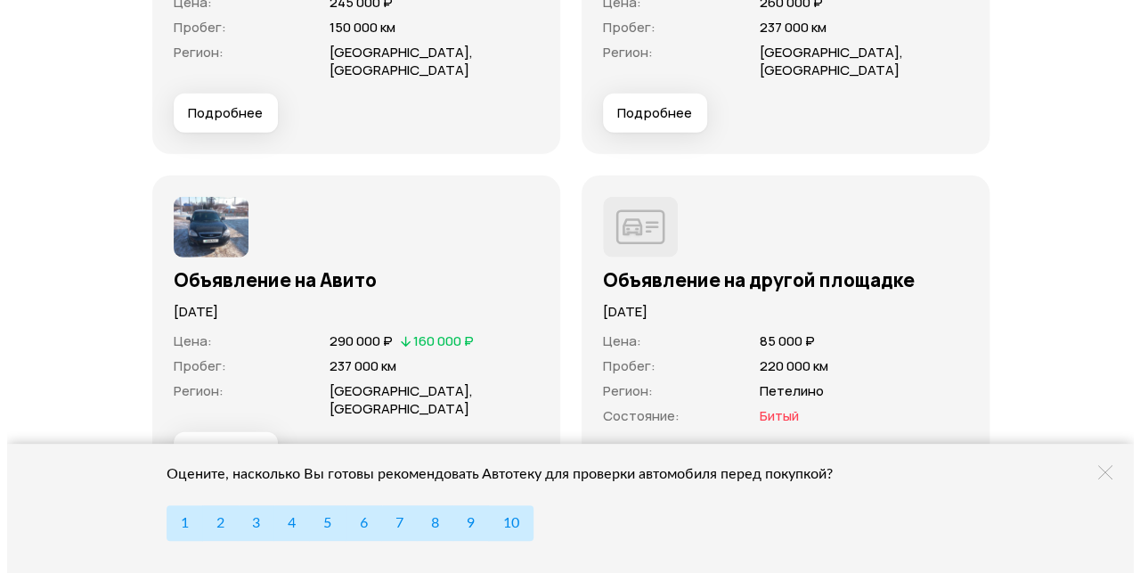
scroll to position [5989, 0]
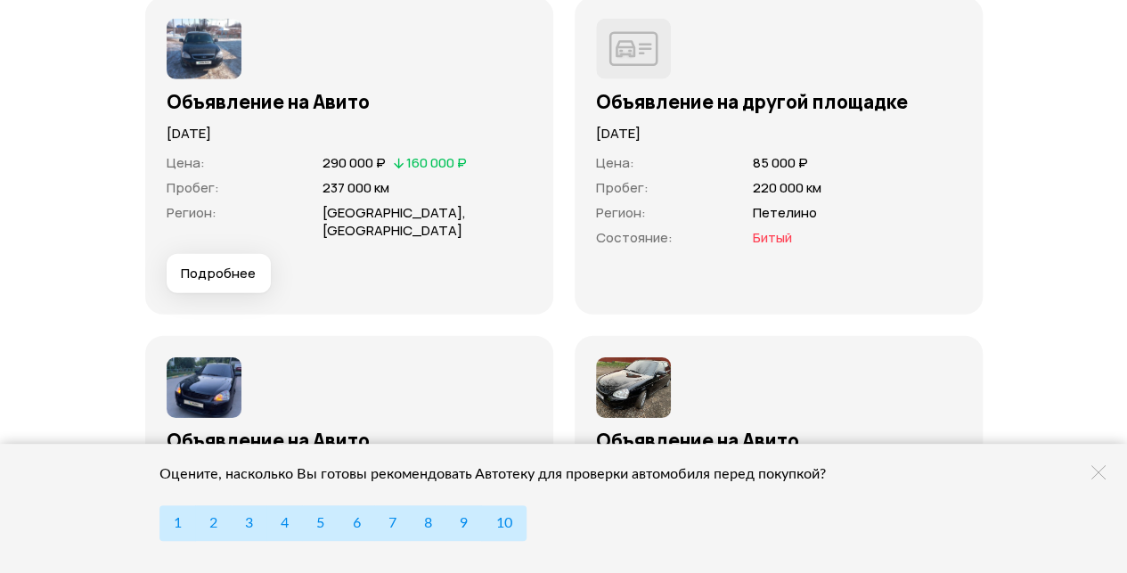
click at [225, 282] on span "Подробнее" at bounding box center [218, 274] width 75 height 18
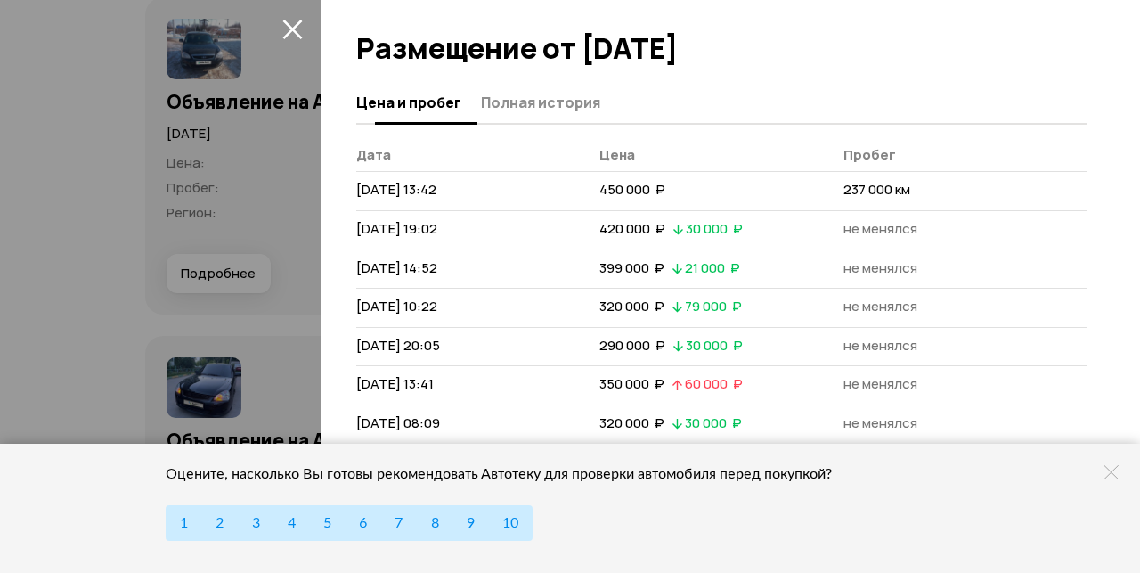
click at [556, 94] on span "Полная история" at bounding box center [540, 103] width 119 height 18
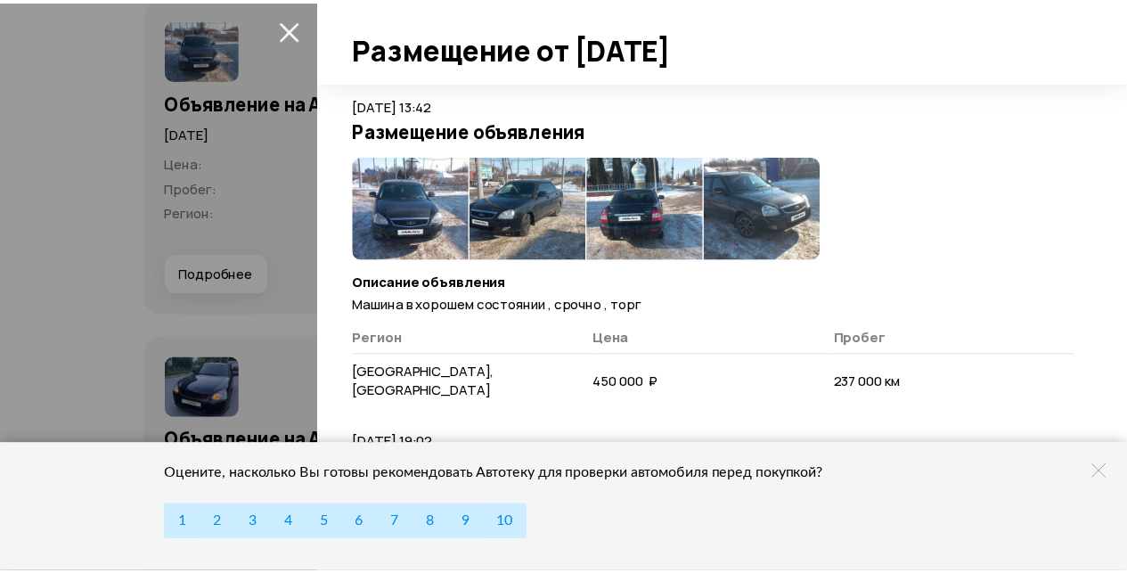
scroll to position [0, 0]
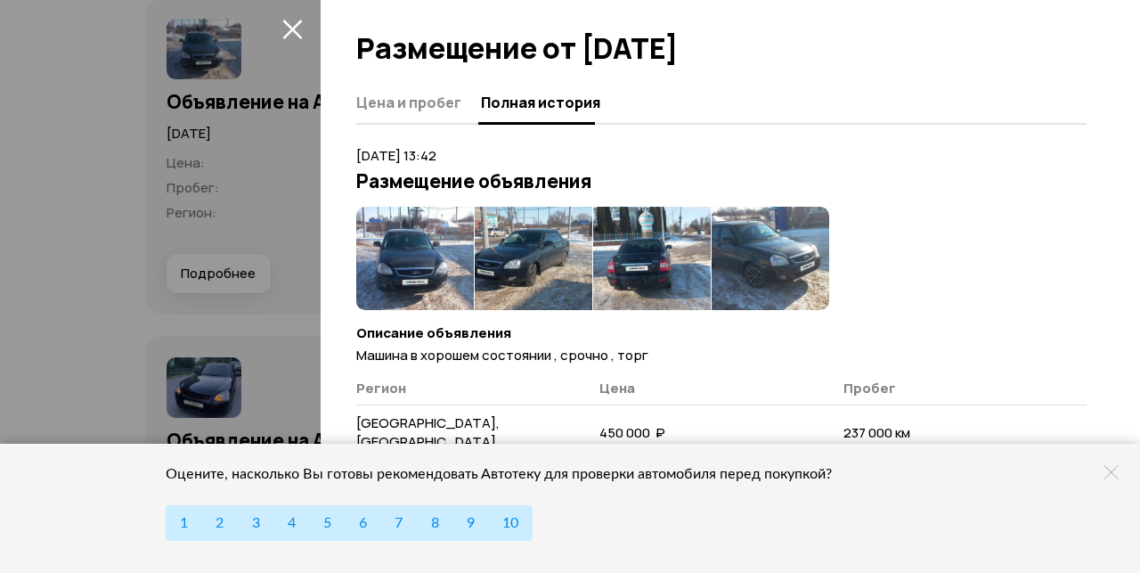
click at [415, 282] on img at bounding box center [415, 258] width 118 height 103
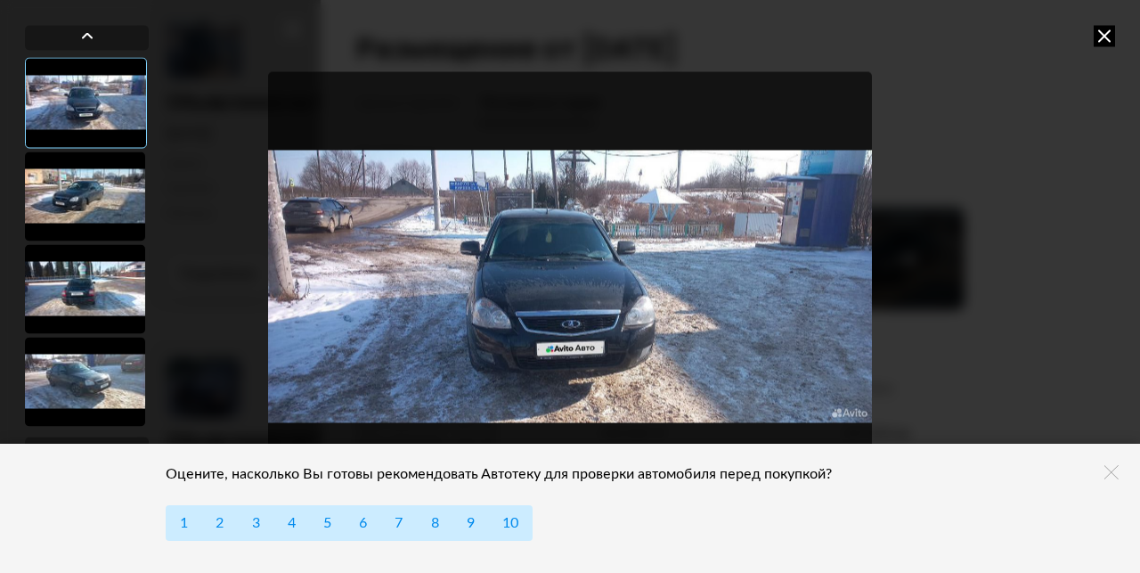
click at [75, 206] on div at bounding box center [85, 195] width 120 height 89
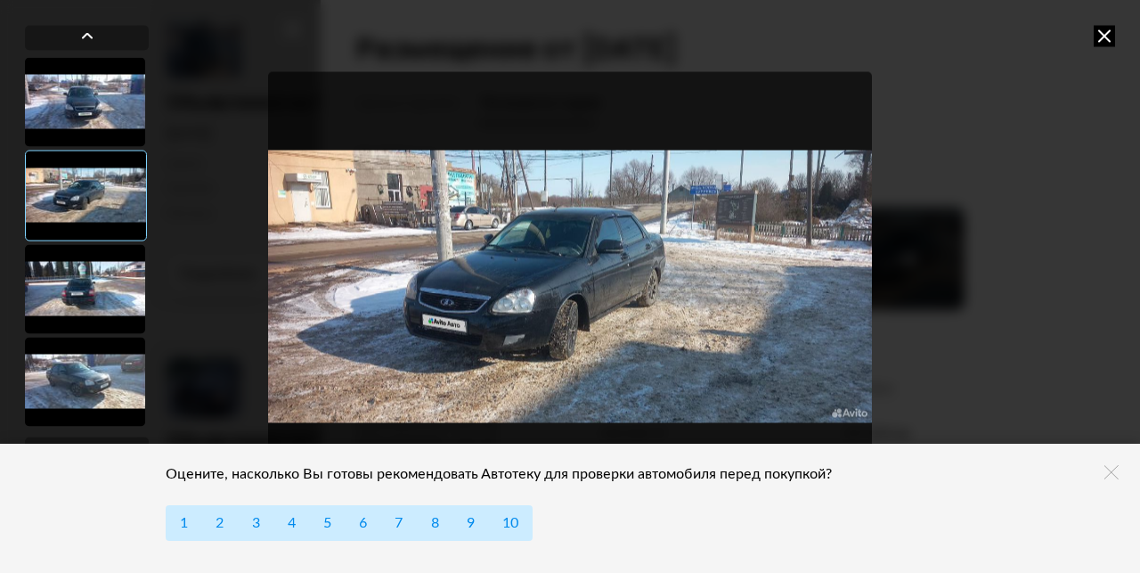
click at [105, 290] on div at bounding box center [85, 288] width 120 height 89
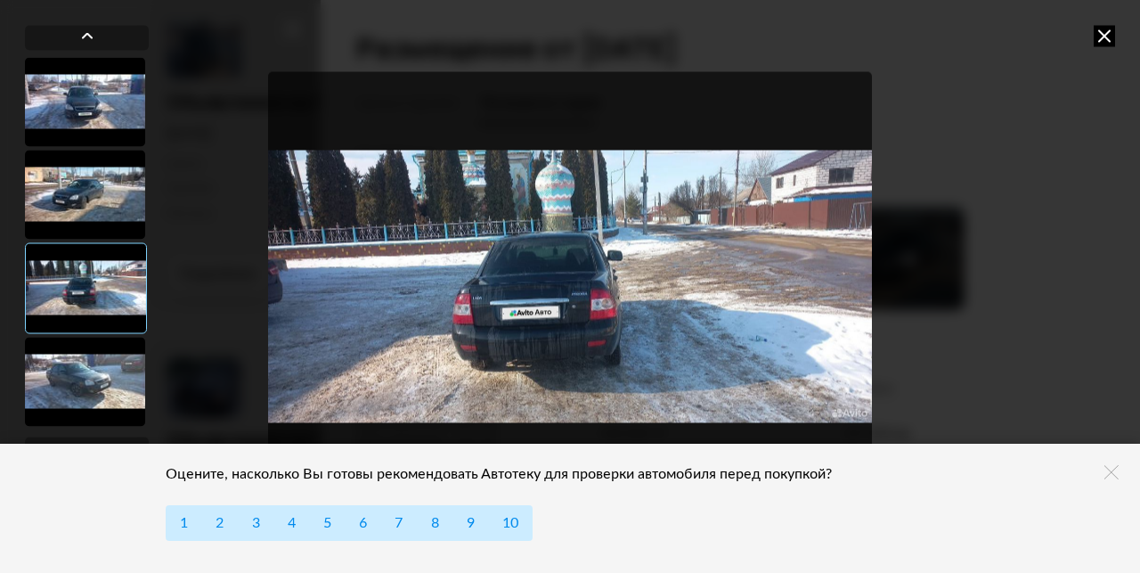
click at [124, 380] on div at bounding box center [85, 381] width 120 height 89
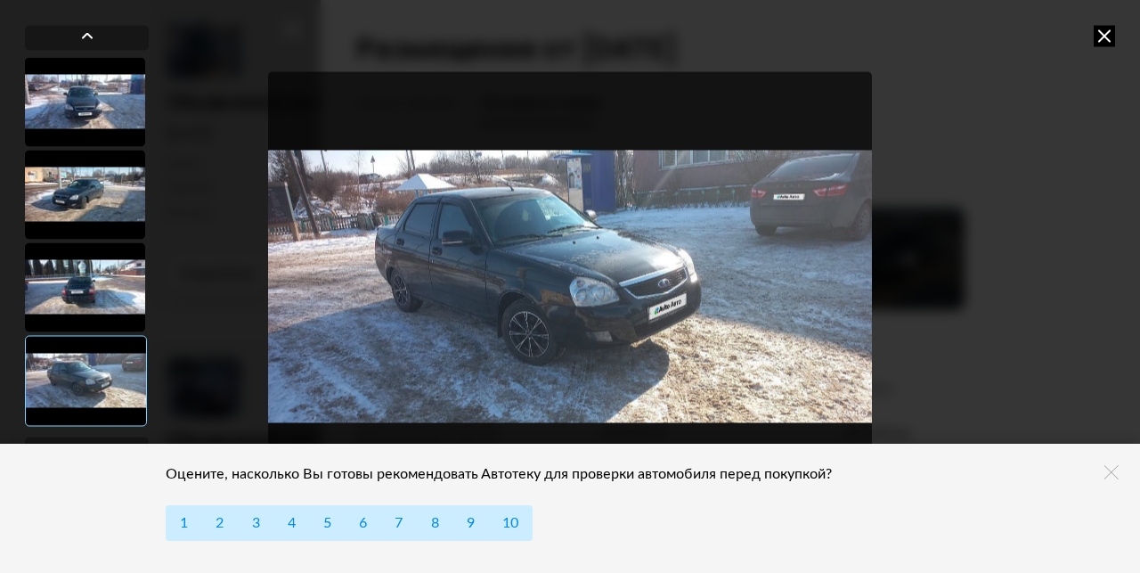
click at [1101, 30] on icon at bounding box center [1104, 35] width 21 height 21
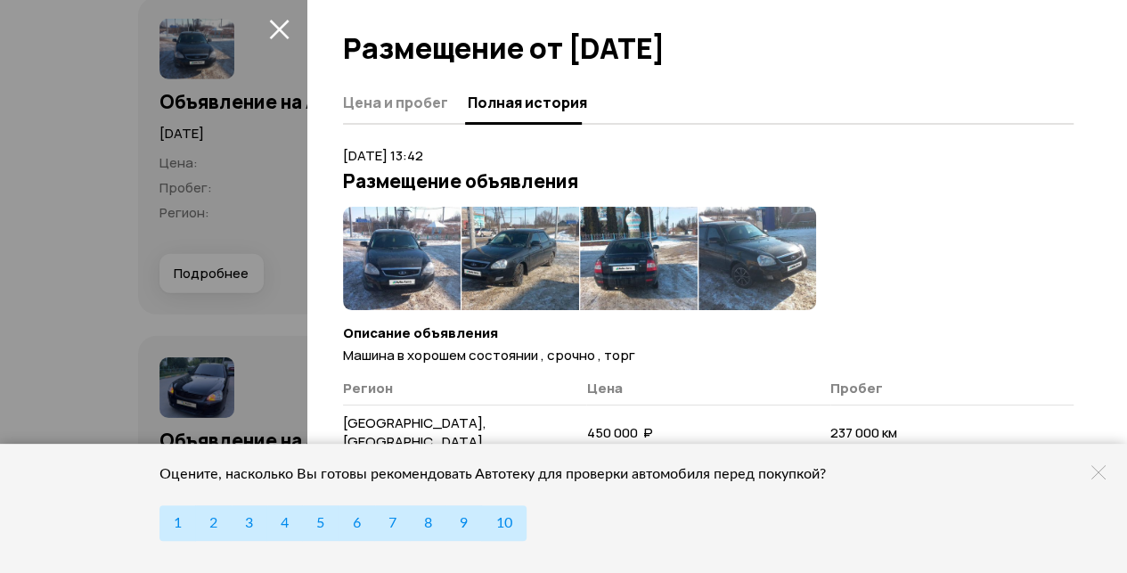
click at [212, 225] on div at bounding box center [563, 286] width 1127 height 573
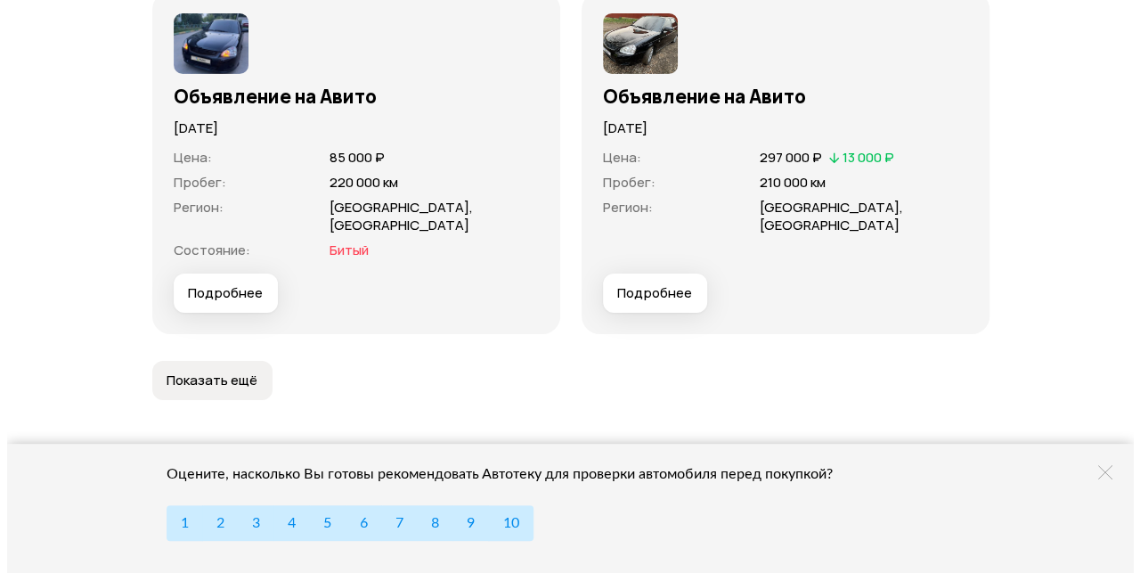
scroll to position [6345, 0]
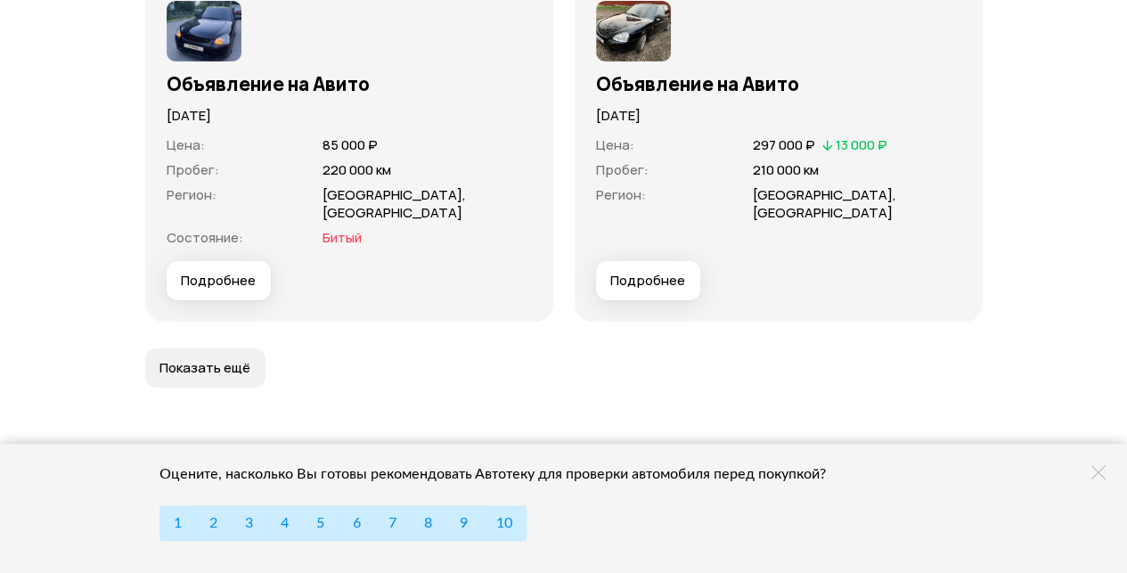
click at [227, 274] on span "Подробнее" at bounding box center [218, 281] width 75 height 18
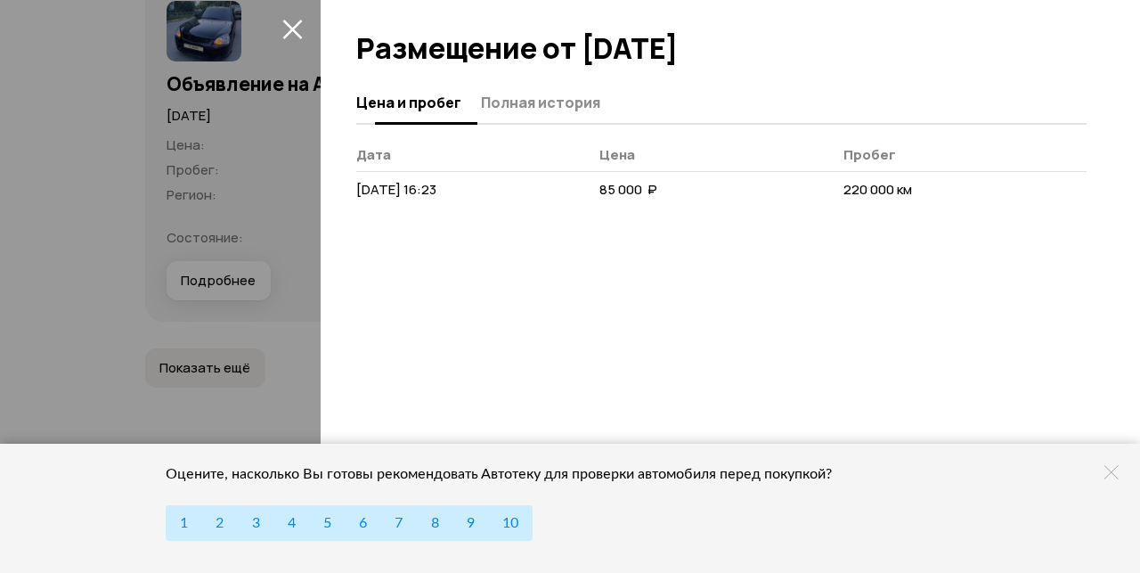
click at [518, 100] on span "Полная история" at bounding box center [540, 103] width 119 height 18
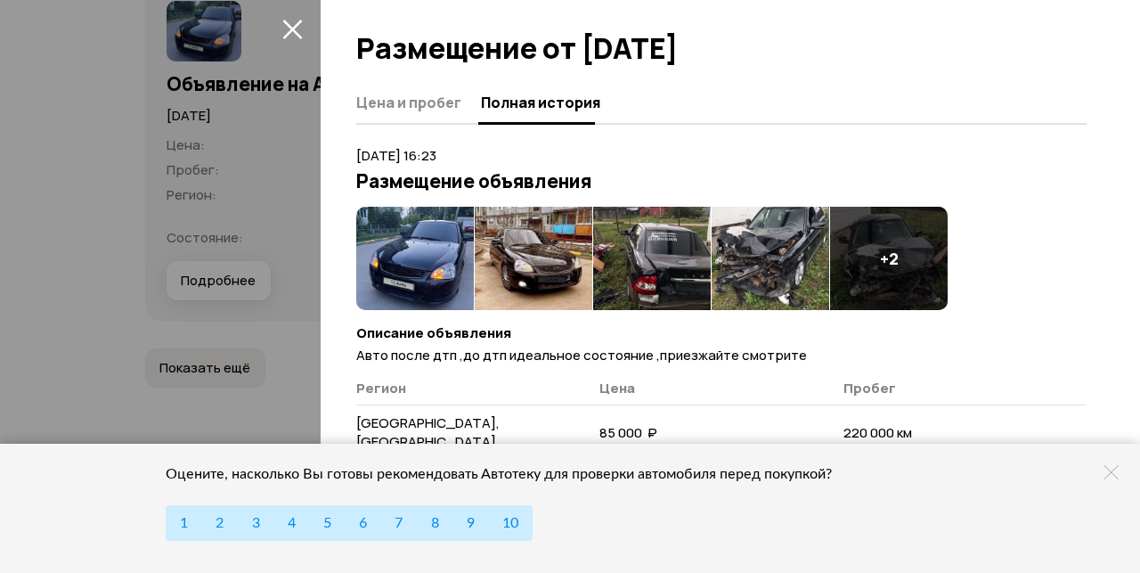
click at [660, 250] on img at bounding box center [652, 258] width 118 height 103
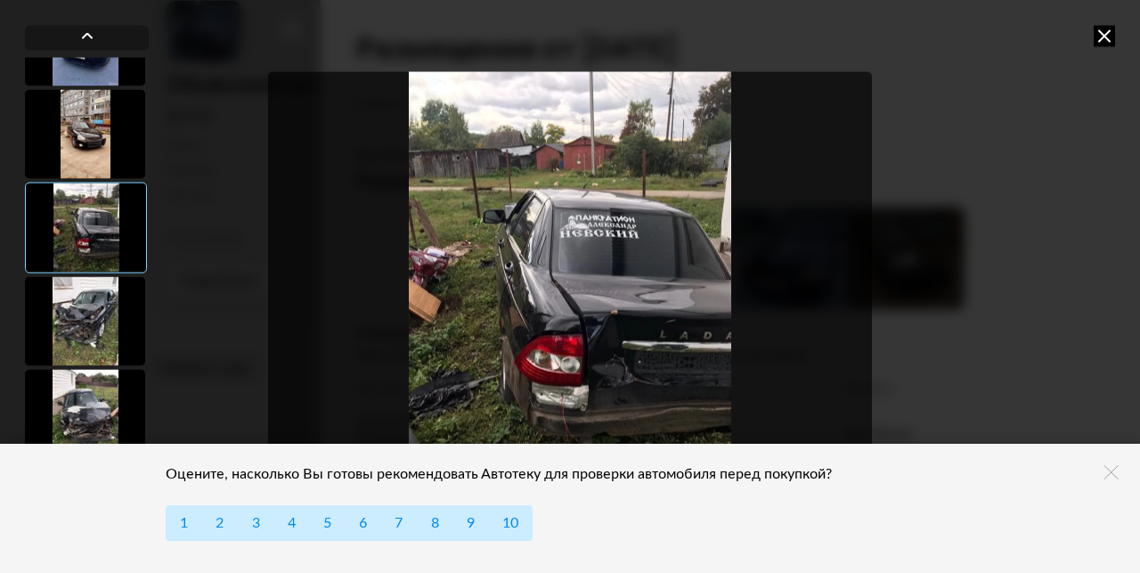
scroll to position [89, 0]
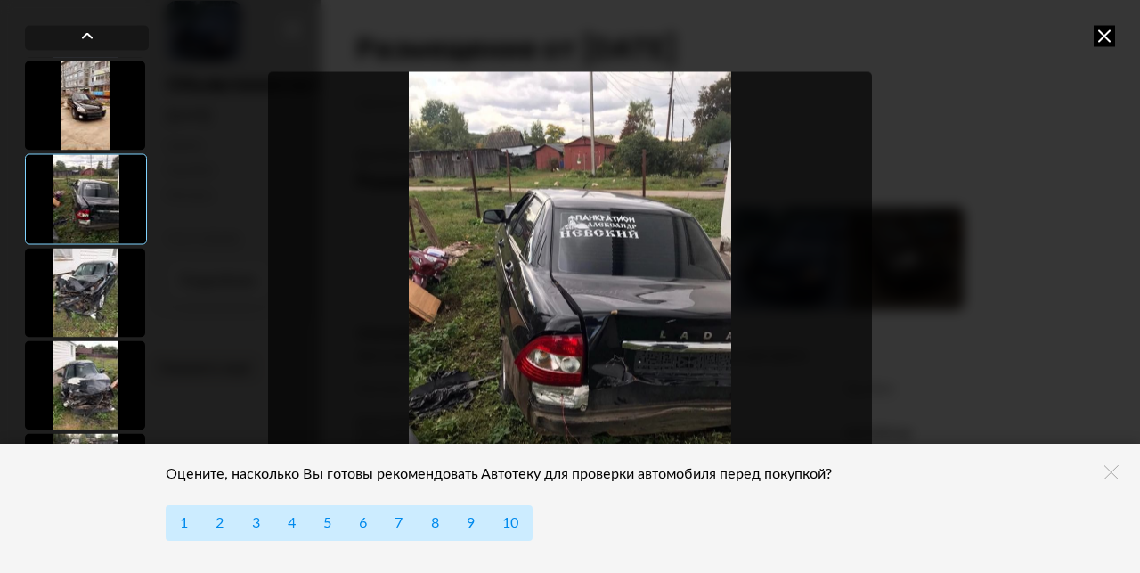
click at [92, 299] on div at bounding box center [85, 292] width 120 height 89
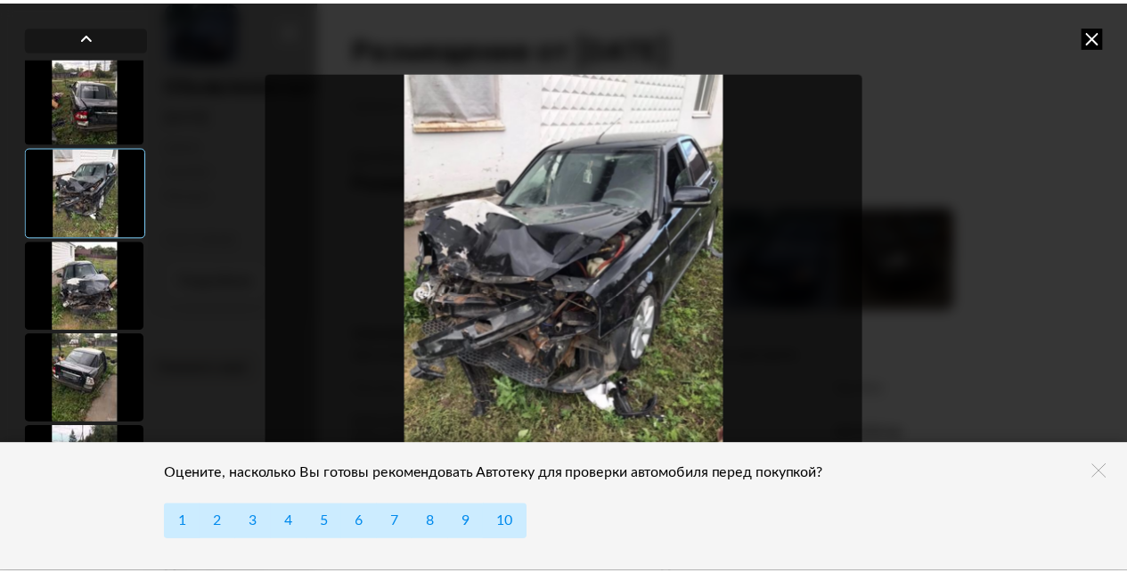
scroll to position [191, 0]
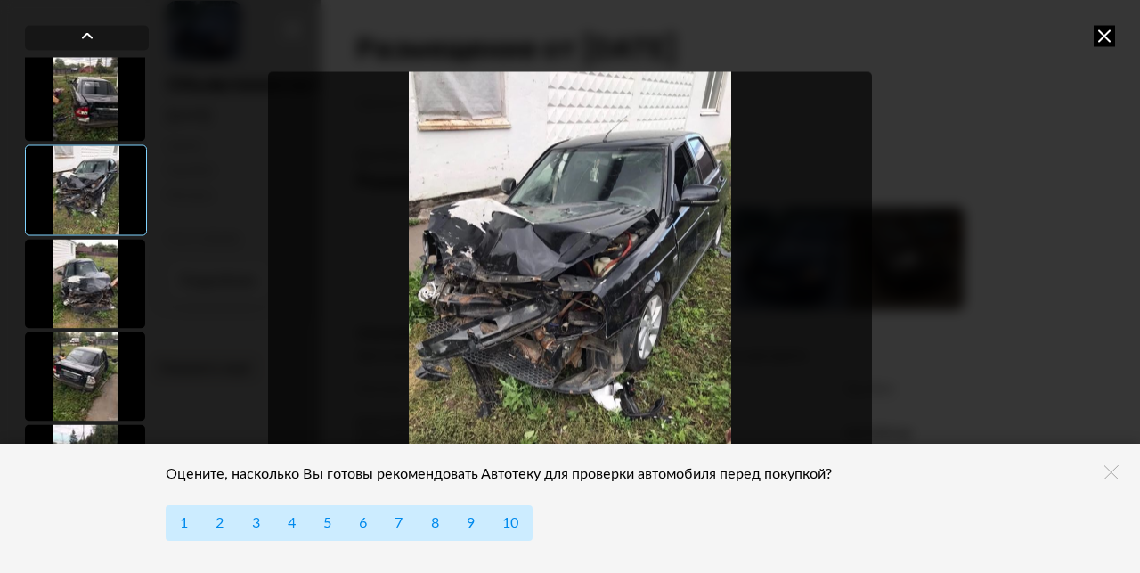
click at [94, 291] on div at bounding box center [85, 283] width 120 height 89
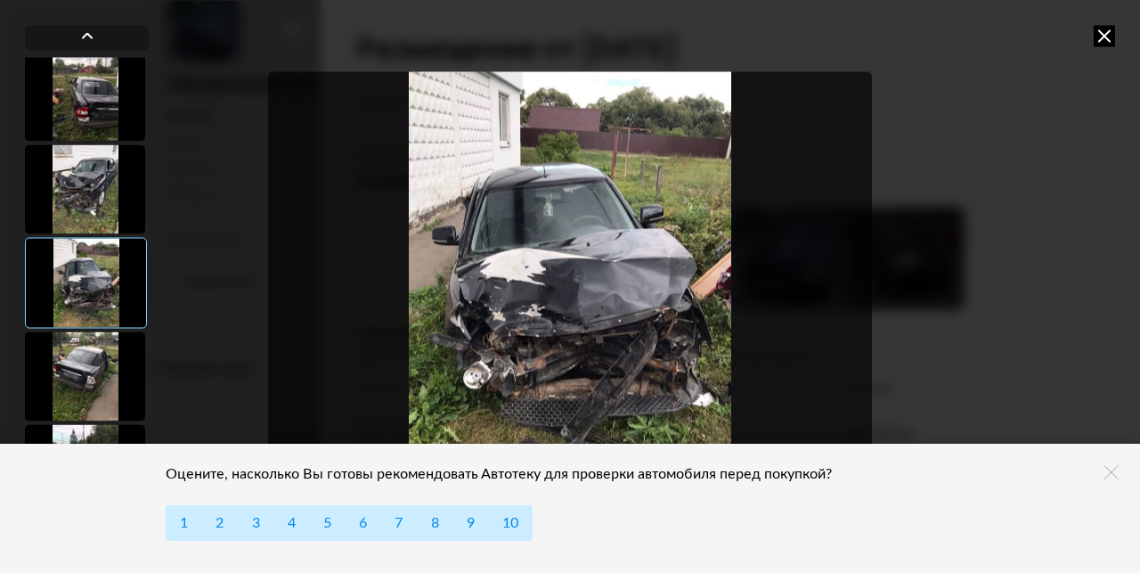
click at [89, 371] on div at bounding box center [85, 375] width 120 height 89
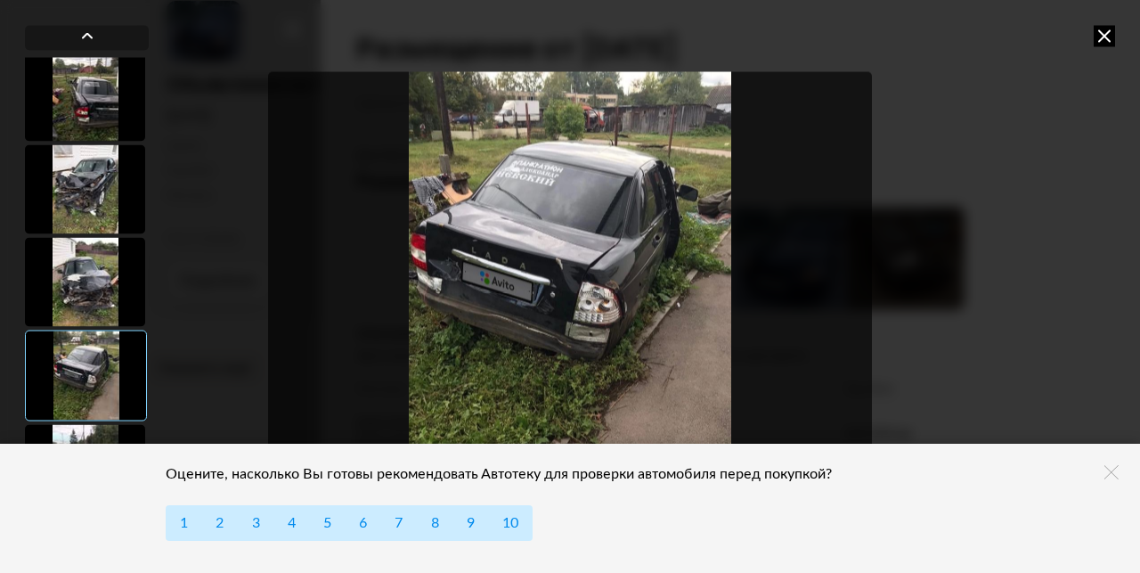
click at [1110, 478] on icon at bounding box center [1112, 472] width 14 height 14
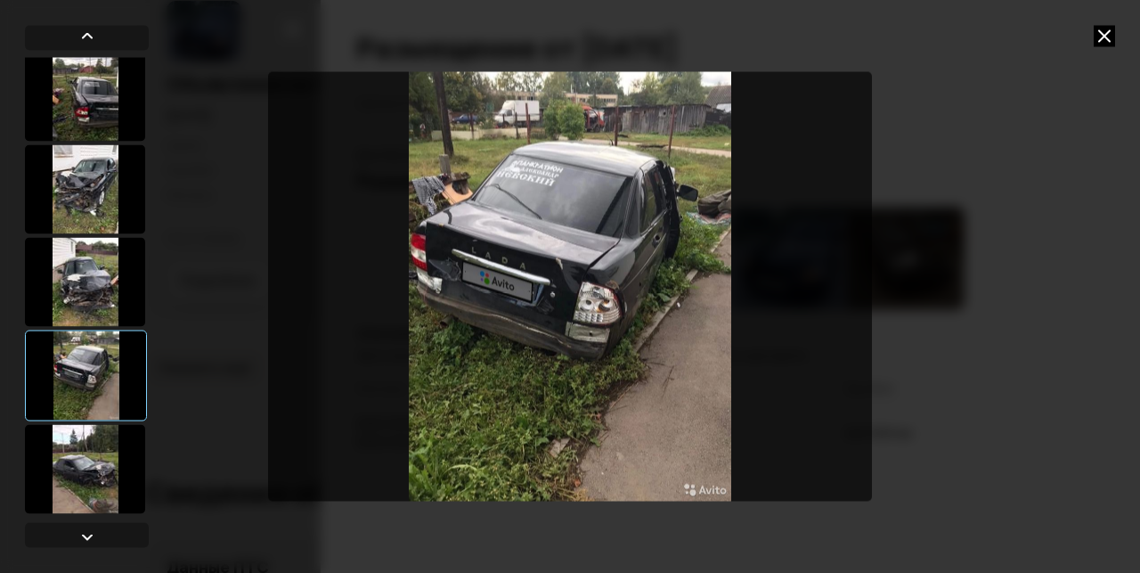
click at [82, 491] on div at bounding box center [85, 468] width 120 height 89
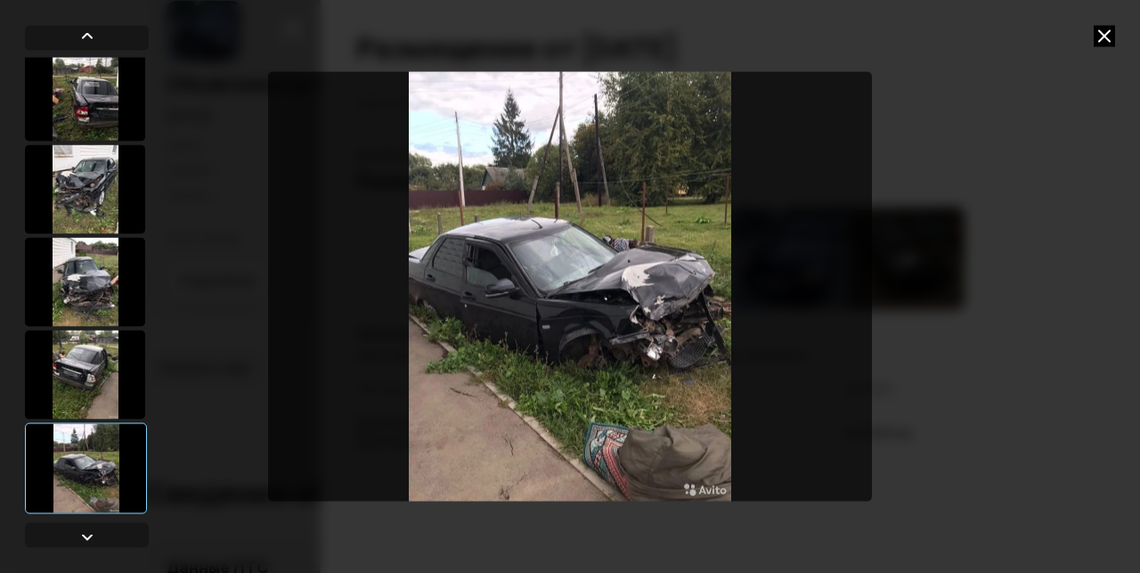
click at [549, 347] on img "Go to Slide 7" at bounding box center [570, 285] width 604 height 429
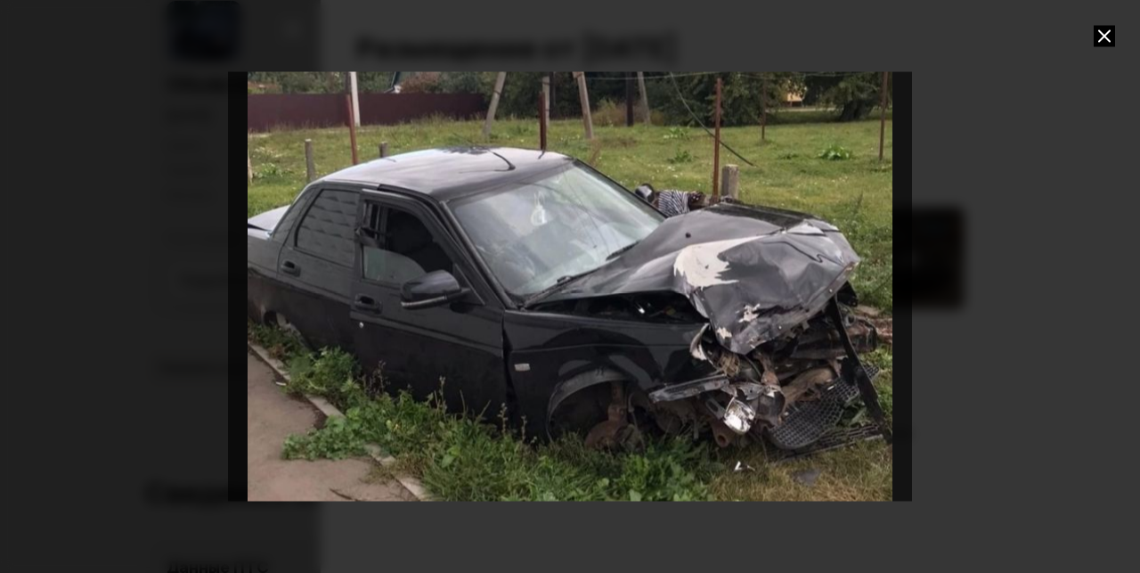
click at [1109, 25] on icon at bounding box center [1104, 35] width 21 height 21
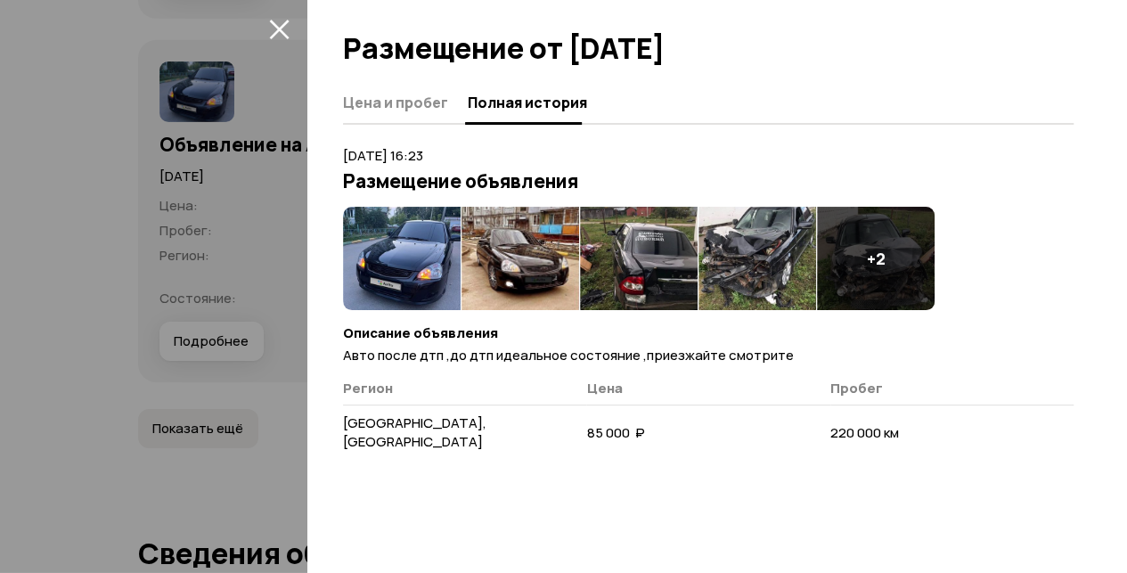
scroll to position [6256, 0]
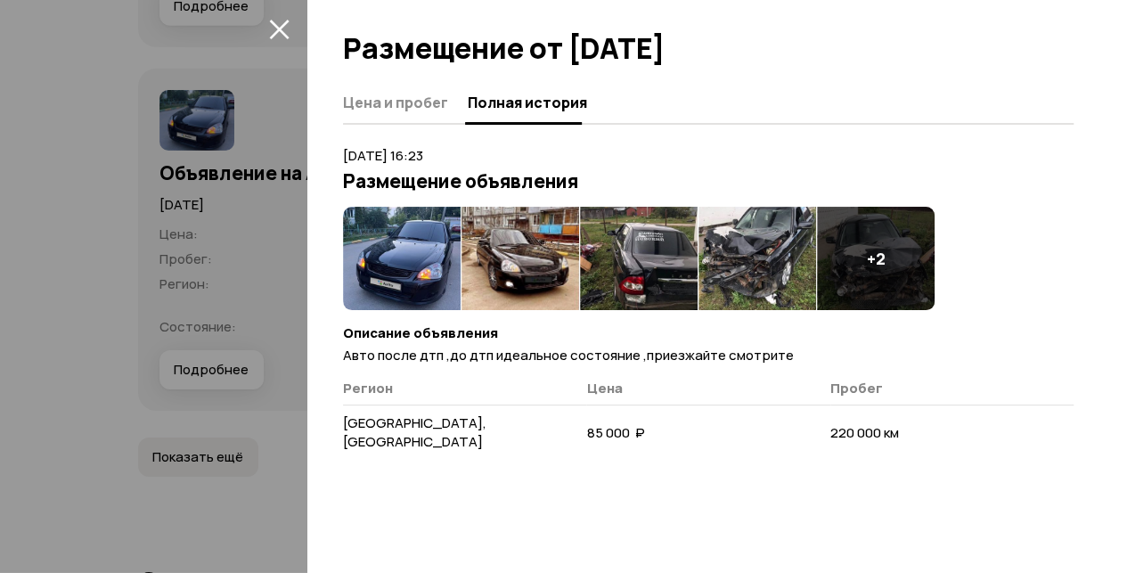
click at [276, 31] on icon "закрыть" at bounding box center [279, 30] width 20 height 20
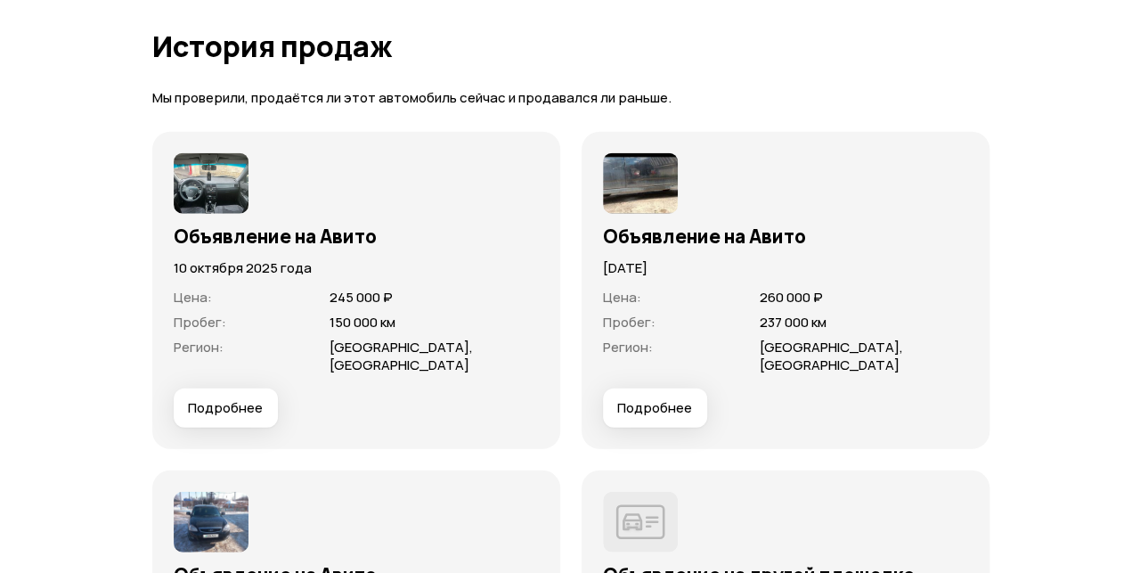
scroll to position [5543, 0]
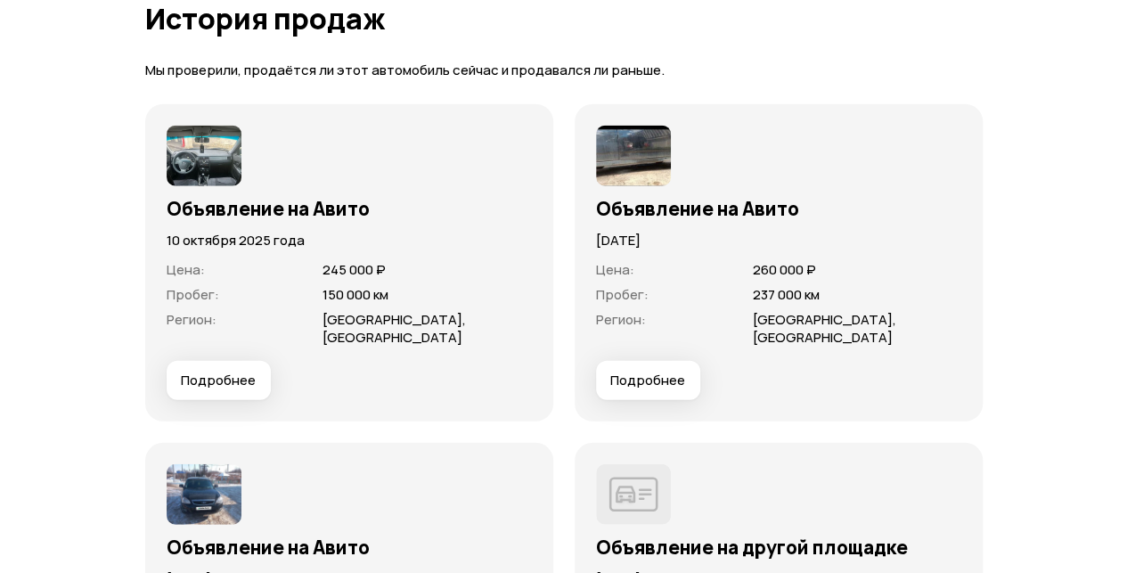
click at [241, 389] on span "Подробнее" at bounding box center [218, 380] width 75 height 18
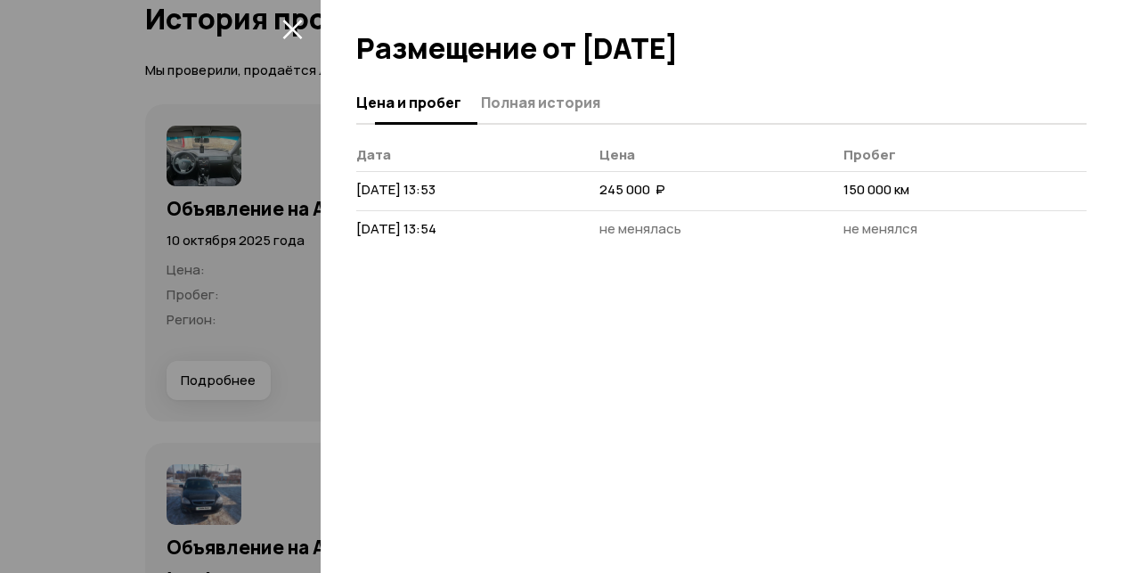
click at [576, 107] on span "Полная история" at bounding box center [540, 103] width 119 height 18
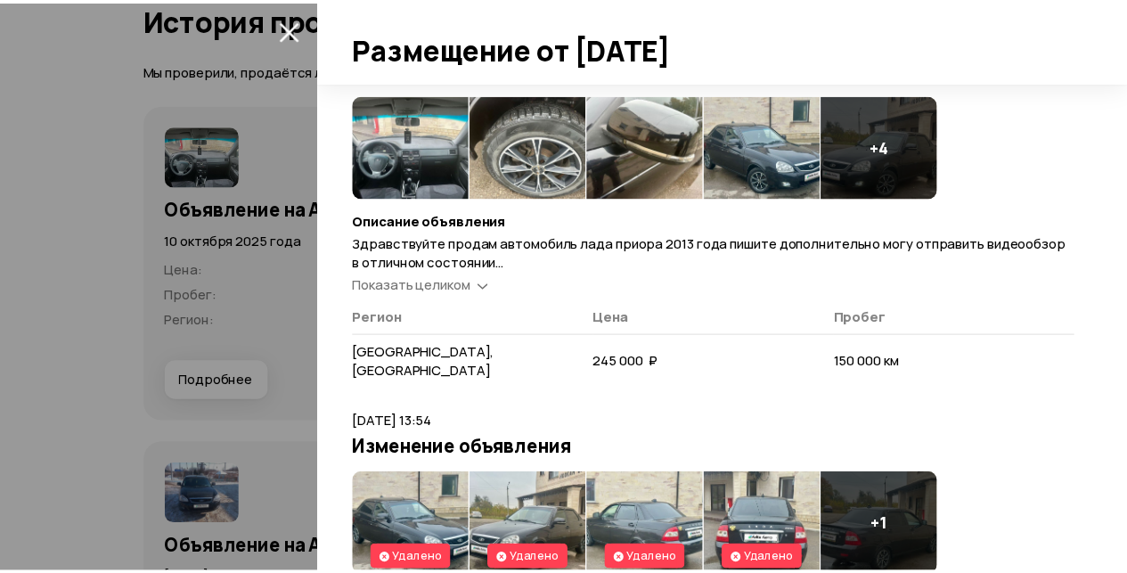
scroll to position [18, 0]
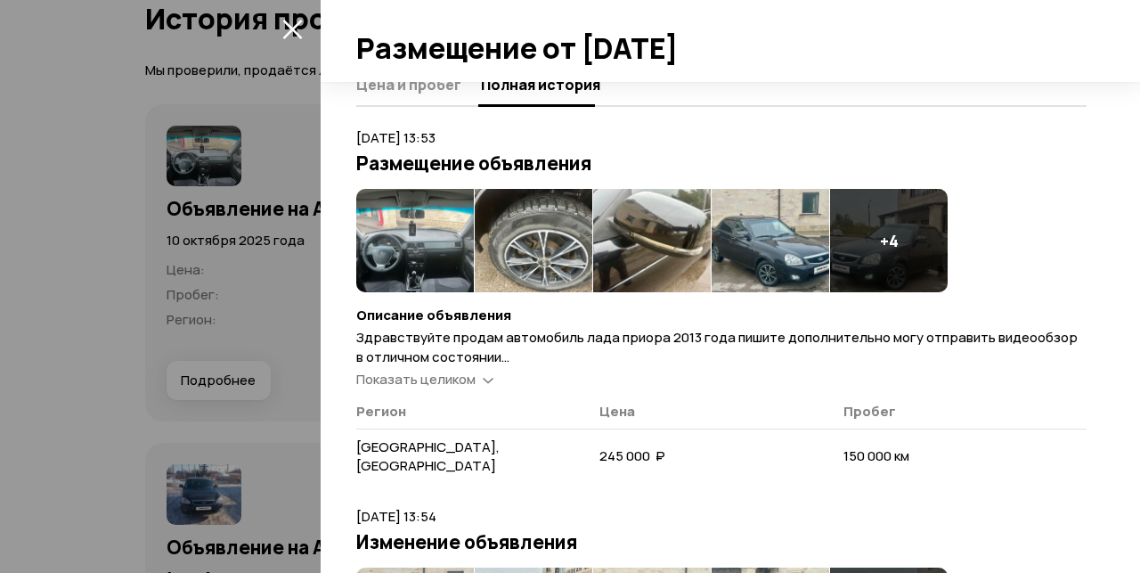
click at [456, 383] on span "Показать целиком" at bounding box center [415, 379] width 119 height 19
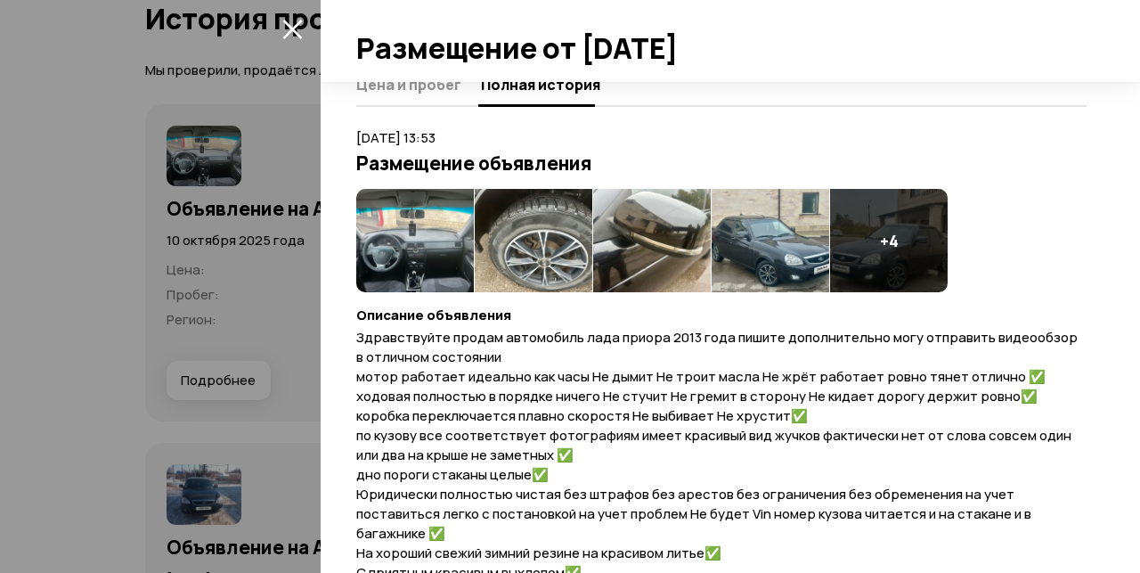
click at [405, 241] on img at bounding box center [415, 240] width 118 height 103
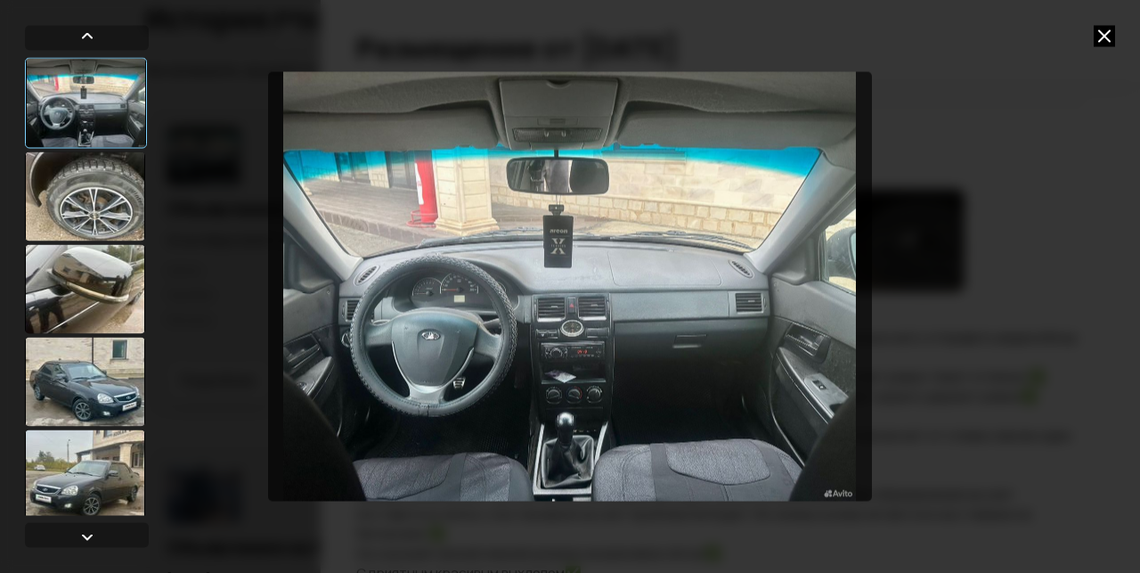
click at [598, 392] on img "Go to Slide 1" at bounding box center [570, 285] width 604 height 429
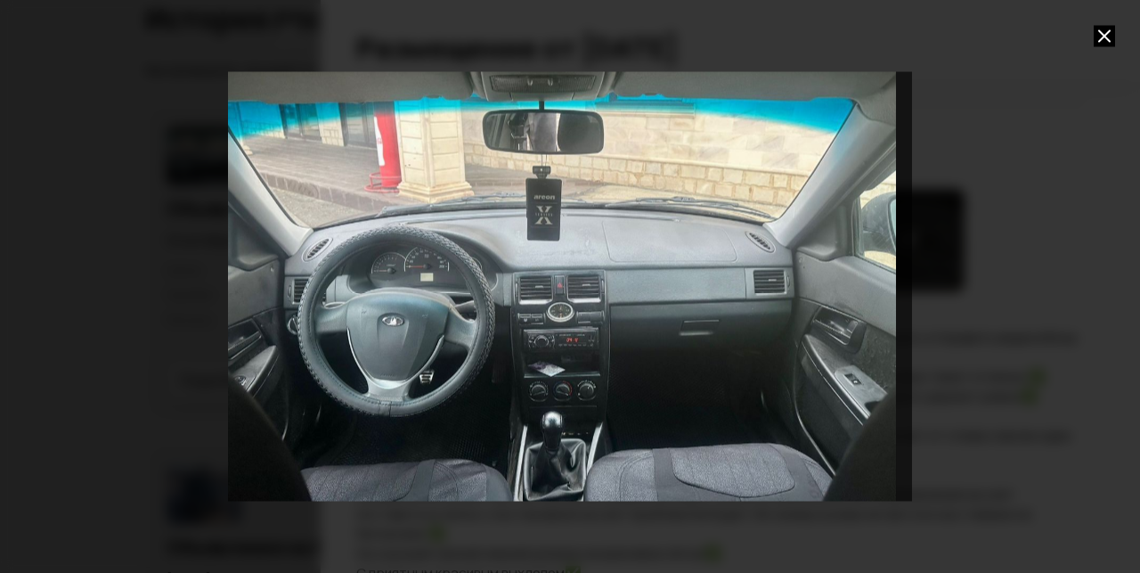
click at [1110, 34] on icon at bounding box center [1104, 35] width 21 height 21
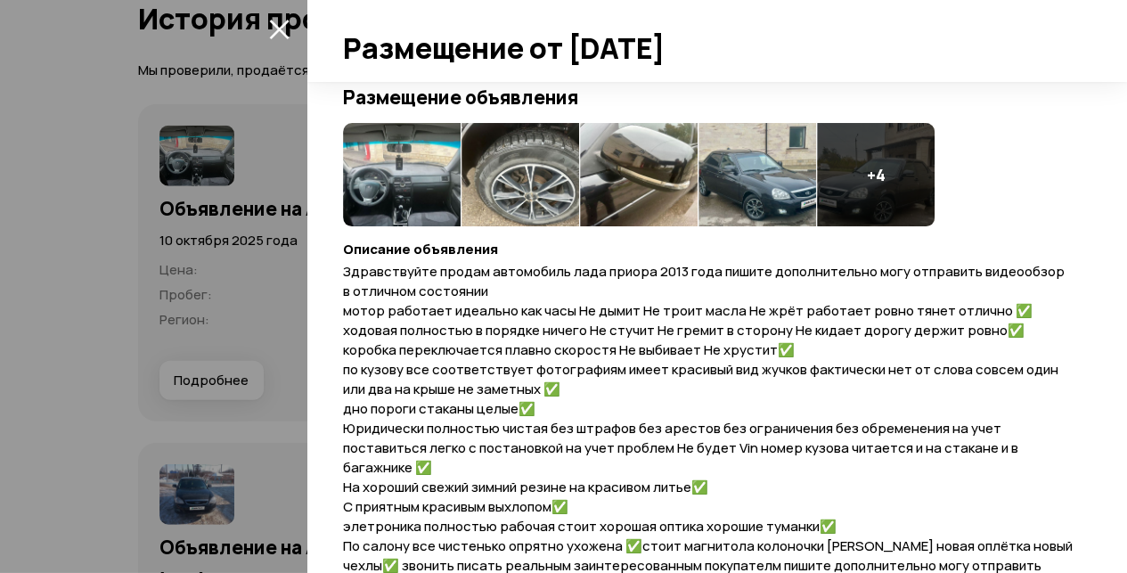
scroll to position [196, 0]
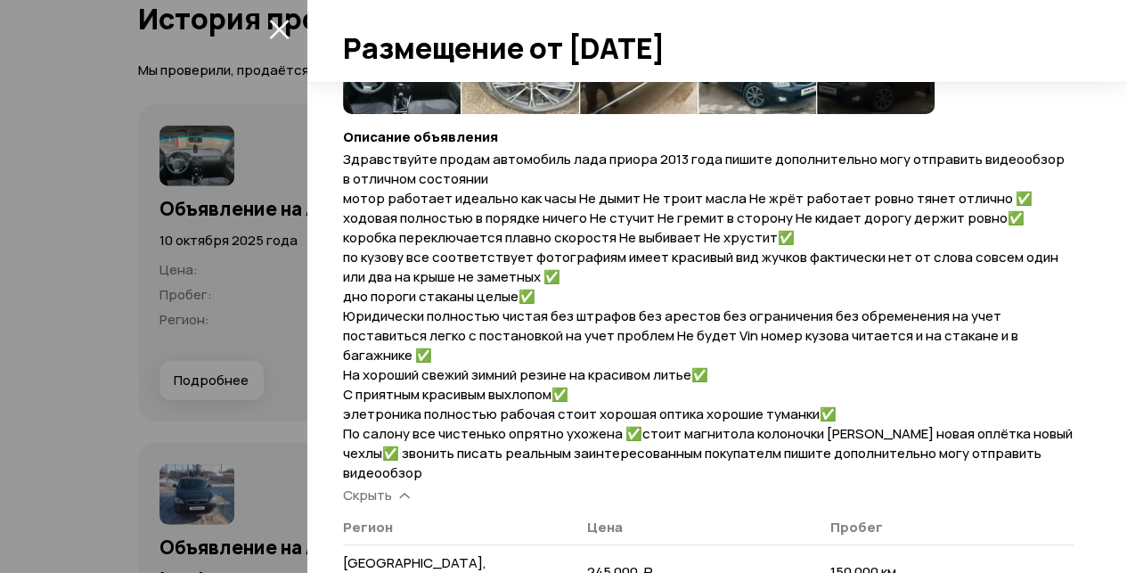
click at [202, 309] on div at bounding box center [563, 286] width 1127 height 573
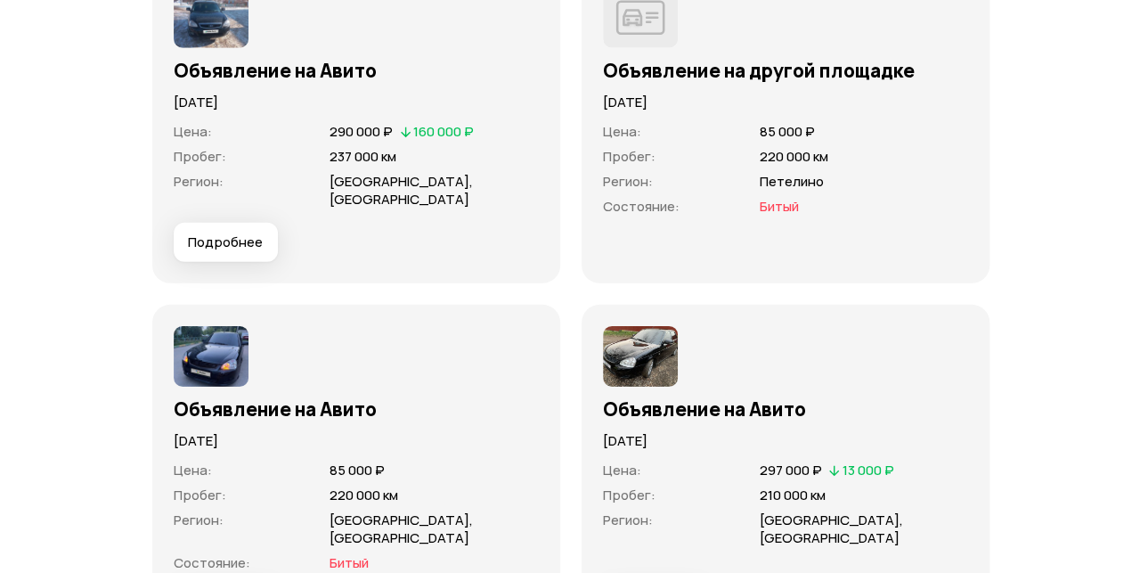
scroll to position [6256, 0]
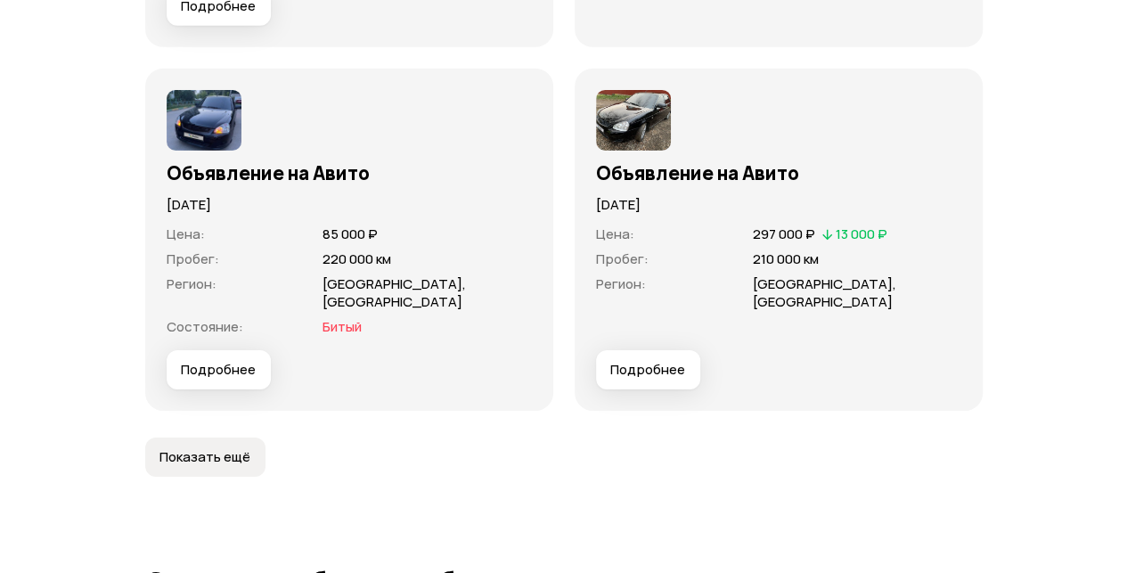
click at [242, 374] on button "Подробнее" at bounding box center [219, 369] width 104 height 39
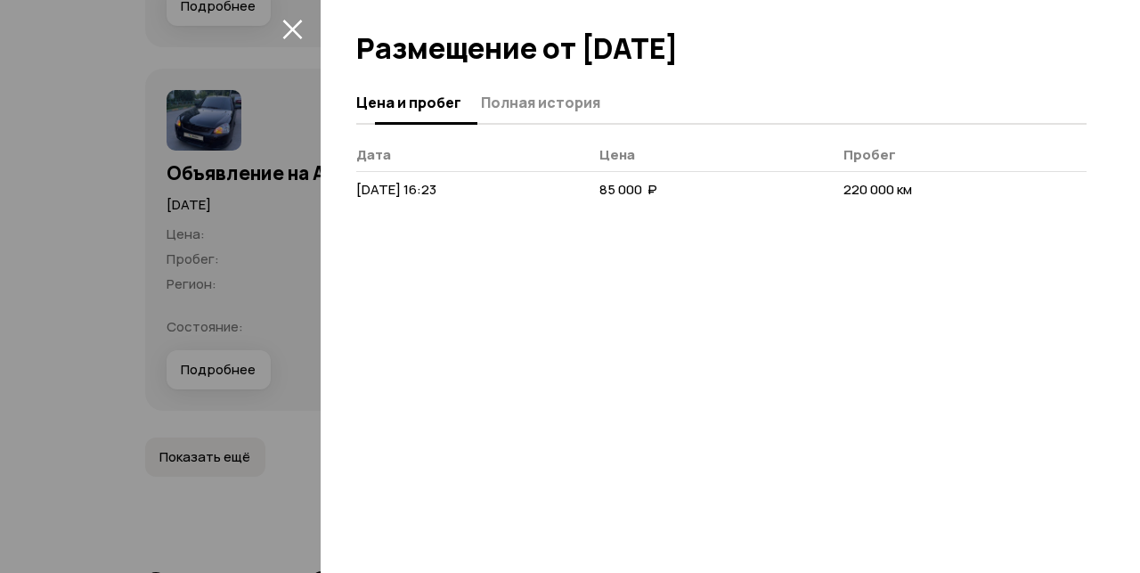
click at [513, 108] on span "Полная история" at bounding box center [540, 103] width 119 height 18
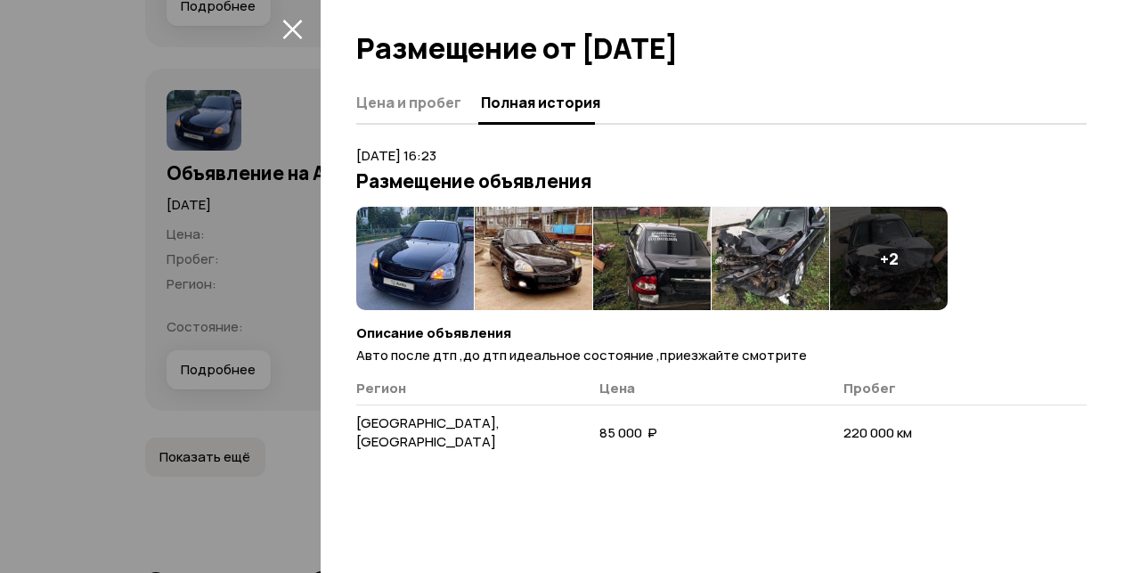
click at [862, 267] on div "+ 2" at bounding box center [889, 258] width 118 height 103
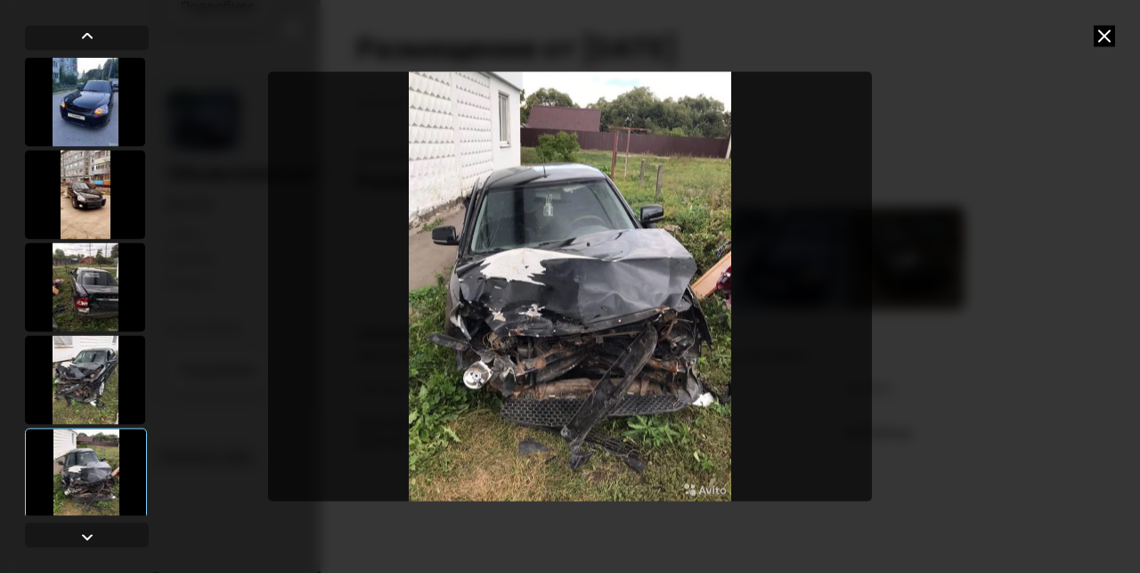
click at [575, 250] on img "Go to Slide 5" at bounding box center [570, 285] width 604 height 429
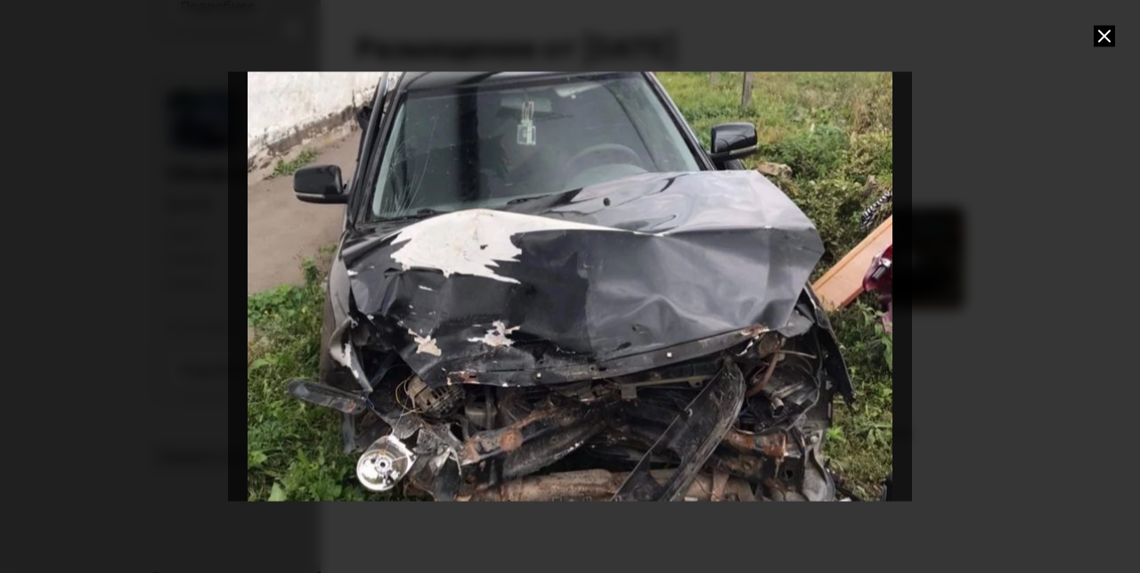
click at [1105, 36] on icon at bounding box center [1104, 35] width 21 height 21
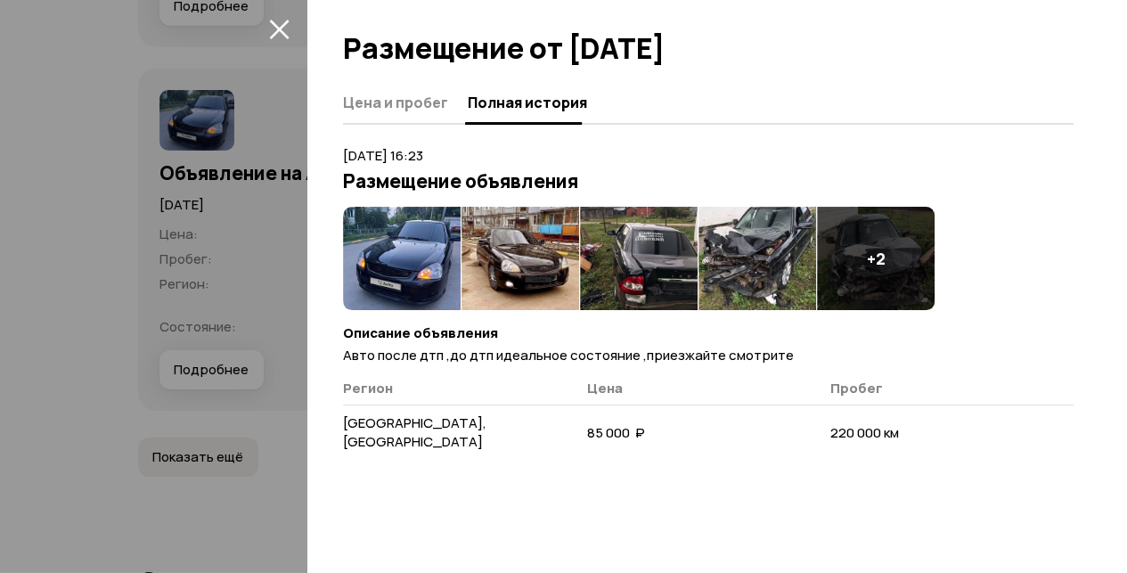
click at [752, 265] on img at bounding box center [757, 258] width 118 height 103
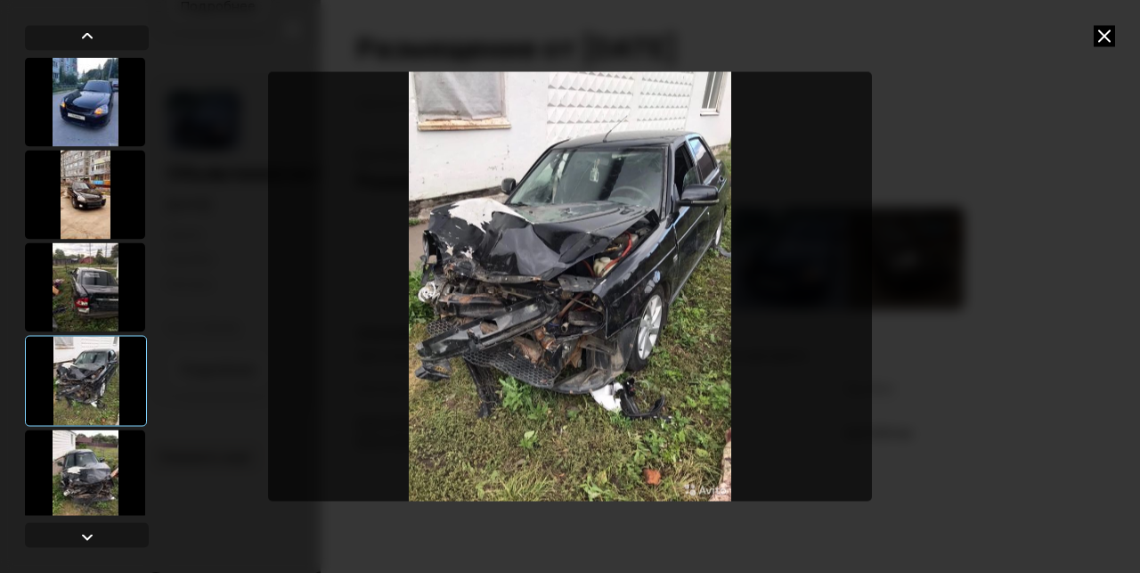
click at [1117, 38] on div at bounding box center [570, 286] width 1140 height 573
click at [1103, 33] on icon at bounding box center [1104, 35] width 21 height 21
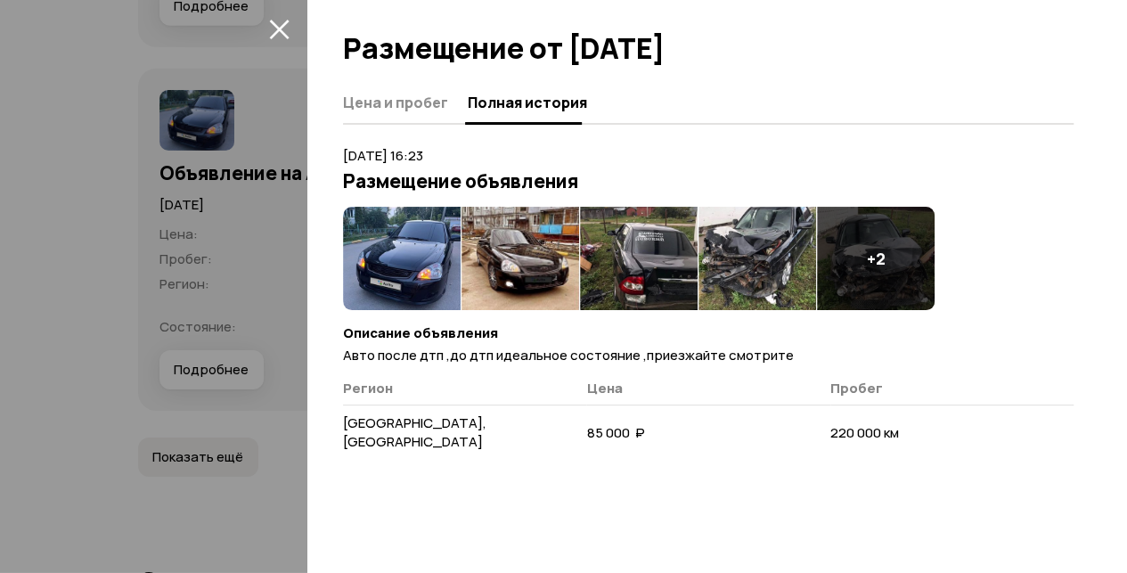
click at [688, 266] on img at bounding box center [639, 258] width 118 height 103
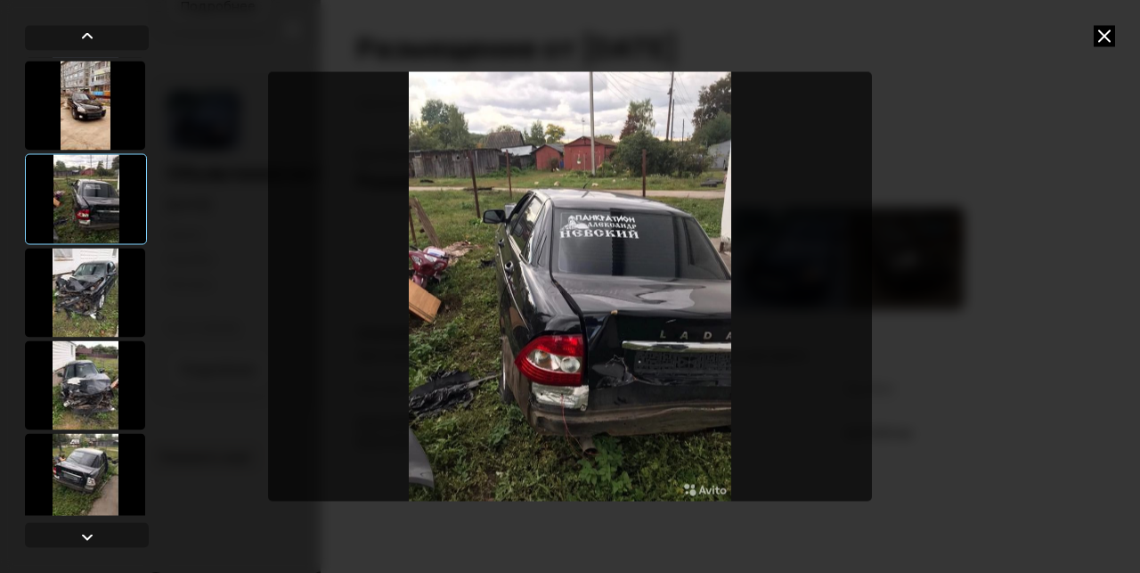
scroll to position [178, 0]
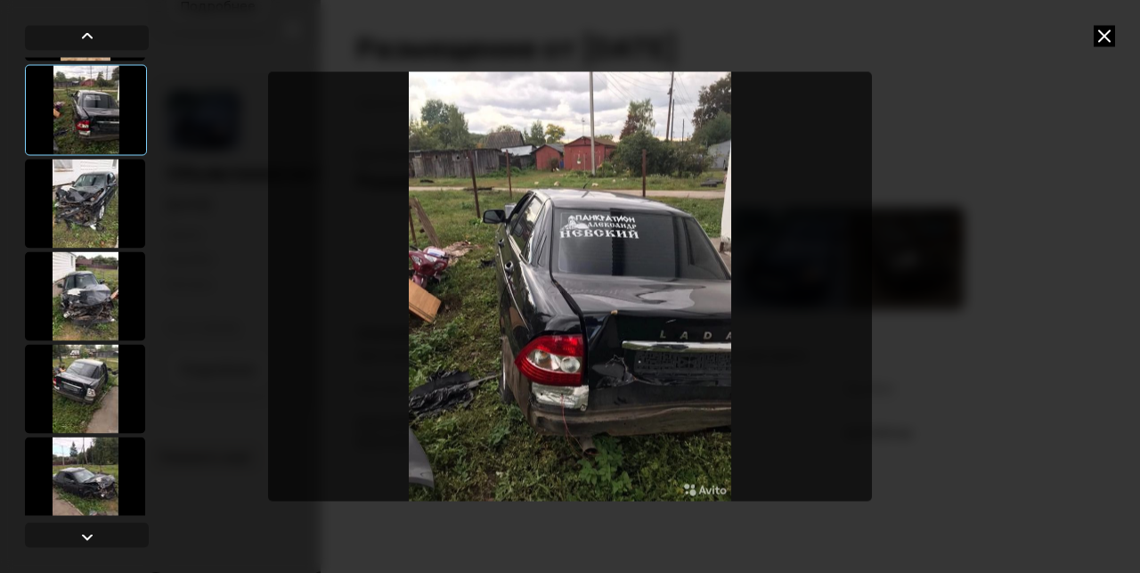
click at [104, 205] on div at bounding box center [85, 203] width 120 height 89
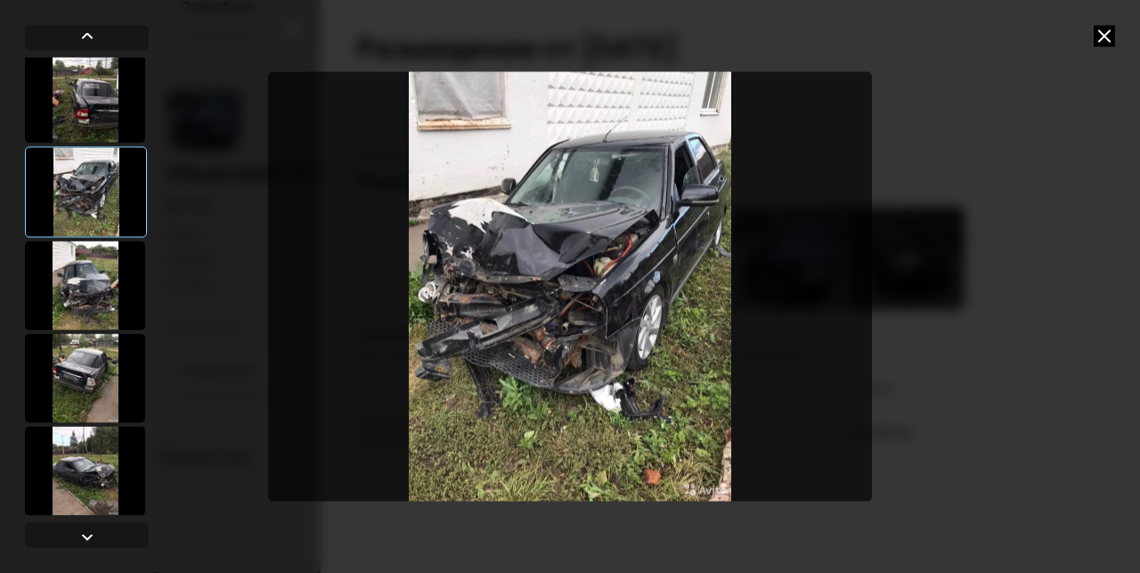
scroll to position [191, 0]
click at [103, 274] on div at bounding box center [85, 283] width 120 height 89
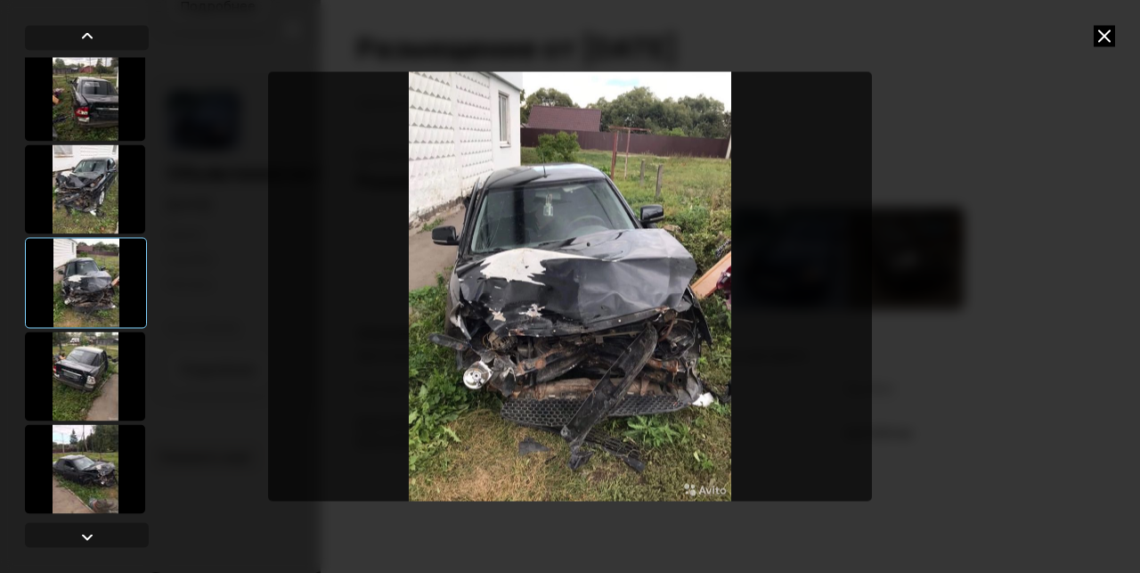
click at [110, 486] on div at bounding box center [85, 468] width 120 height 89
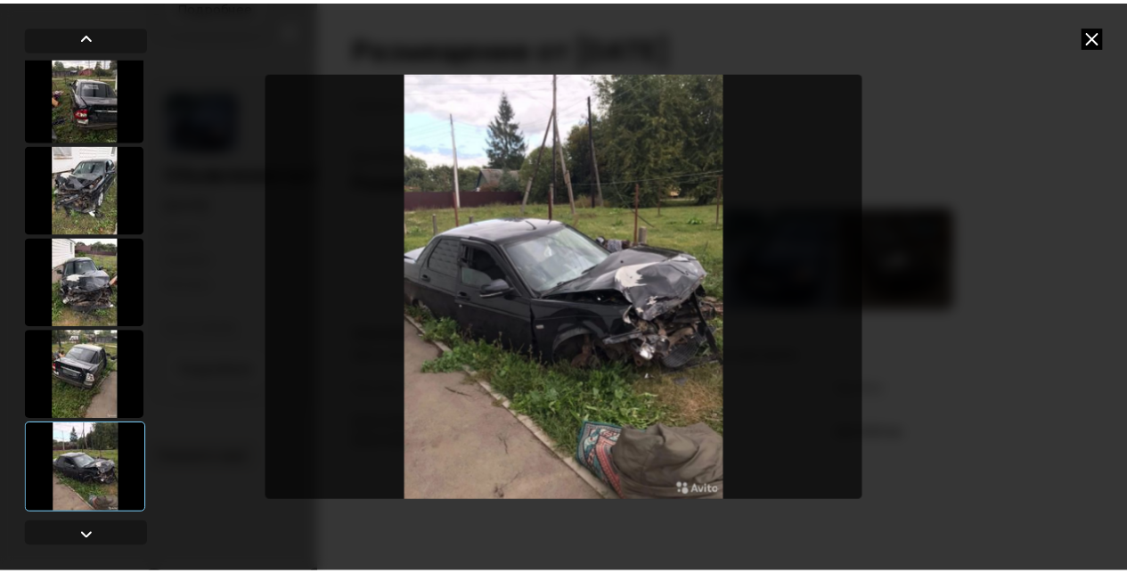
scroll to position [102, 0]
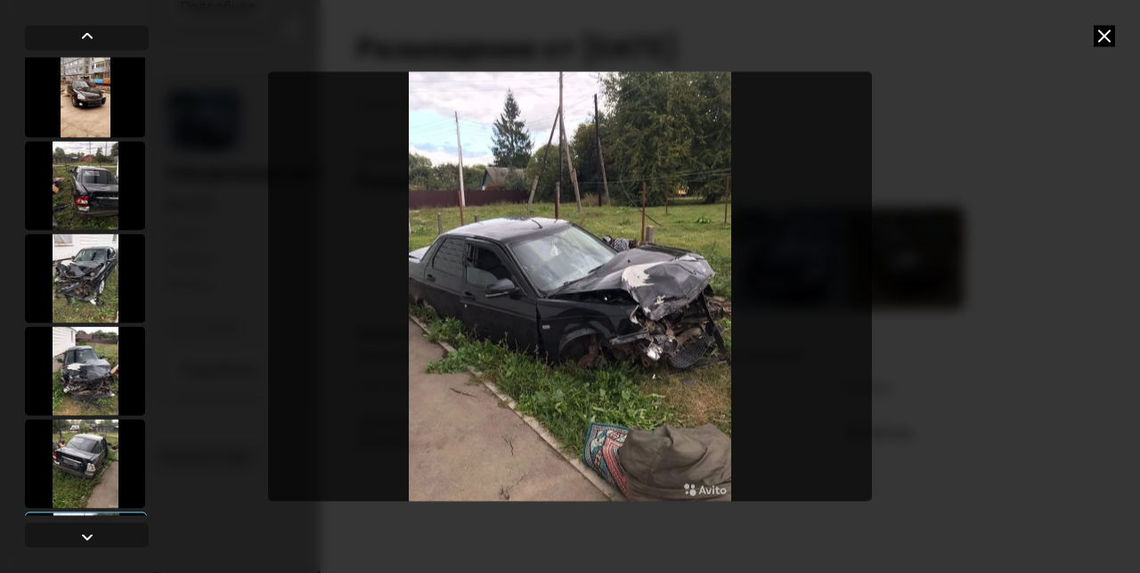
click at [86, 306] on div at bounding box center [85, 277] width 120 height 89
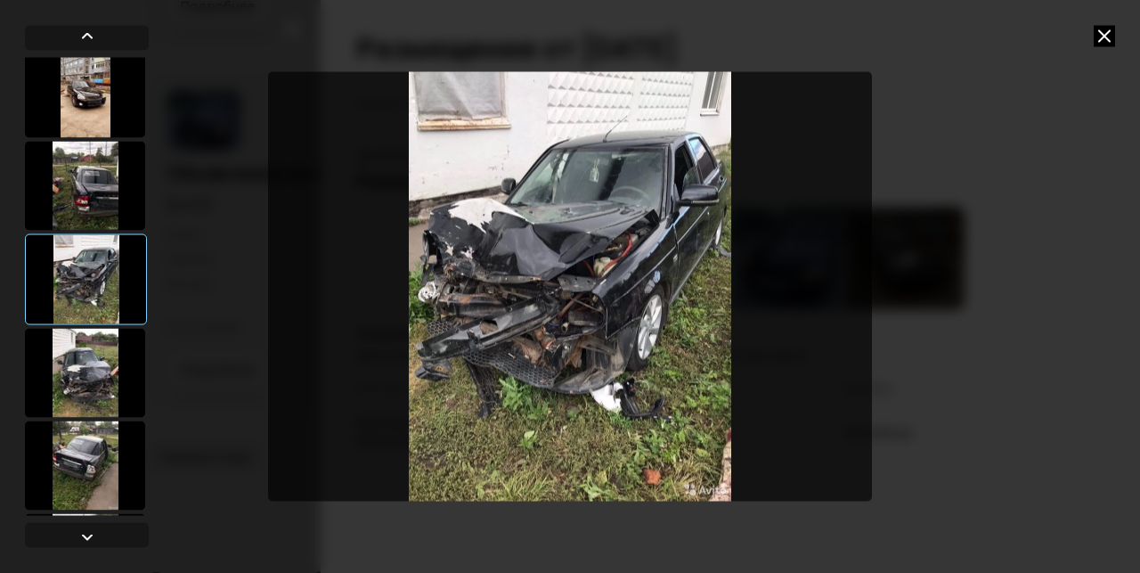
click at [1108, 35] on icon at bounding box center [1104, 35] width 21 height 21
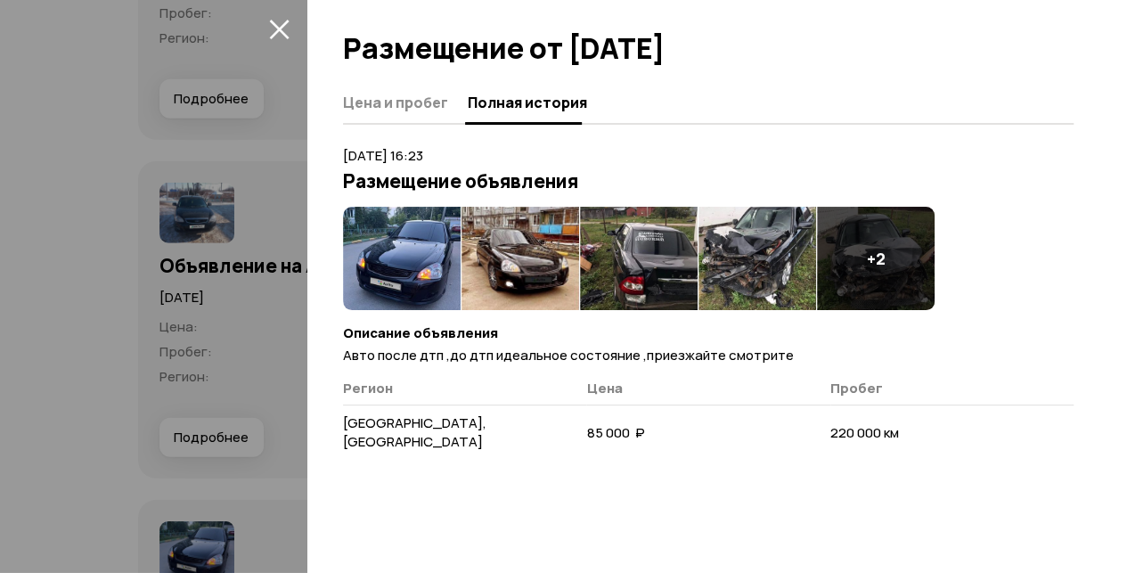
scroll to position [5721, 0]
